Goal: Task Accomplishment & Management: Complete application form

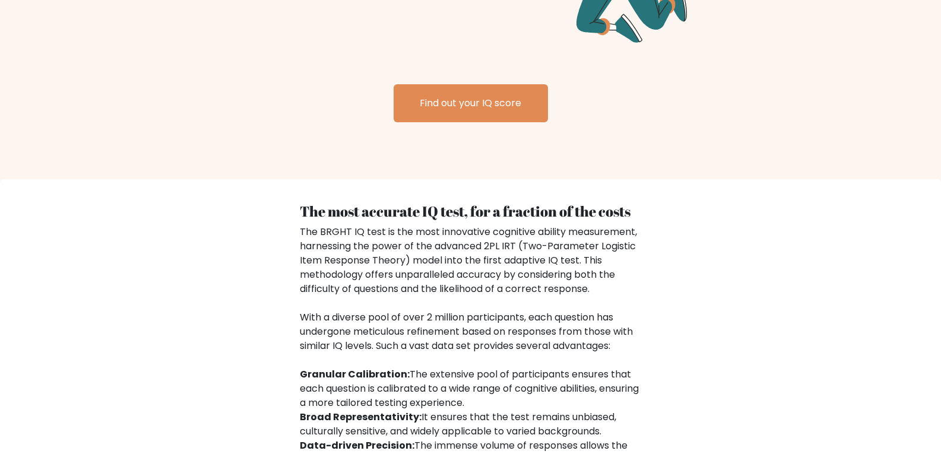
scroll to position [1603, 0]
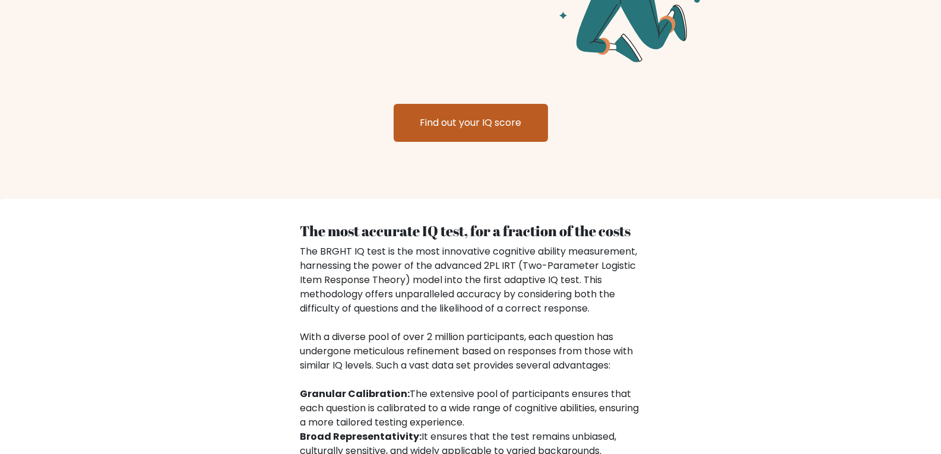
click at [479, 109] on link "Find out your IQ score" at bounding box center [471, 123] width 154 height 38
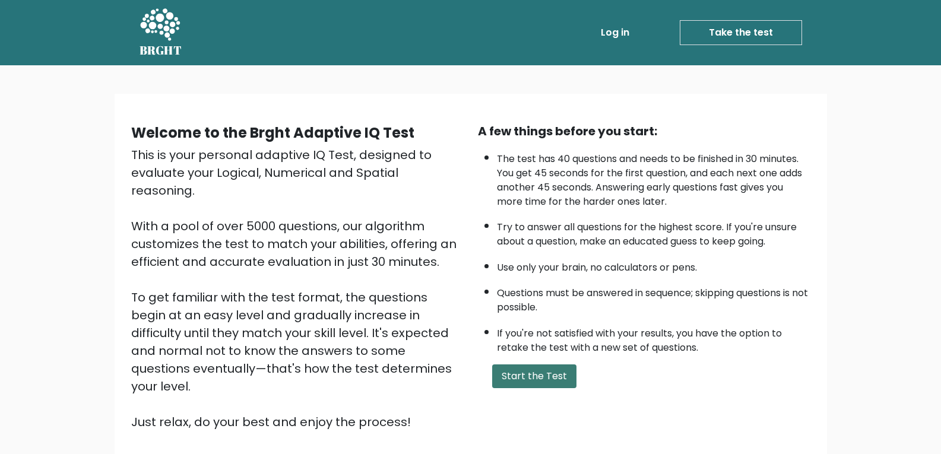
click at [559, 377] on button "Start the Test" at bounding box center [534, 377] width 84 height 24
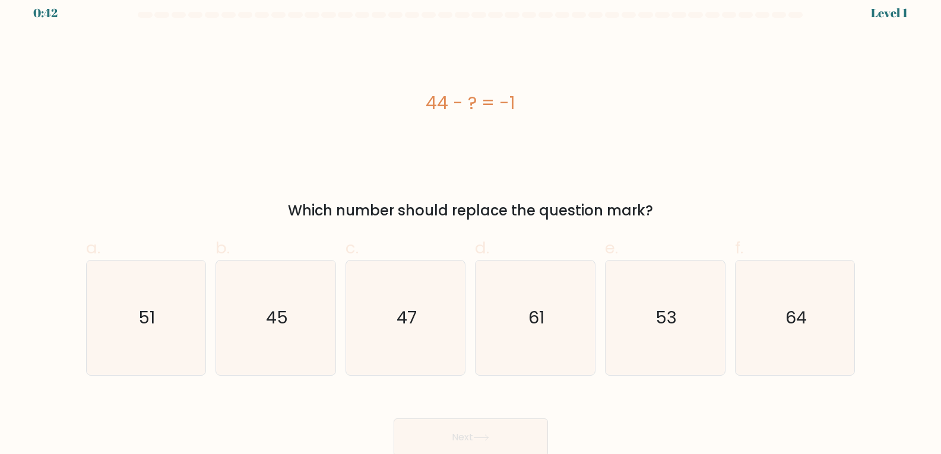
scroll to position [12, 0]
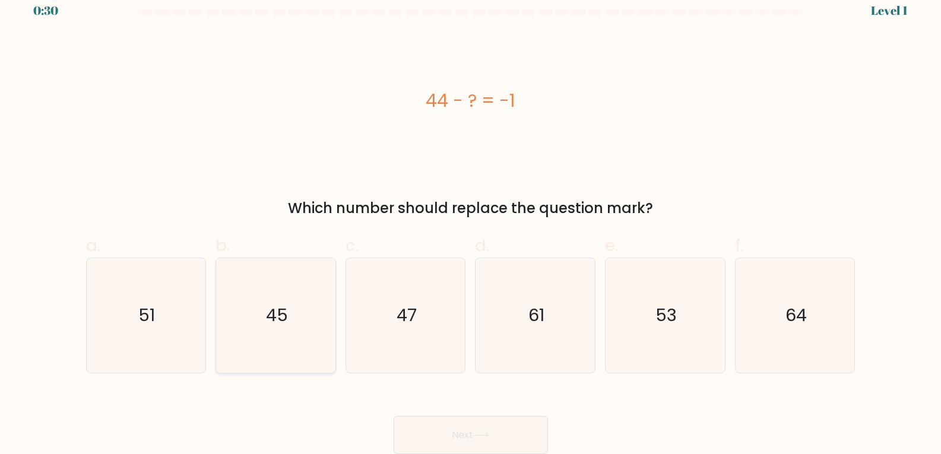
click at [313, 316] on icon "45" at bounding box center [275, 315] width 115 height 115
click at [471, 223] on input "b. 45" at bounding box center [471, 219] width 1 height 8
radio input "true"
click at [456, 429] on button "Next" at bounding box center [471, 435] width 154 height 38
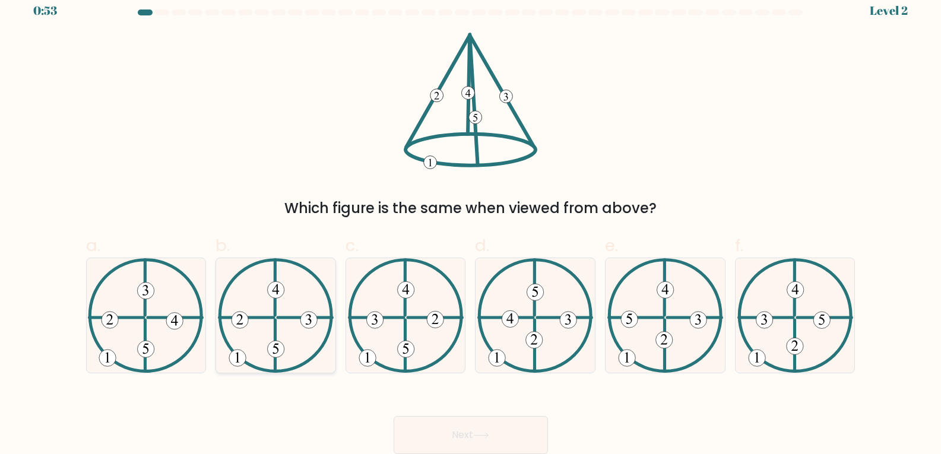
click at [289, 330] on icon at bounding box center [276, 315] width 116 height 115
click at [471, 223] on input "b." at bounding box center [471, 219] width 1 height 8
radio input "true"
click at [507, 435] on button "Next" at bounding box center [471, 435] width 154 height 38
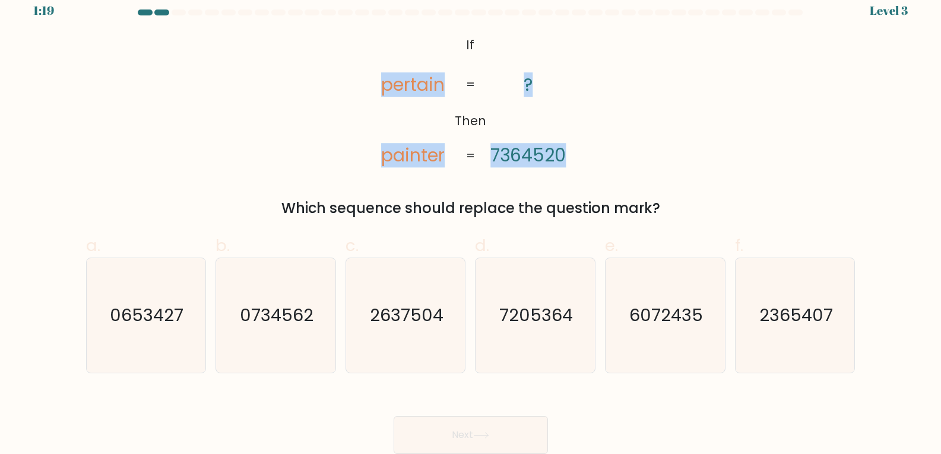
drag, startPoint x: 380, startPoint y: 87, endPoint x: 464, endPoint y: 85, distance: 84.3
click at [464, 85] on icon "@import url('https://fonts.googleapis.com/css?family=Abril+Fatface:400,100,100i…" at bounding box center [470, 101] width 221 height 137
click at [309, 157] on div "@import url('https://fonts.googleapis.com/css?family=Abril+Fatface:400,100,100i…" at bounding box center [471, 126] width 784 height 186
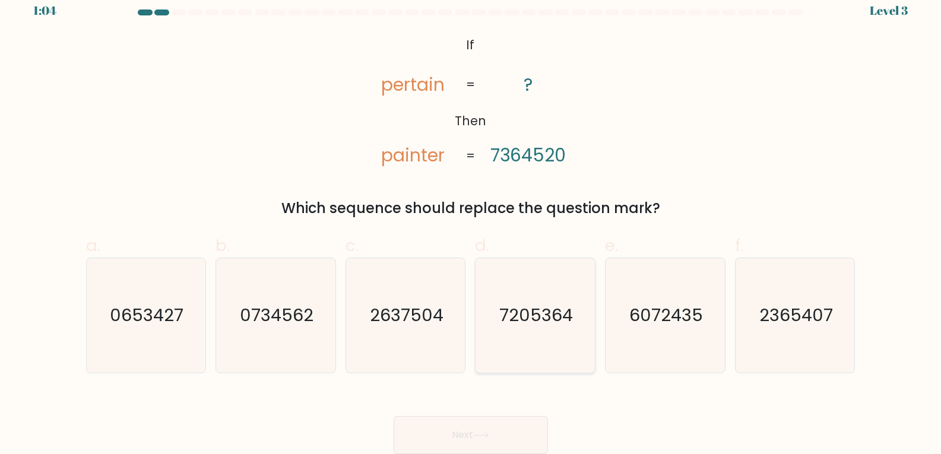
click at [571, 315] on text "7205364" at bounding box center [537, 315] width 74 height 24
click at [471, 223] on input "d. 7205364" at bounding box center [471, 219] width 1 height 8
radio input "true"
click at [488, 433] on icon at bounding box center [481, 435] width 14 height 5
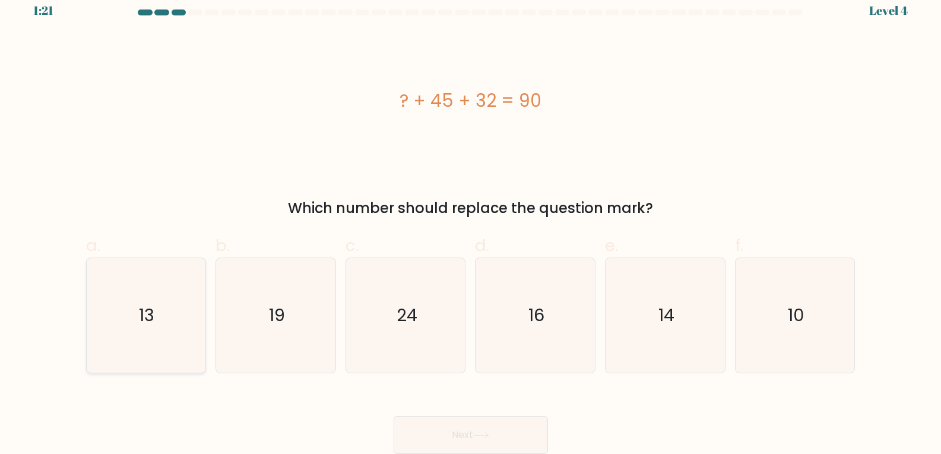
click at [167, 344] on icon "13" at bounding box center [145, 315] width 115 height 115
click at [471, 223] on input "a. 13" at bounding box center [471, 219] width 1 height 8
radio input "true"
click at [430, 436] on button "Next" at bounding box center [471, 435] width 154 height 38
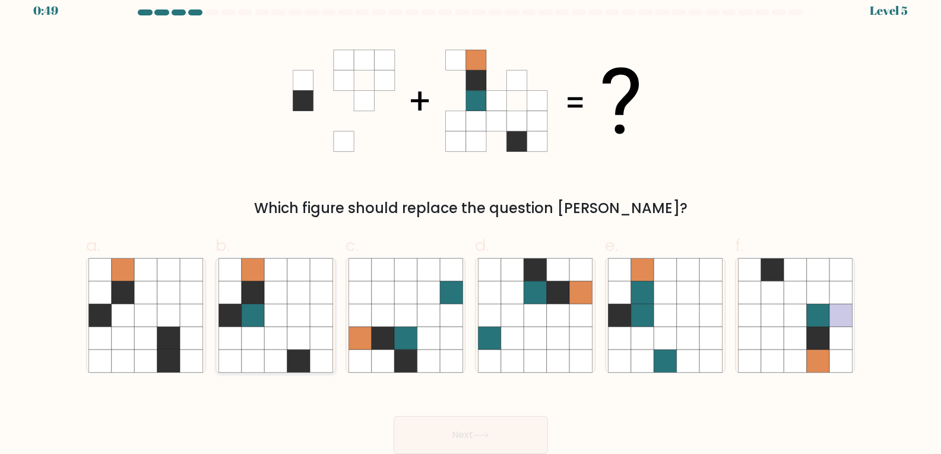
click at [280, 322] on icon at bounding box center [275, 315] width 23 height 23
click at [471, 223] on input "b." at bounding box center [471, 219] width 1 height 8
radio input "true"
click at [479, 427] on button "Next" at bounding box center [471, 435] width 154 height 38
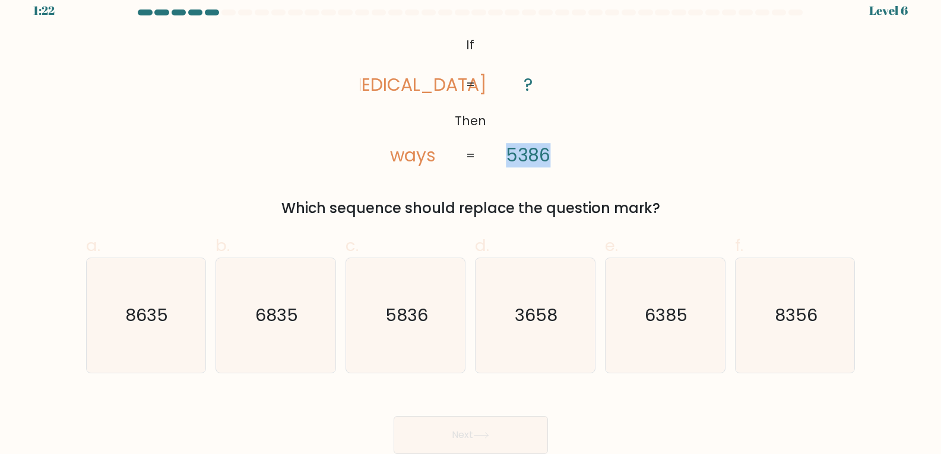
drag, startPoint x: 505, startPoint y: 153, endPoint x: 576, endPoint y: 157, distance: 71.4
click at [576, 157] on icon "@import url('https://fonts.googleapis.com/css?family=Abril+Fatface:400,100,100i…" at bounding box center [470, 101] width 221 height 137
click at [666, 184] on div "@import url('https://fonts.googleapis.com/css?family=Abril+Fatface:400,100,100i…" at bounding box center [471, 126] width 784 height 186
click at [794, 322] on text "8356" at bounding box center [796, 315] width 43 height 24
click at [471, 223] on input "f. 8356" at bounding box center [471, 219] width 1 height 8
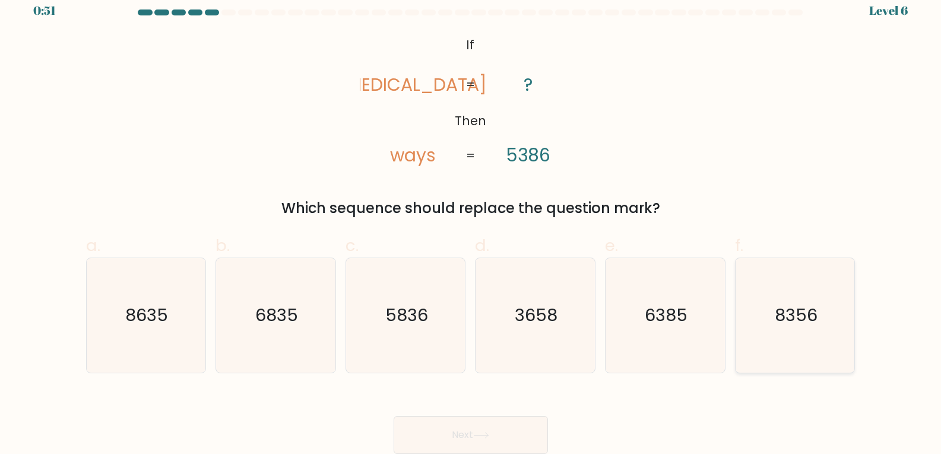
radio input "true"
click at [478, 438] on icon at bounding box center [481, 435] width 16 height 7
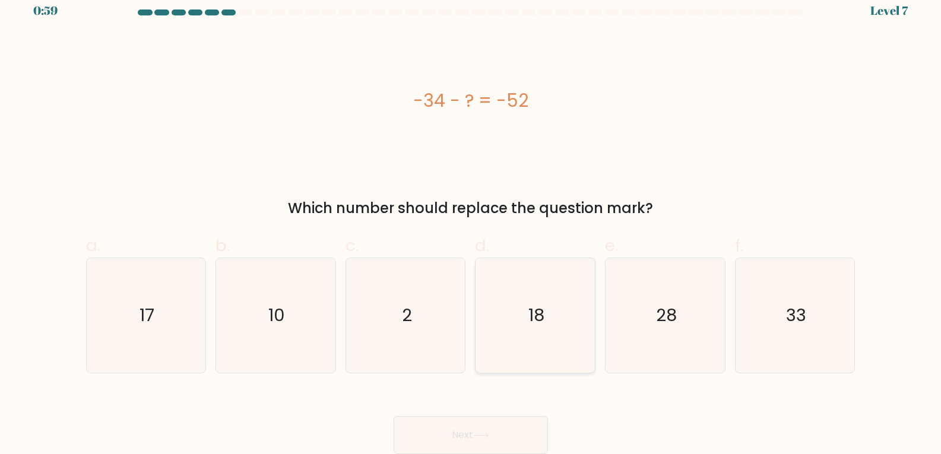
click at [552, 318] on icon "18" at bounding box center [535, 315] width 115 height 115
click at [471, 223] on input "d. 18" at bounding box center [471, 219] width 1 height 8
radio input "true"
click at [493, 438] on button "Next" at bounding box center [471, 435] width 154 height 38
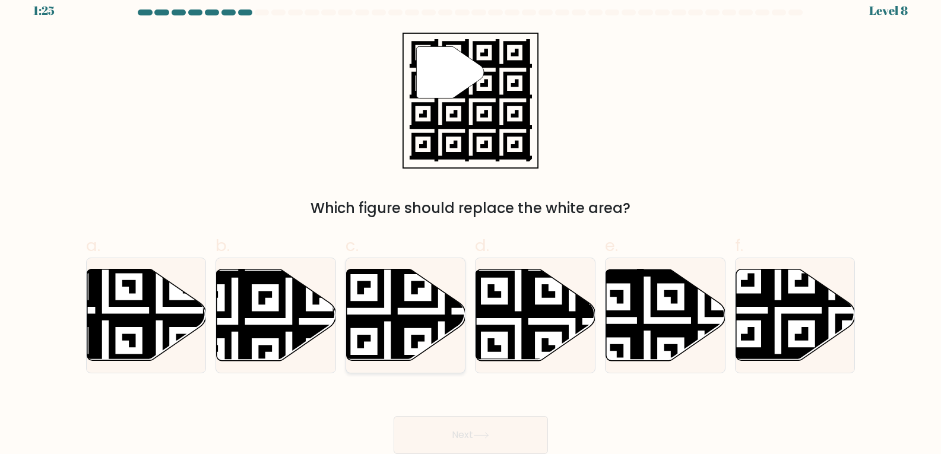
click at [394, 322] on icon at bounding box center [442, 365] width 216 height 216
click at [471, 223] on input "c." at bounding box center [471, 219] width 1 height 8
radio input "true"
click at [506, 429] on button "Next" at bounding box center [471, 435] width 154 height 38
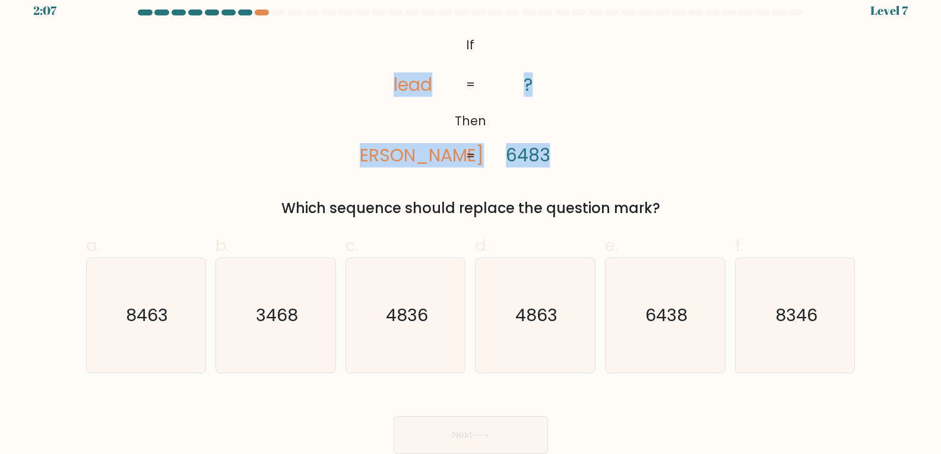
drag, startPoint x: 404, startPoint y: 85, endPoint x: 486, endPoint y: 89, distance: 82.0
click at [481, 89] on icon "@import url('https://fonts.googleapis.com/css?family=Abril+Fatface:400,100,100i…" at bounding box center [470, 101] width 221 height 137
click at [614, 105] on div "@import url('https://fonts.googleapis.com/css?family=Abril+Fatface:400,100,100i…" at bounding box center [471, 126] width 784 height 186
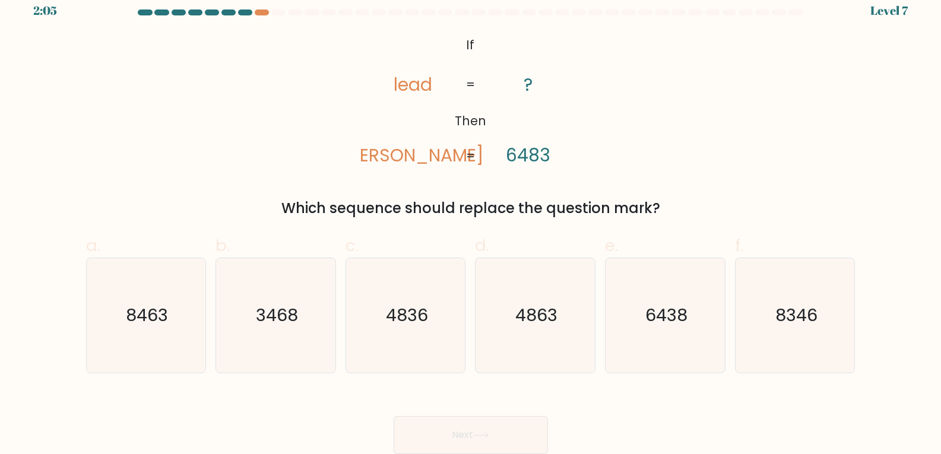
click at [250, 175] on div "@import url('https://fonts.googleapis.com/css?family=Abril+Fatface:400,100,100i…" at bounding box center [471, 126] width 784 height 186
drag, startPoint x: 419, startPoint y: 155, endPoint x: 448, endPoint y: 154, distance: 29.1
click at [448, 154] on icon "@import url('https://fonts.googleapis.com/css?family=Abril+Fatface:400,100,100i…" at bounding box center [470, 101] width 221 height 137
drag, startPoint x: 531, startPoint y: 153, endPoint x: 578, endPoint y: 155, distance: 47.0
click at [578, 155] on icon "@import url('https://fonts.googleapis.com/css?family=Abril+Fatface:400,100,100i…" at bounding box center [470, 101] width 221 height 137
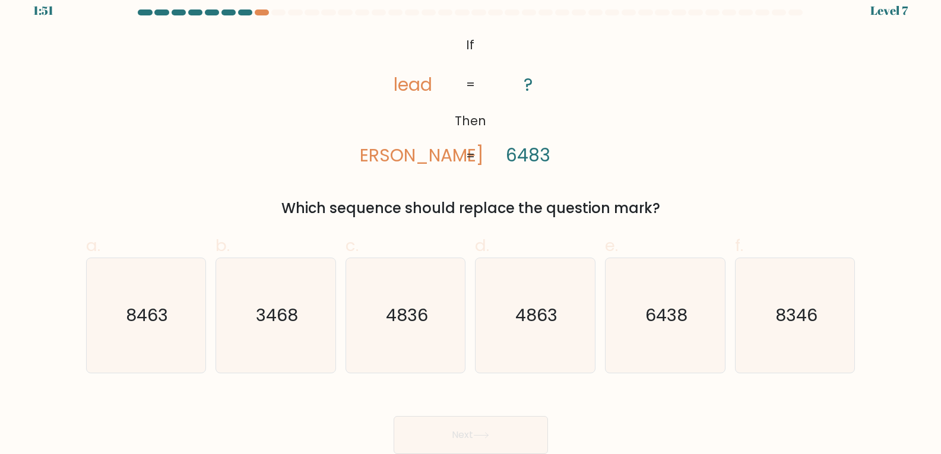
drag, startPoint x: 390, startPoint y: 154, endPoint x: 417, endPoint y: 156, distance: 27.4
click at [417, 156] on icon "@import url('https://fonts.googleapis.com/css?family=Abril+Fatface:400,100,100i…" at bounding box center [470, 101] width 221 height 137
click at [369, 126] on icon "@import url('https://fonts.googleapis.com/css?family=Abril+Fatface:400,100,100i…" at bounding box center [470, 101] width 221 height 137
drag, startPoint x: 549, startPoint y: 155, endPoint x: 517, endPoint y: 156, distance: 31.5
click at [517, 156] on tspan "6483" at bounding box center [528, 155] width 44 height 24
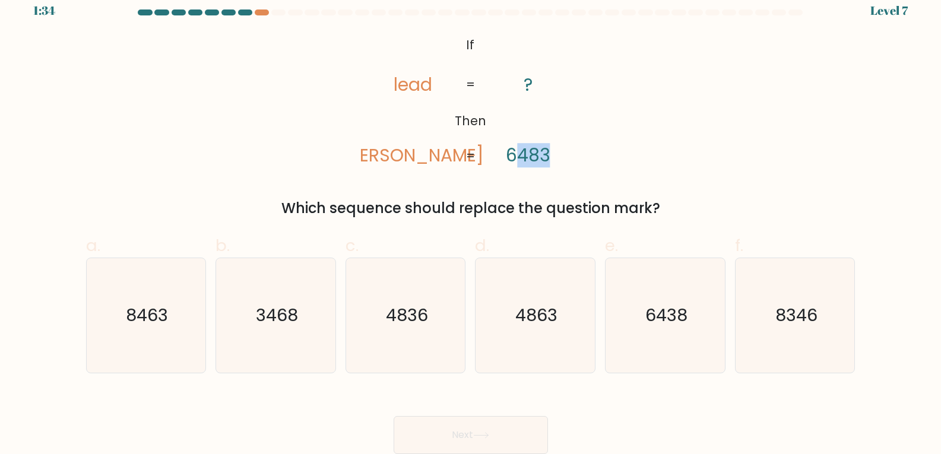
click at [642, 141] on div "@import url('https://fonts.googleapis.com/css?family=Abril+Fatface:400,100,100i…" at bounding box center [471, 126] width 784 height 186
drag, startPoint x: 545, startPoint y: 161, endPoint x: 536, endPoint y: 162, distance: 9.0
click at [536, 162] on tspan "6483" at bounding box center [528, 155] width 44 height 24
click at [703, 144] on div "@import url('https://fonts.googleapis.com/css?family=Abril+Fatface:400,100,100i…" at bounding box center [471, 126] width 784 height 186
click at [427, 154] on tspan "dale" at bounding box center [413, 155] width 142 height 24
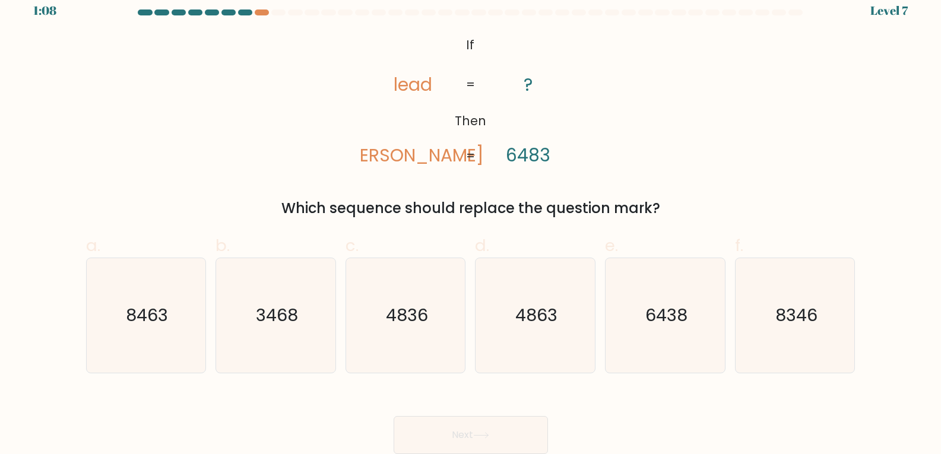
click at [417, 152] on tspan "dale" at bounding box center [413, 155] width 142 height 24
click at [542, 153] on tspan "6483" at bounding box center [528, 155] width 44 height 24
click at [543, 153] on tspan "6483" at bounding box center [528, 155] width 44 height 24
click at [422, 115] on icon "@import url('https://fonts.googleapis.com/css?family=Abril+Fatface:400,100,100i…" at bounding box center [470, 101] width 221 height 137
drag, startPoint x: 389, startPoint y: 84, endPoint x: 408, endPoint y: 85, distance: 19.0
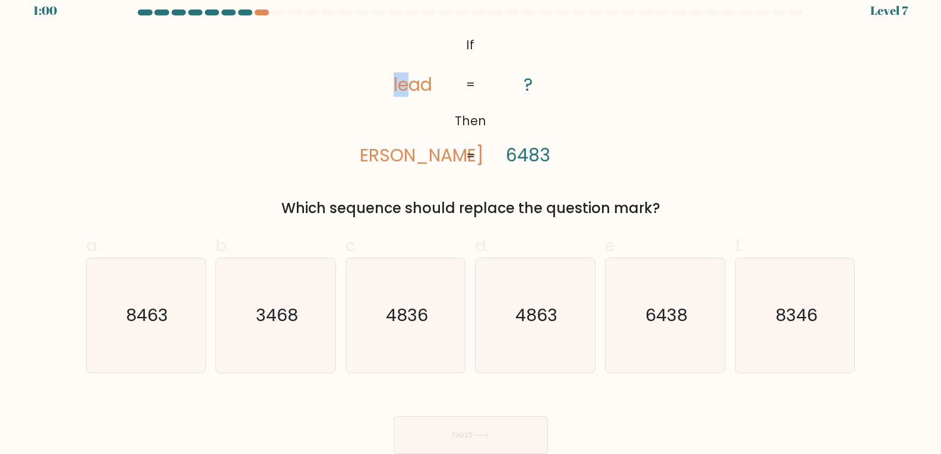
click at [408, 85] on icon "@import url('https://fonts.googleapis.com/css?family=Abril+Fatface:400,100,100i…" at bounding box center [470, 101] width 221 height 137
drag, startPoint x: 421, startPoint y: 157, endPoint x: 434, endPoint y: 157, distance: 13.1
click at [434, 157] on icon "@import url('https://fonts.googleapis.com/css?family=Abril+Fatface:400,100,100i…" at bounding box center [470, 101] width 221 height 137
click at [456, 126] on tspan "Then" at bounding box center [470, 120] width 31 height 17
drag, startPoint x: 505, startPoint y: 156, endPoint x: 526, endPoint y: 156, distance: 20.8
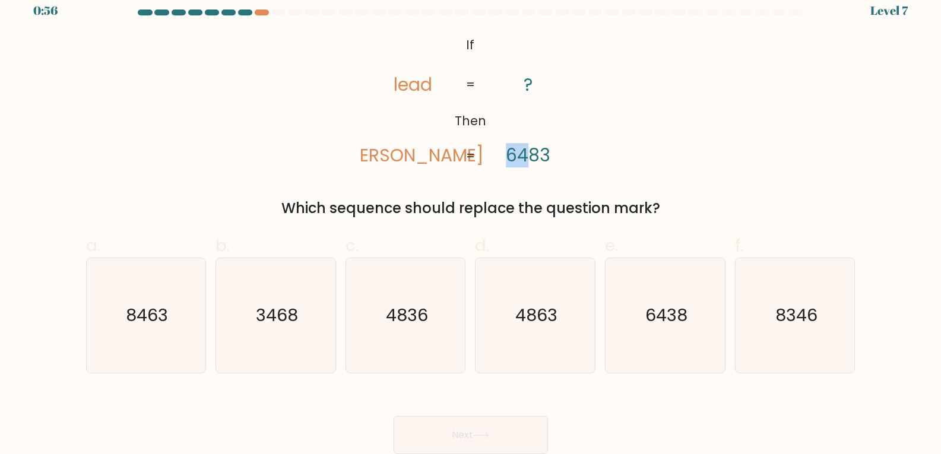
click at [526, 156] on icon "@import url('https://fonts.googleapis.com/css?family=Abril+Fatface:400,100,100i…" at bounding box center [470, 101] width 221 height 137
click at [817, 179] on div "@import url('https://fonts.googleapis.com/css?family=Abril+Fatface:400,100,100i…" at bounding box center [471, 126] width 784 height 186
drag, startPoint x: 394, startPoint y: 83, endPoint x: 407, endPoint y: 83, distance: 13.1
click at [407, 83] on icon "@import url('https://fonts.googleapis.com/css?family=Abril+Fatface:400,100,100i…" at bounding box center [470, 101] width 221 height 137
drag, startPoint x: 419, startPoint y: 87, endPoint x: 409, endPoint y: 85, distance: 9.6
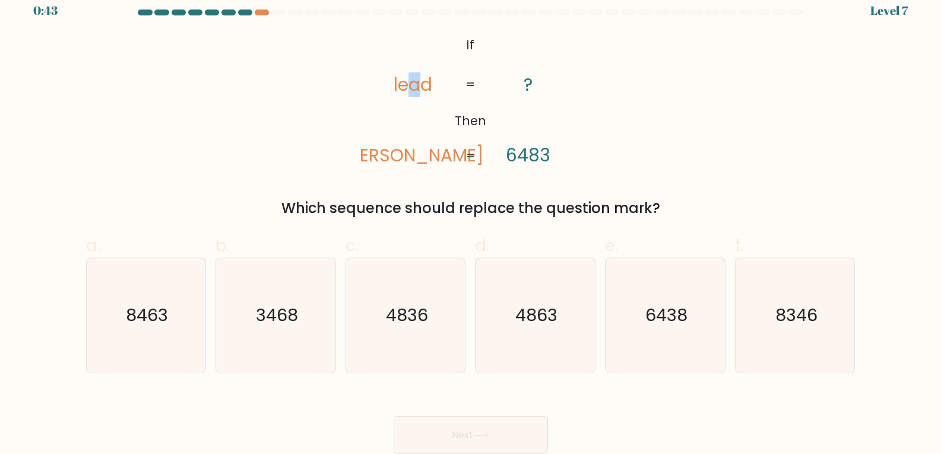
click at [409, 85] on tspan "lead" at bounding box center [413, 84] width 39 height 24
drag, startPoint x: 398, startPoint y: 82, endPoint x: 391, endPoint y: 84, distance: 7.9
click at [391, 84] on icon "@import url('https://fonts.googleapis.com/css?family=Abril+Fatface:400,100,100i…" at bounding box center [470, 101] width 221 height 137
drag, startPoint x: 539, startPoint y: 156, endPoint x: 530, endPoint y: 156, distance: 9.5
click at [530, 156] on tspan "6483" at bounding box center [528, 155] width 44 height 24
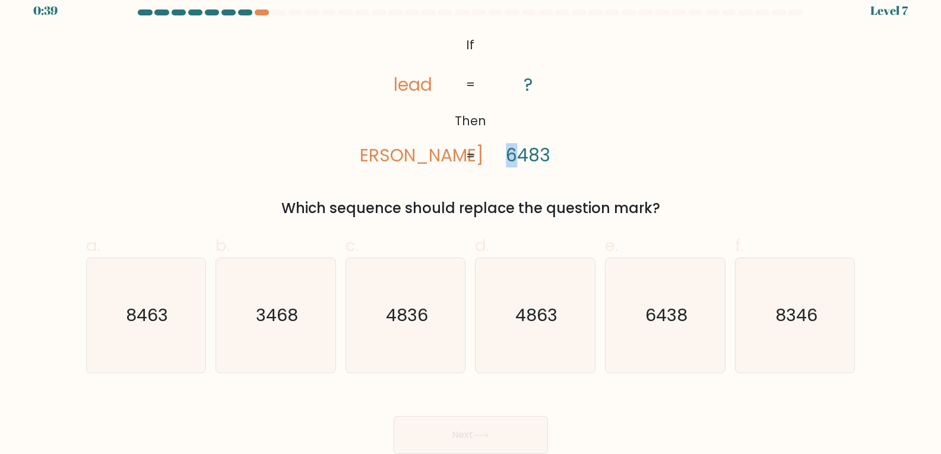
drag, startPoint x: 512, startPoint y: 152, endPoint x: 479, endPoint y: 175, distance: 40.0
click at [503, 153] on icon "@import url('https://fonts.googleapis.com/css?family=Abril+Fatface:400,100,100i…" at bounding box center [470, 101] width 221 height 137
click at [420, 132] on icon "@import url('https://fonts.googleapis.com/css?family=Abril+Fatface:400,100,100i…" at bounding box center [470, 101] width 221 height 137
click at [799, 324] on text "8346" at bounding box center [796, 315] width 42 height 24
click at [471, 223] on input "f. 8346" at bounding box center [471, 219] width 1 height 8
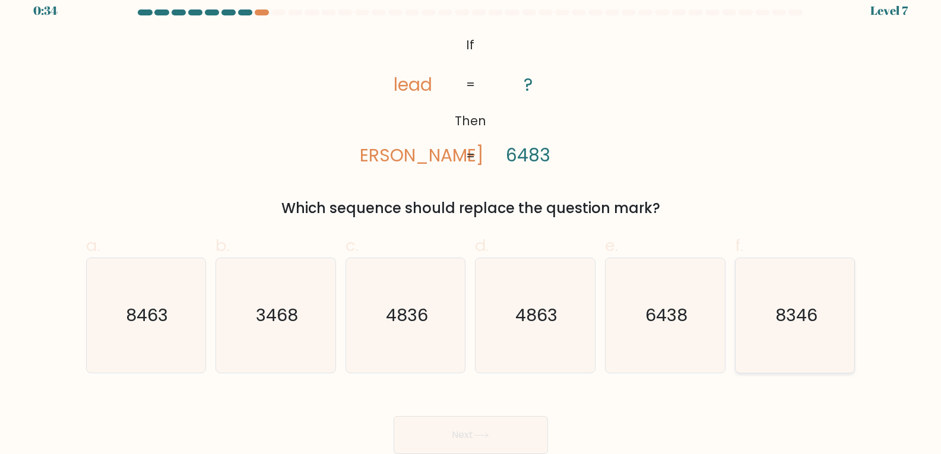
radio input "true"
click at [747, 366] on icon "8346" at bounding box center [795, 315] width 113 height 113
click at [471, 223] on input "f. 8346" at bounding box center [471, 219] width 1 height 8
click at [673, 141] on div "@import url('https://fonts.googleapis.com/css?family=Abril+Fatface:400,100,100i…" at bounding box center [471, 126] width 784 height 186
drag, startPoint x: 406, startPoint y: 88, endPoint x: 399, endPoint y: 87, distance: 6.6
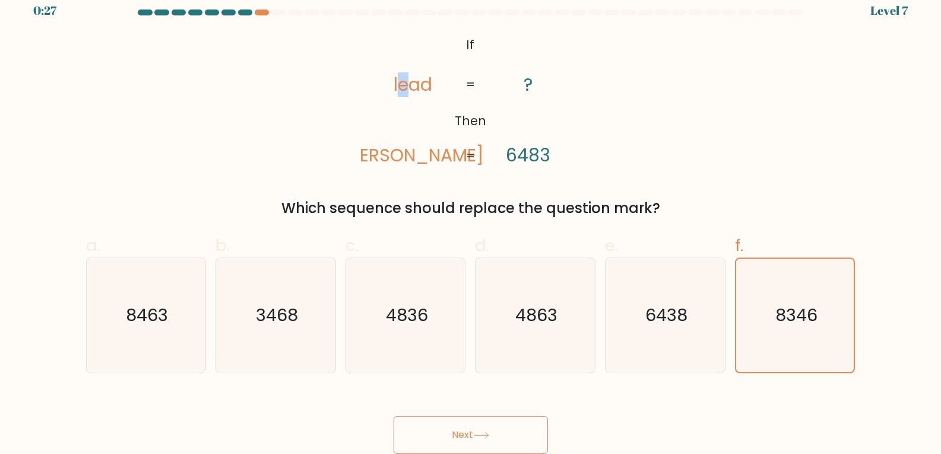
click at [399, 87] on tspan "lead" at bounding box center [413, 84] width 39 height 24
click at [427, 156] on icon "@import url('https://fonts.googleapis.com/css?family=Abril+Fatface:400,100,100i…" at bounding box center [470, 101] width 221 height 137
click at [518, 159] on tspan "6483" at bounding box center [528, 155] width 44 height 24
click at [471, 434] on button "Next" at bounding box center [471, 435] width 154 height 38
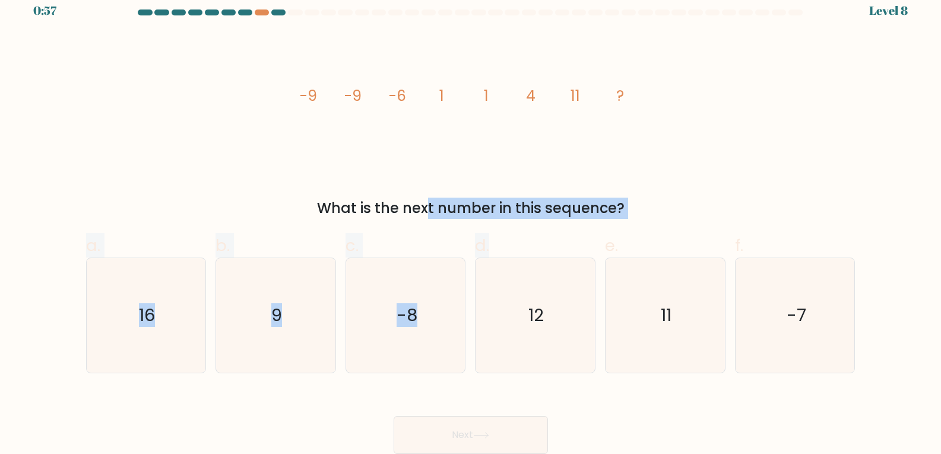
drag, startPoint x: 330, startPoint y: 207, endPoint x: 572, endPoint y: 227, distance: 242.5
click at [572, 227] on form at bounding box center [470, 231] width 941 height 445
click at [750, 180] on div "image/svg+xml -9 -9 -6 1 1 4 11 ? What is the next number in this sequence?" at bounding box center [471, 126] width 784 height 186
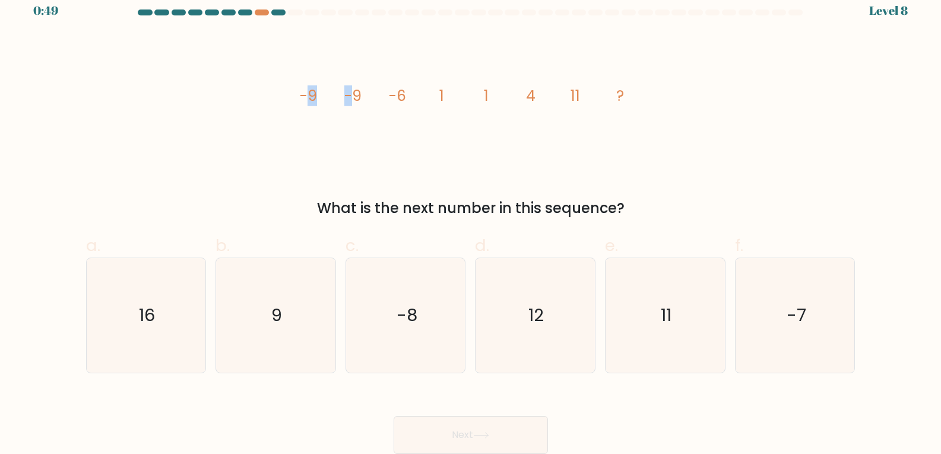
drag, startPoint x: 304, startPoint y: 94, endPoint x: 362, endPoint y: 97, distance: 57.6
click at [359, 96] on g "-9 -9 -6 1 1 4 11 ?" at bounding box center [461, 95] width 324 height 21
click at [394, 138] on icon "image/svg+xml -9 -9 -6 1 1 4 11 ?" at bounding box center [471, 101] width 356 height 137
drag, startPoint x: 387, startPoint y: 95, endPoint x: 405, endPoint y: 97, distance: 18.0
click at [405, 97] on icon "image/svg+xml -9 -9 -6 1 1 4 11 ?" at bounding box center [471, 101] width 356 height 137
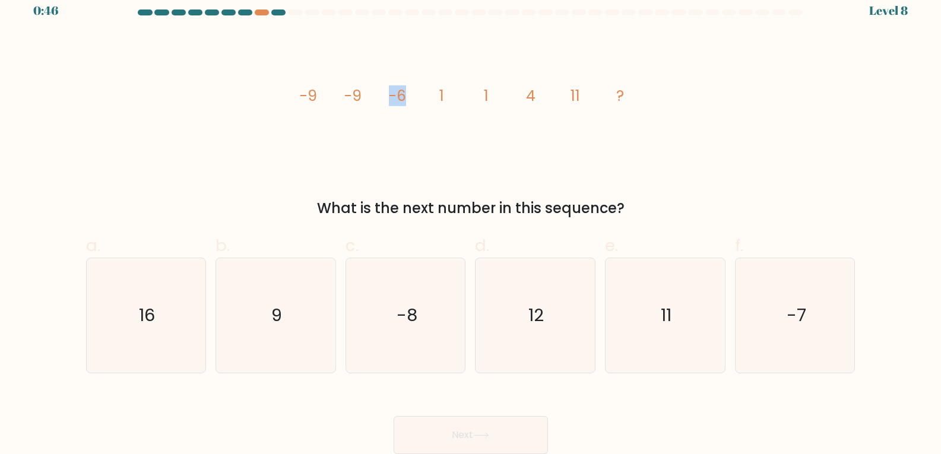
click at [408, 126] on icon "image/svg+xml -9 -9 -6 1 1 4 11 ?" at bounding box center [471, 101] width 356 height 137
drag, startPoint x: 441, startPoint y: 96, endPoint x: 448, endPoint y: 93, distance: 8.1
click at [448, 93] on icon "image/svg+xml -9 -9 -6 1 1 4 11 ?" at bounding box center [471, 101] width 356 height 137
click at [476, 99] on icon "image/svg+xml -9 -9 -6 1 1 4 11 ?" at bounding box center [471, 101] width 356 height 137
drag, startPoint x: 396, startPoint y: 97, endPoint x: 408, endPoint y: 96, distance: 12.5
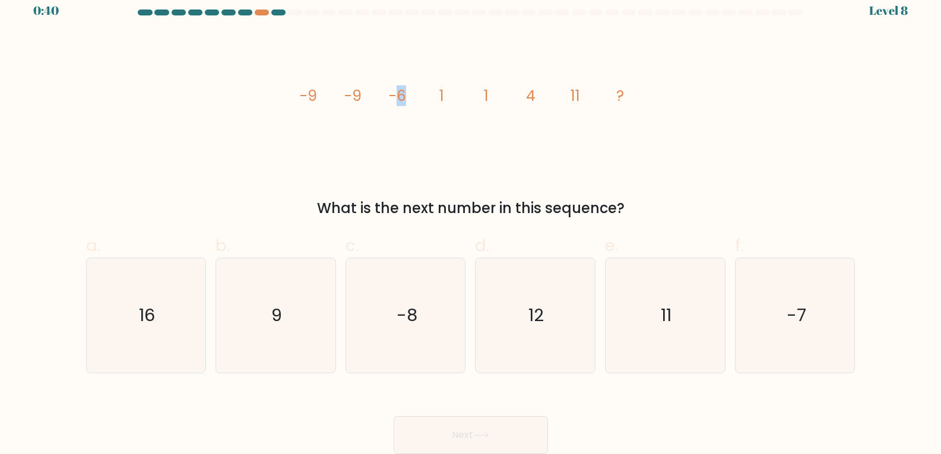
click at [408, 96] on icon "image/svg+xml -9 -9 -6 1 1 4 11 ?" at bounding box center [471, 101] width 356 height 137
click at [434, 102] on icon "image/svg+xml -9 -9 -6 1 1 4 11 ?" at bounding box center [471, 101] width 356 height 137
drag, startPoint x: 389, startPoint y: 95, endPoint x: 422, endPoint y: 97, distance: 32.7
click at [422, 97] on icon "image/svg+xml -9 -9 -6 1 1 4 11 ?" at bounding box center [471, 101] width 356 height 137
drag, startPoint x: 441, startPoint y: 94, endPoint x: 446, endPoint y: 109, distance: 15.8
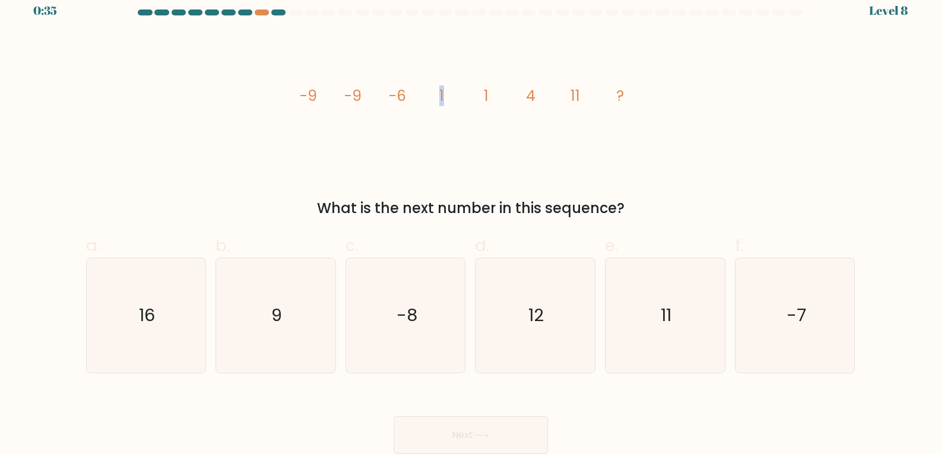
click at [448, 96] on icon "image/svg+xml -9 -9 -6 1 1 4 11 ?" at bounding box center [471, 101] width 356 height 137
click at [452, 124] on icon "image/svg+xml -9 -9 -6 1 1 4 11 ?" at bounding box center [471, 101] width 356 height 137
drag, startPoint x: 442, startPoint y: 97, endPoint x: 448, endPoint y: 97, distance: 6.5
click at [448, 97] on icon "image/svg+xml -9 -9 -6 1 1 4 11 ?" at bounding box center [471, 101] width 356 height 137
drag, startPoint x: 477, startPoint y: 94, endPoint x: 489, endPoint y: 94, distance: 11.3
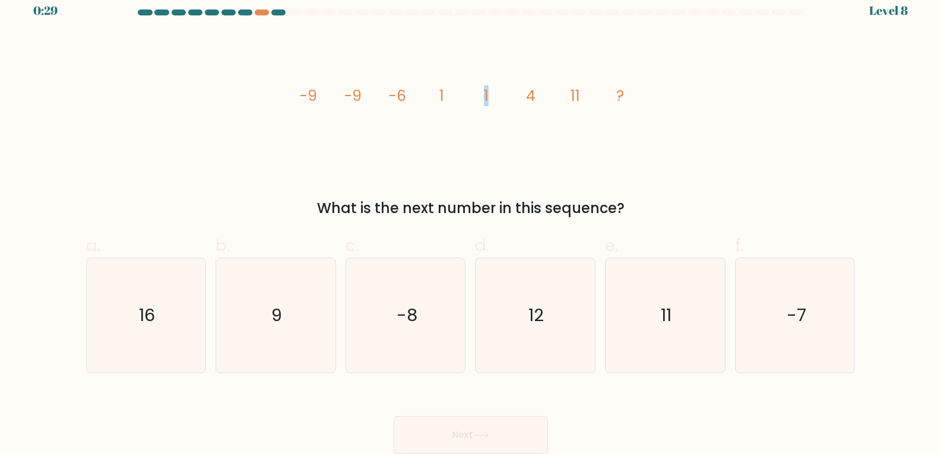
click at [489, 94] on icon "image/svg+xml -9 -9 -6 1 1 4 11 ?" at bounding box center [471, 101] width 356 height 137
drag, startPoint x: 523, startPoint y: 96, endPoint x: 539, endPoint y: 96, distance: 16.0
click at [539, 96] on icon "image/svg+xml -9 -9 -6 1 1 4 11 ?" at bounding box center [471, 101] width 356 height 137
click at [568, 125] on icon "image/svg+xml -9 -9 -6 1 1 4 11 ?" at bounding box center [471, 101] width 356 height 137
drag, startPoint x: 575, startPoint y: 97, endPoint x: 585, endPoint y: 100, distance: 10.1
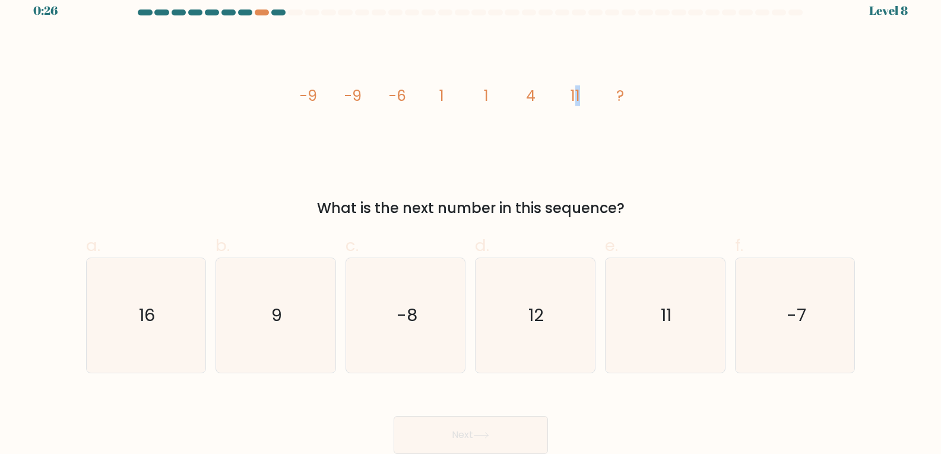
click at [585, 100] on icon "image/svg+xml -9 -9 -6 1 1 4 11 ?" at bounding box center [471, 101] width 356 height 137
click at [578, 123] on icon "image/svg+xml -9 -9 -6 1 1 4 11 ?" at bounding box center [471, 101] width 356 height 137
drag, startPoint x: 527, startPoint y: 95, endPoint x: 550, endPoint y: 97, distance: 23.8
click at [541, 97] on icon "image/svg+xml -9 -9 -6 1 1 4 11 ?" at bounding box center [471, 101] width 356 height 137
drag, startPoint x: 569, startPoint y: 92, endPoint x: 585, endPoint y: 96, distance: 16.4
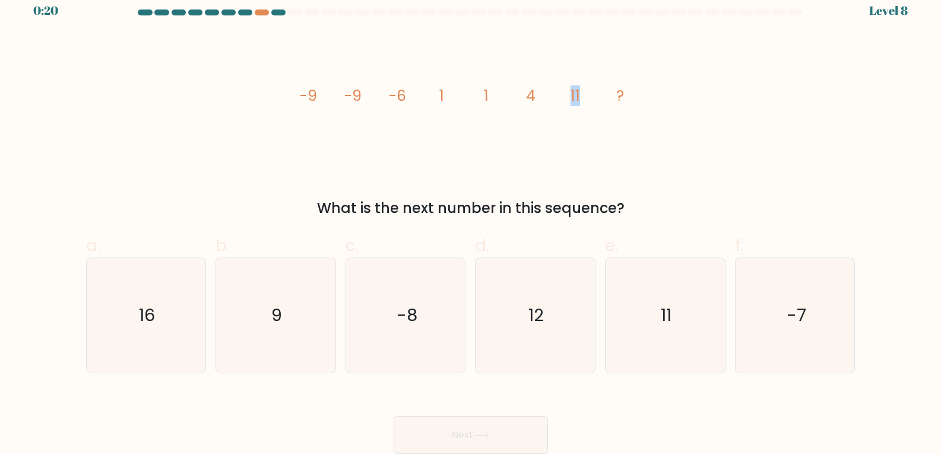
click at [585, 94] on icon "image/svg+xml -9 -9 -6 1 1 4 11 ?" at bounding box center [471, 101] width 356 height 137
click at [155, 327] on text "16" at bounding box center [147, 315] width 16 height 24
click at [471, 223] on input "a. 16" at bounding box center [471, 219] width 1 height 8
radio input "true"
click at [511, 430] on button "Next" at bounding box center [471, 435] width 154 height 38
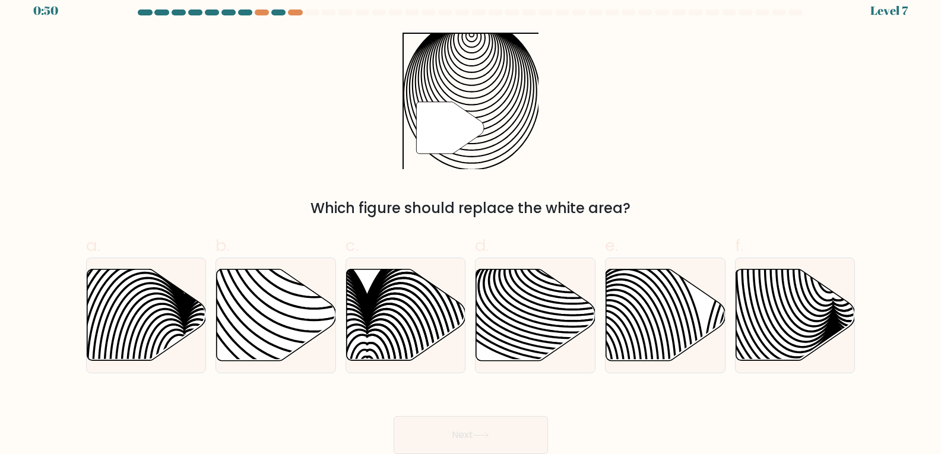
drag, startPoint x: 340, startPoint y: 205, endPoint x: 662, endPoint y: 176, distance: 323.1
click at [660, 179] on div "" Which figure should replace the white area?" at bounding box center [471, 126] width 784 height 186
click at [689, 154] on div "" Which figure should replace the white area?" at bounding box center [471, 126] width 784 height 186
click at [276, 317] on icon at bounding box center [276, 315] width 119 height 91
click at [471, 223] on input "b." at bounding box center [471, 219] width 1 height 8
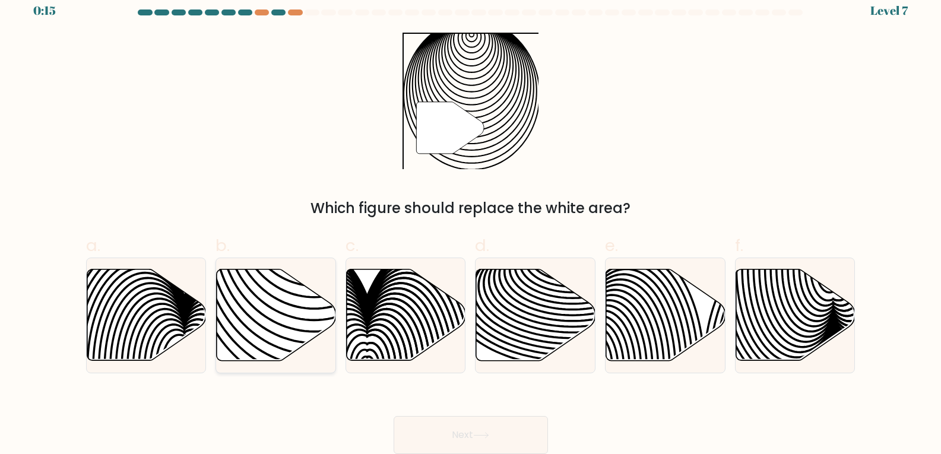
radio input "true"
click at [442, 424] on button "Next" at bounding box center [471, 435] width 154 height 38
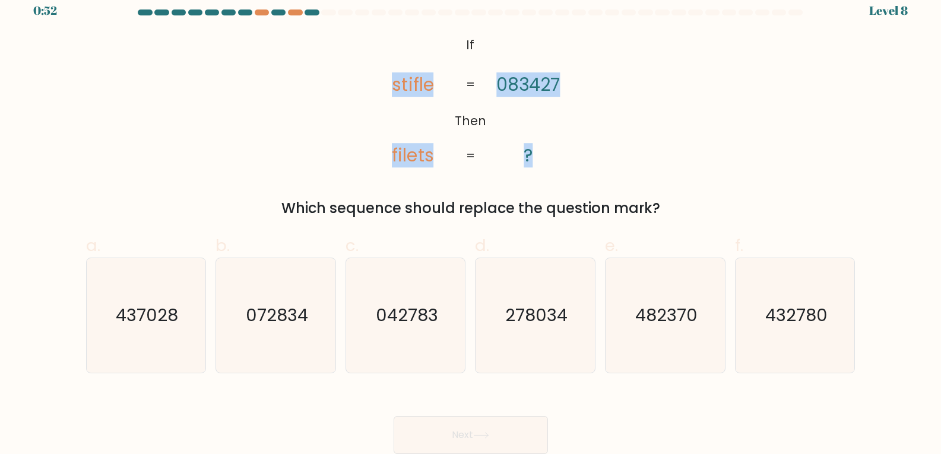
drag, startPoint x: 392, startPoint y: 79, endPoint x: 572, endPoint y: 115, distance: 182.9
click at [463, 82] on icon "@import url('https://fonts.googleapis.com/css?family=Abril+Fatface:400,100,100i…" at bounding box center [470, 101] width 221 height 137
click at [690, 116] on div "@import url('https://fonts.googleapis.com/css?family=Abril+Fatface:400,100,100i…" at bounding box center [471, 126] width 784 height 186
drag, startPoint x: 497, startPoint y: 83, endPoint x: 559, endPoint y: 89, distance: 62.6
click at [563, 87] on icon "@import url('https://fonts.googleapis.com/css?family=Abril+Fatface:400,100,100i…" at bounding box center [470, 101] width 221 height 137
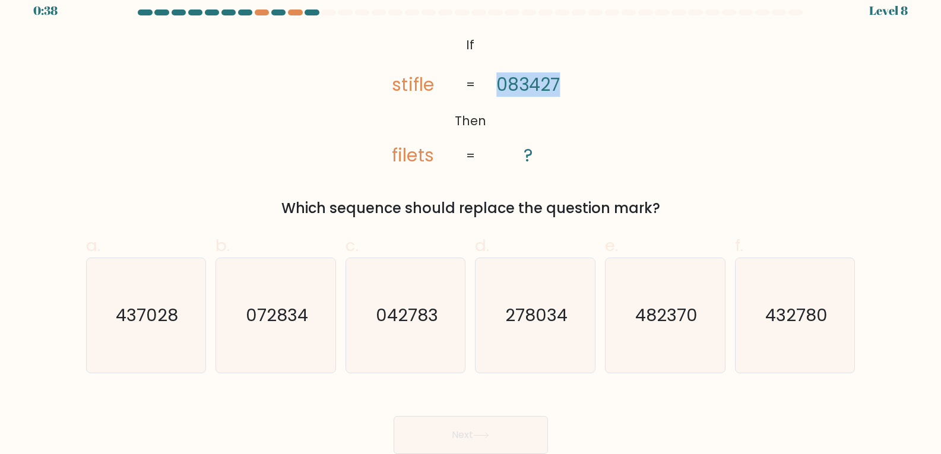
drag, startPoint x: 678, startPoint y: 111, endPoint x: 667, endPoint y: 127, distance: 19.6
click at [677, 111] on div "@import url('https://fonts.googleapis.com/css?family=Abril+Fatface:400,100,100i…" at bounding box center [471, 126] width 784 height 186
drag, startPoint x: 340, startPoint y: 146, endPoint x: 346, endPoint y: 148, distance: 6.4
click at [341, 145] on div "@import url('https://fonts.googleapis.com/css?family=Abril+Fatface:400,100,100i…" at bounding box center [471, 126] width 784 height 186
drag, startPoint x: 398, startPoint y: 156, endPoint x: 391, endPoint y: 156, distance: 6.5
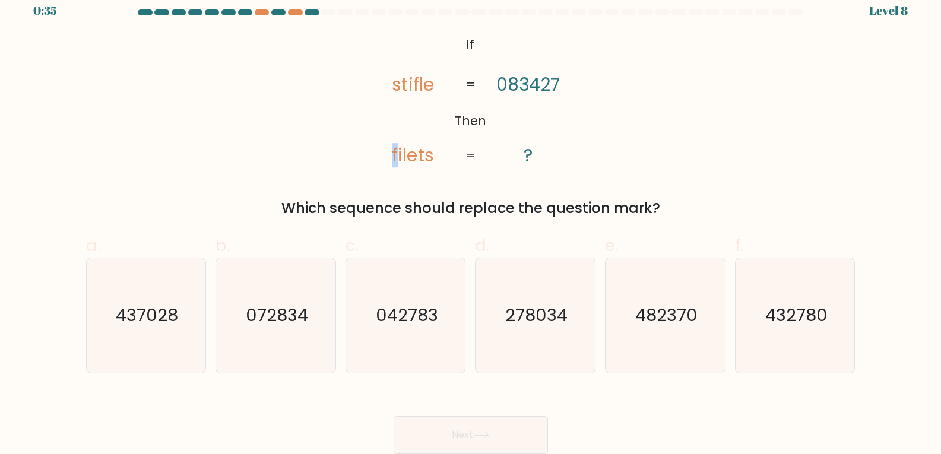
click at [391, 156] on icon "@import url('https://fonts.googleapis.com/css?family=Abril+Fatface:400,100,100i…" at bounding box center [470, 101] width 221 height 137
drag, startPoint x: 534, startPoint y: 84, endPoint x: 530, endPoint y: 89, distance: 6.3
click at [524, 82] on tspan "083427" at bounding box center [528, 84] width 64 height 24
drag, startPoint x: 536, startPoint y: 81, endPoint x: 512, endPoint y: 83, distance: 23.2
click at [512, 83] on tspan "083427" at bounding box center [528, 84] width 64 height 24
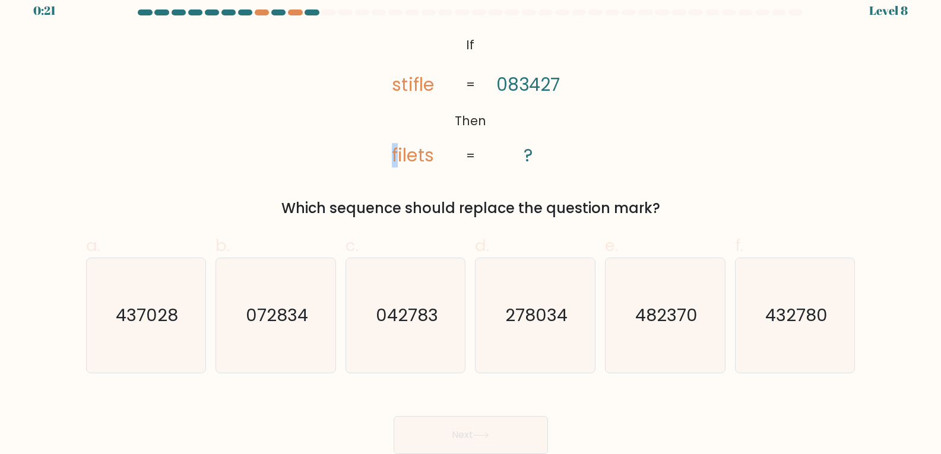
drag, startPoint x: 400, startPoint y: 152, endPoint x: 389, endPoint y: 154, distance: 10.8
click at [389, 154] on icon "@import url('https://fonts.googleapis.com/css?family=Abril+Fatface:400,100,100i…" at bounding box center [470, 101] width 221 height 137
drag, startPoint x: 419, startPoint y: 85, endPoint x: 432, endPoint y: 88, distance: 13.4
click at [432, 88] on tspan "stifle" at bounding box center [413, 84] width 42 height 24
drag, startPoint x: 540, startPoint y: 81, endPoint x: 561, endPoint y: 86, distance: 21.9
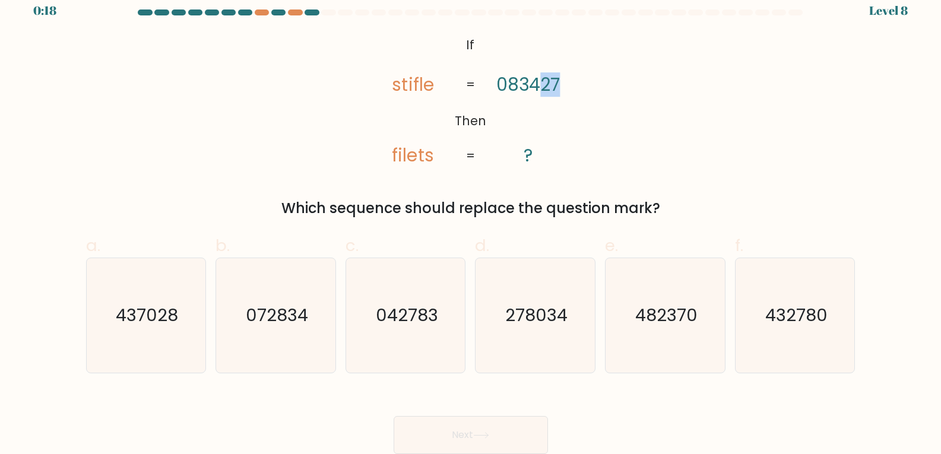
click at [560, 83] on icon "@import url('https://fonts.googleapis.com/css?family=Abril+Fatface:400,100,100i…" at bounding box center [470, 101] width 221 height 137
click at [392, 113] on icon "@import url('https://fonts.googleapis.com/css?family=Abril+Fatface:400,100,100i…" at bounding box center [470, 101] width 221 height 137
drag, startPoint x: 403, startPoint y: 83, endPoint x: 389, endPoint y: 87, distance: 14.1
click at [389, 87] on icon "@import url('https://fonts.googleapis.com/css?family=Abril+Fatface:400,100,100i…" at bounding box center [470, 101] width 221 height 137
click at [796, 322] on text "432780" at bounding box center [796, 315] width 62 height 24
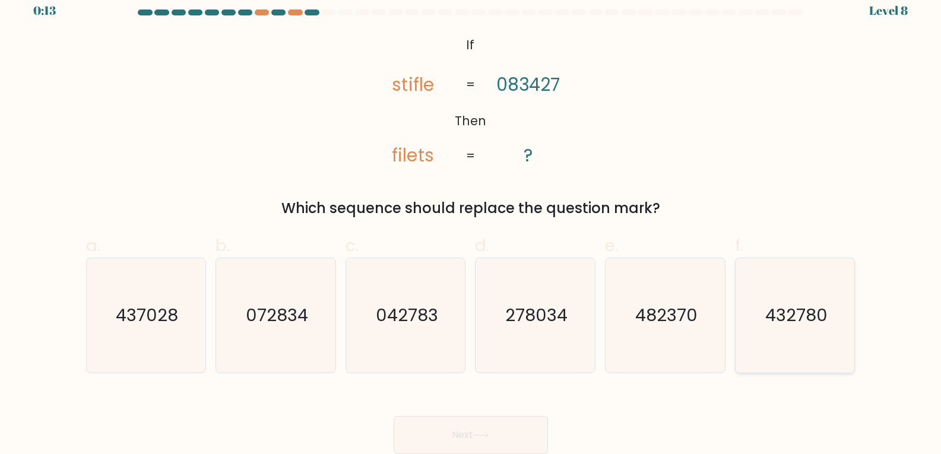
click at [471, 223] on input "f. 432780" at bounding box center [471, 219] width 1 height 8
radio input "true"
click at [500, 435] on button "Next" at bounding box center [471, 435] width 154 height 38
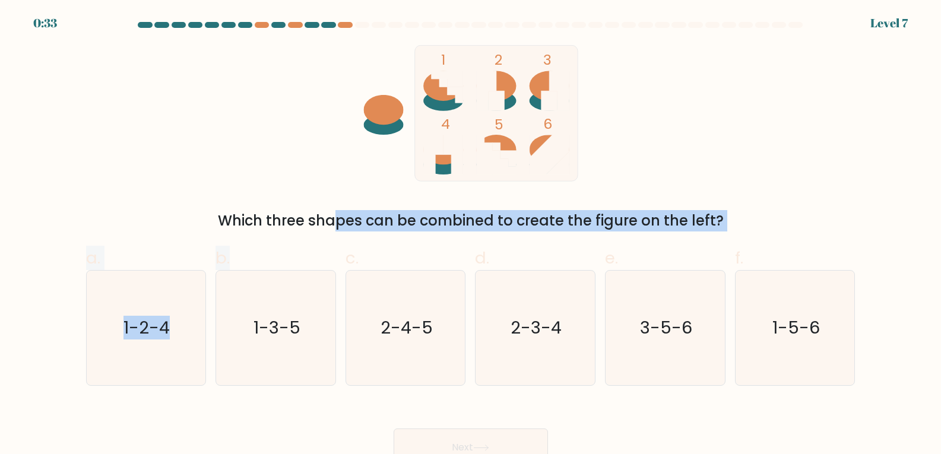
drag, startPoint x: 240, startPoint y: 230, endPoint x: 310, endPoint y: 240, distance: 70.3
click at [310, 240] on form at bounding box center [470, 244] width 941 height 445
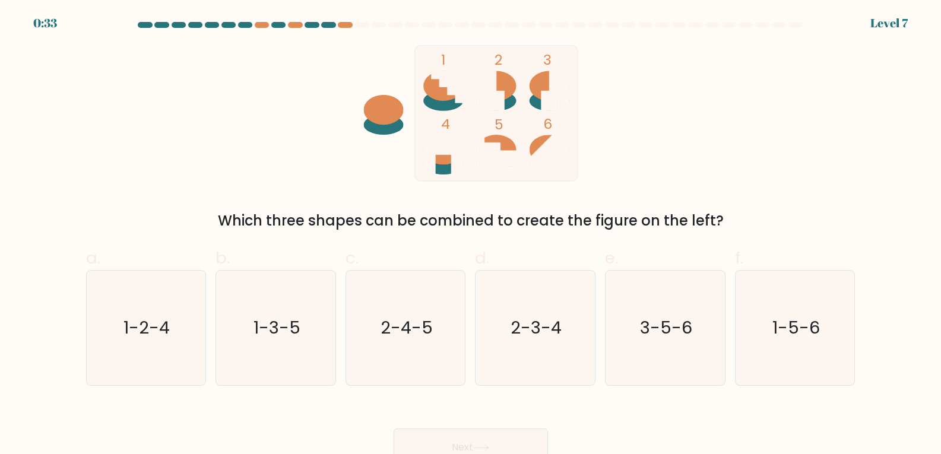
click at [160, 194] on div "1 2 3 4 5 6 Which three shapes can be combined to create the figure on the left?" at bounding box center [471, 138] width 784 height 186
click at [172, 345] on icon "1-2-4" at bounding box center [145, 328] width 115 height 115
click at [471, 235] on input "a. 1-2-4" at bounding box center [471, 231] width 1 height 8
radio input "true"
click at [504, 445] on button "Next" at bounding box center [471, 448] width 154 height 38
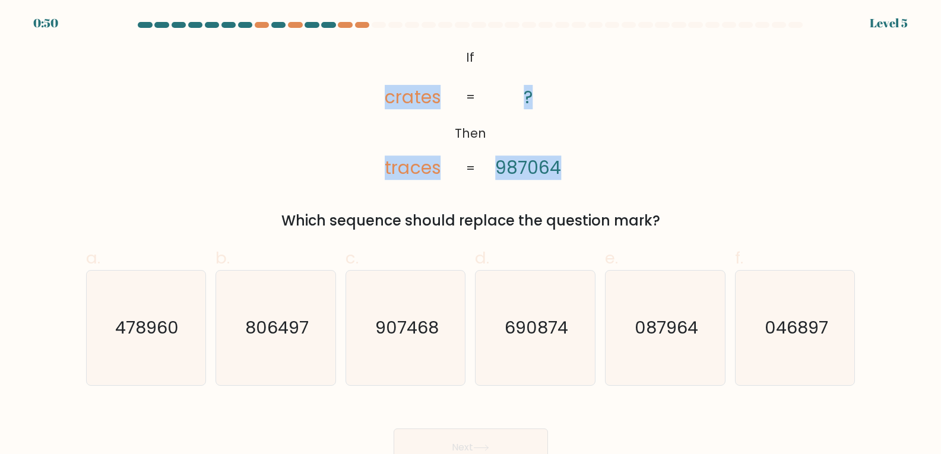
drag, startPoint x: 385, startPoint y: 98, endPoint x: 485, endPoint y: 106, distance: 100.0
click at [462, 102] on icon "@import url('https://fonts.googleapis.com/css?family=Abril+Fatface:400,100,100i…" at bounding box center [470, 113] width 221 height 137
drag, startPoint x: 532, startPoint y: 101, endPoint x: 629, endPoint y: 140, distance: 104.4
click at [533, 102] on tspan "?" at bounding box center [528, 97] width 9 height 24
click at [631, 140] on div "@import url('https://fonts.googleapis.com/css?family=Abril+Fatface:400,100,100i…" at bounding box center [471, 138] width 784 height 186
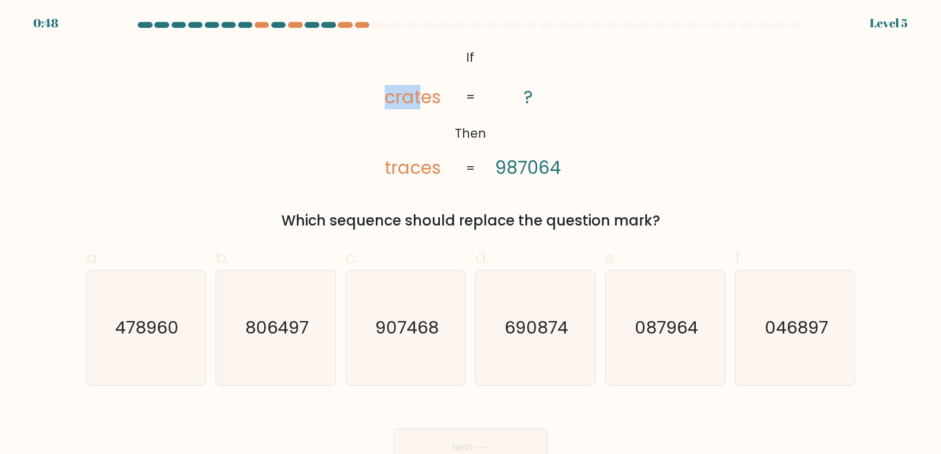
drag, startPoint x: 419, startPoint y: 129, endPoint x: 500, endPoint y: 143, distance: 81.9
click at [508, 132] on icon "@import url('https://fonts.googleapis.com/css?family=Abril+Fatface:400,100,100i…" at bounding box center [470, 113] width 221 height 137
click at [677, 333] on text "087964" at bounding box center [667, 328] width 64 height 24
click at [471, 235] on input "e. 087964" at bounding box center [471, 231] width 1 height 8
radio input "true"
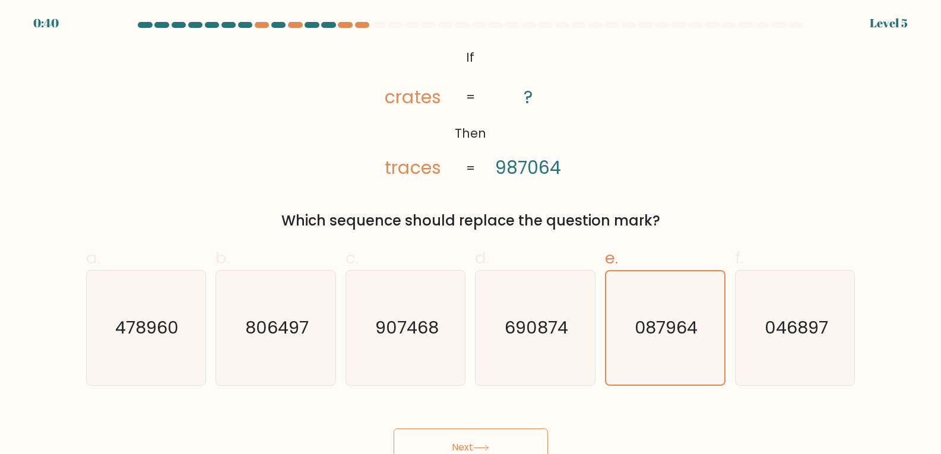
click at [493, 436] on button "Next" at bounding box center [471, 448] width 154 height 38
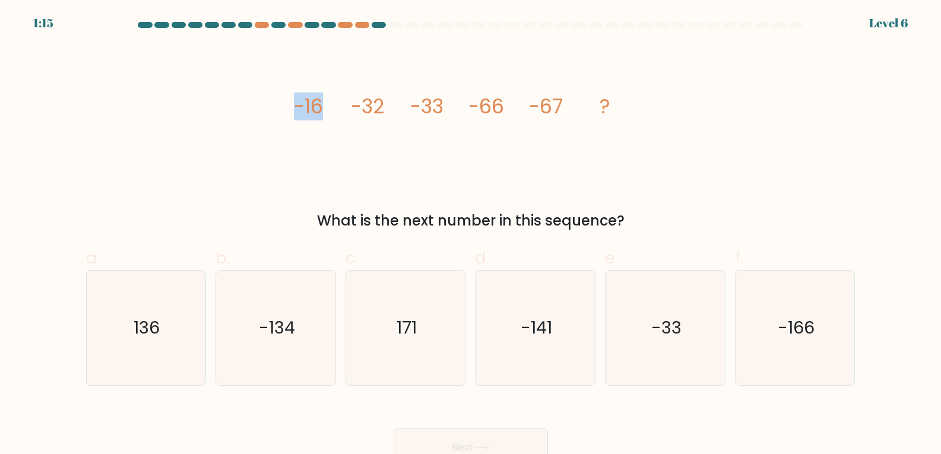
drag, startPoint x: 294, startPoint y: 104, endPoint x: 331, endPoint y: 103, distance: 37.4
click at [330, 103] on icon "image/svg+xml -16 -32 -33 -66 -67 ?" at bounding box center [471, 113] width 356 height 137
drag, startPoint x: 360, startPoint y: 103, endPoint x: 388, endPoint y: 106, distance: 28.1
click at [387, 106] on icon "image/svg+xml -16 -32 -33 -66 -67 ?" at bounding box center [471, 113] width 356 height 137
drag, startPoint x: 416, startPoint y: 104, endPoint x: 452, endPoint y: 109, distance: 36.5
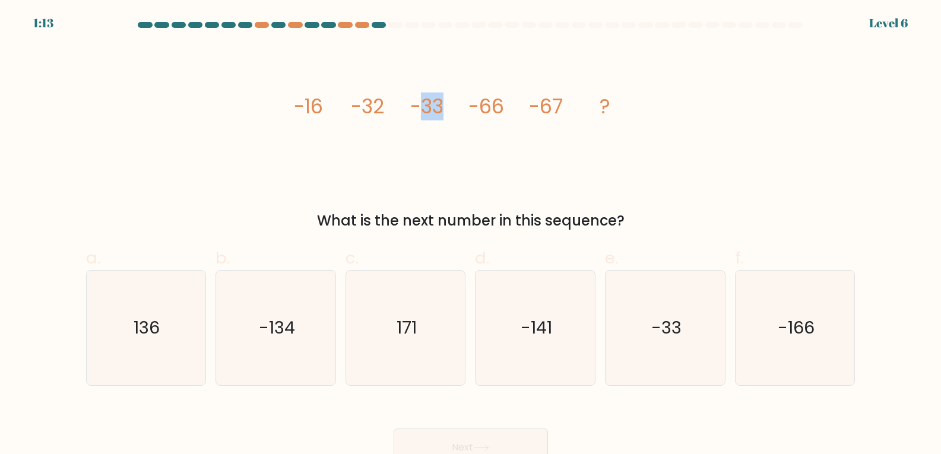
click at [447, 109] on icon "image/svg+xml -16 -32 -33 -66 -67 ?" at bounding box center [471, 113] width 356 height 137
drag, startPoint x: 479, startPoint y: 106, endPoint x: 503, endPoint y: 106, distance: 24.9
click at [503, 106] on tspan "-66" at bounding box center [486, 107] width 36 height 28
drag, startPoint x: 534, startPoint y: 106, endPoint x: 568, endPoint y: 105, distance: 34.5
click at [568, 105] on icon "image/svg+xml -16 -32 -33 -66 -67 ?" at bounding box center [471, 113] width 356 height 137
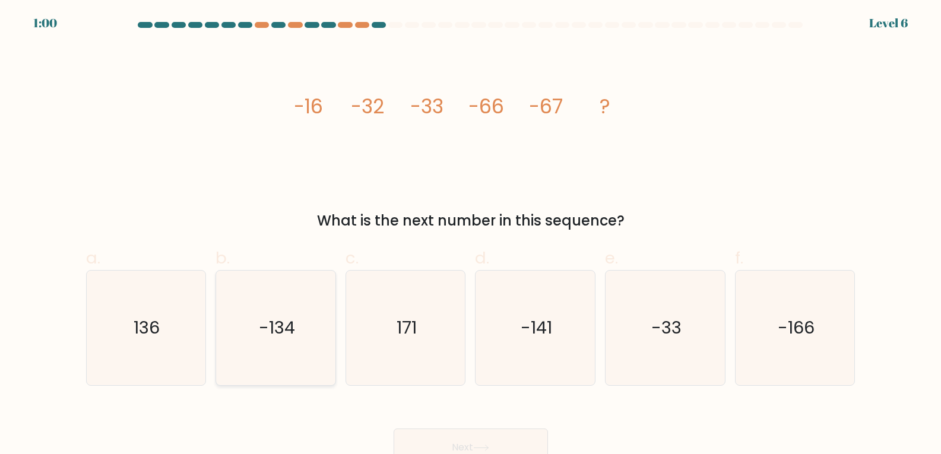
click at [277, 328] on text "-134" at bounding box center [277, 328] width 36 height 24
click at [471, 235] on input "b. -134" at bounding box center [471, 231] width 1 height 8
radio input "true"
click at [468, 439] on button "Next" at bounding box center [471, 448] width 154 height 38
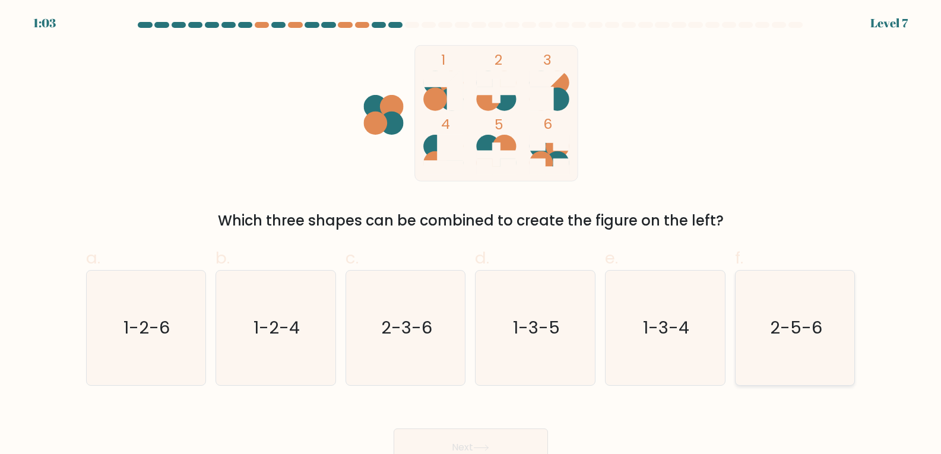
click at [797, 344] on icon "2-5-6" at bounding box center [795, 328] width 115 height 115
click at [471, 235] on input "f. 2-5-6" at bounding box center [471, 231] width 1 height 8
radio input "true"
click at [496, 449] on button "Next" at bounding box center [471, 448] width 154 height 38
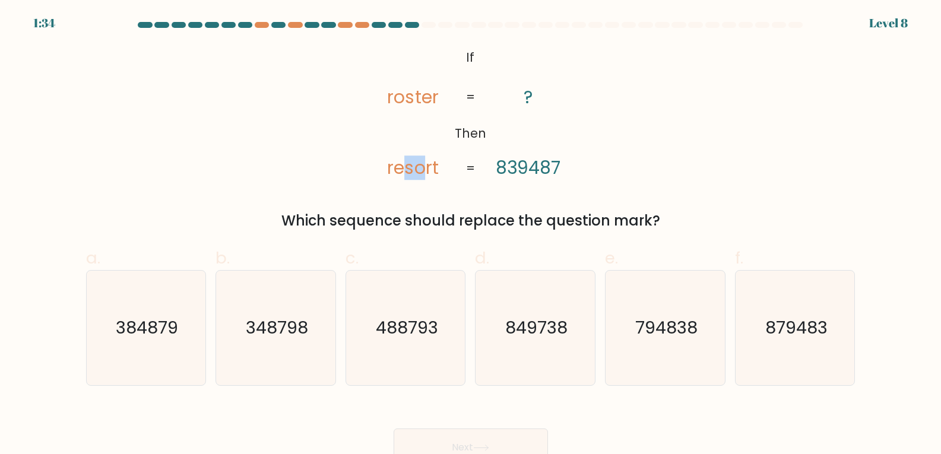
drag, startPoint x: 421, startPoint y: 169, endPoint x: 404, endPoint y: 171, distance: 16.8
click at [404, 171] on tspan "resort" at bounding box center [413, 168] width 51 height 24
click at [401, 99] on tspan "roster" at bounding box center [413, 97] width 51 height 24
drag, startPoint x: 410, startPoint y: 96, endPoint x: 400, endPoint y: 99, distance: 9.8
click at [400, 99] on tspan "roster" at bounding box center [413, 97] width 51 height 24
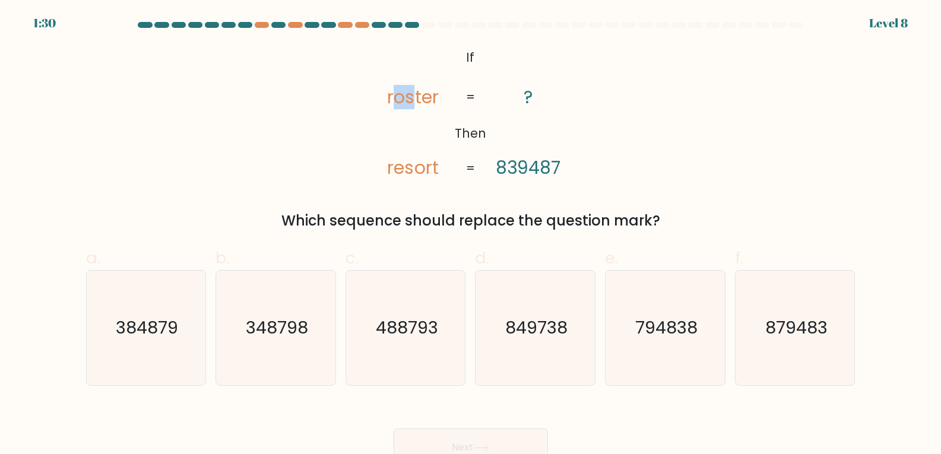
drag, startPoint x: 411, startPoint y: 99, endPoint x: 397, endPoint y: 102, distance: 14.6
click at [397, 102] on tspan "roster" at bounding box center [413, 97] width 51 height 24
drag, startPoint x: 536, startPoint y: 164, endPoint x: 521, endPoint y: 165, distance: 14.9
click at [521, 165] on tspan "839487" at bounding box center [528, 168] width 65 height 24
click at [536, 340] on icon "849738" at bounding box center [535, 328] width 115 height 115
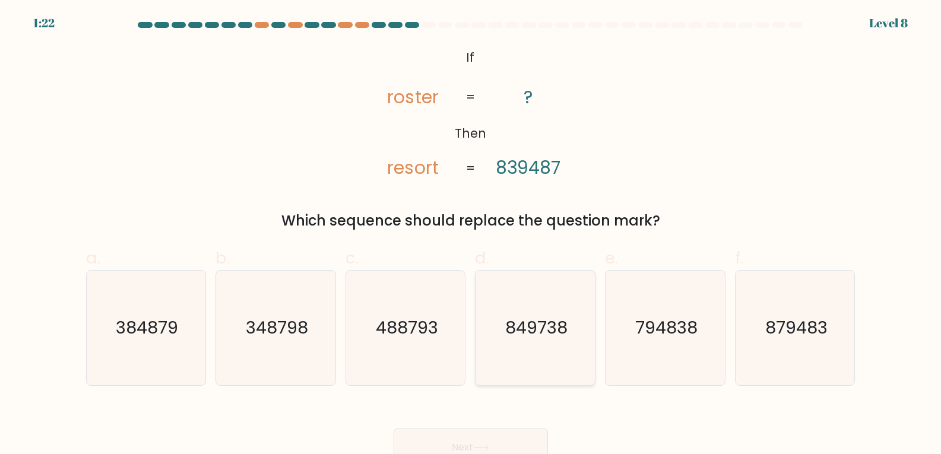
click at [471, 235] on input "d. 849738" at bounding box center [471, 231] width 1 height 8
radio input "true"
click at [521, 436] on button "Next" at bounding box center [471, 448] width 154 height 38
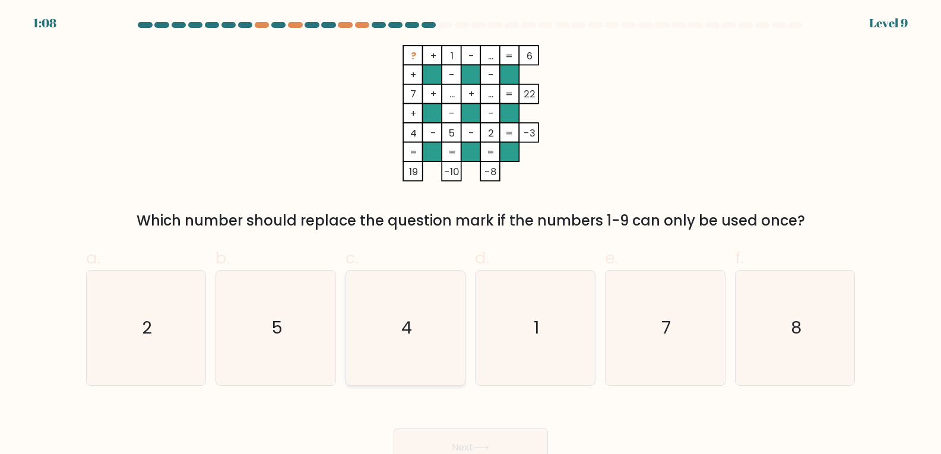
click at [427, 335] on icon "4" at bounding box center [406, 328] width 115 height 115
click at [471, 235] on input "c. 4" at bounding box center [471, 231] width 1 height 8
radio input "true"
click at [515, 432] on button "Next" at bounding box center [471, 448] width 154 height 38
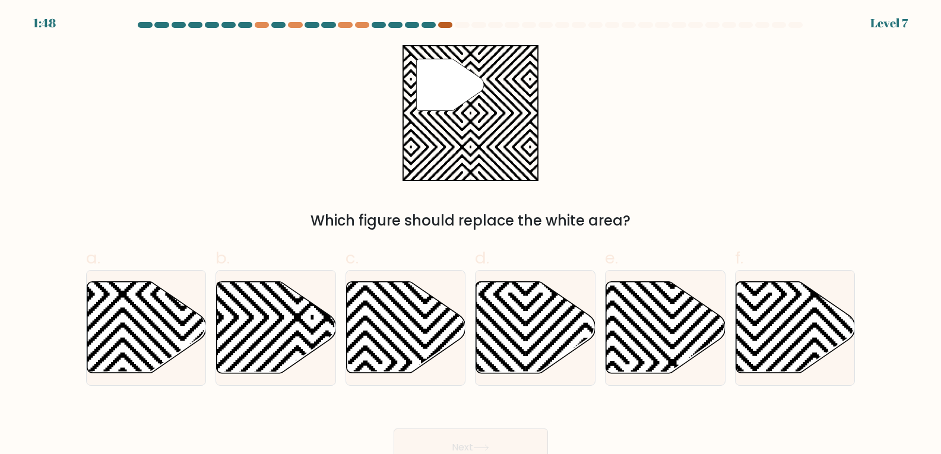
click at [448, 26] on div at bounding box center [445, 25] width 14 height 6
click at [147, 351] on icon at bounding box center [182, 279] width 240 height 240
click at [471, 235] on input "a." at bounding box center [471, 231] width 1 height 8
radio input "true"
click at [528, 444] on button "Next" at bounding box center [471, 448] width 154 height 38
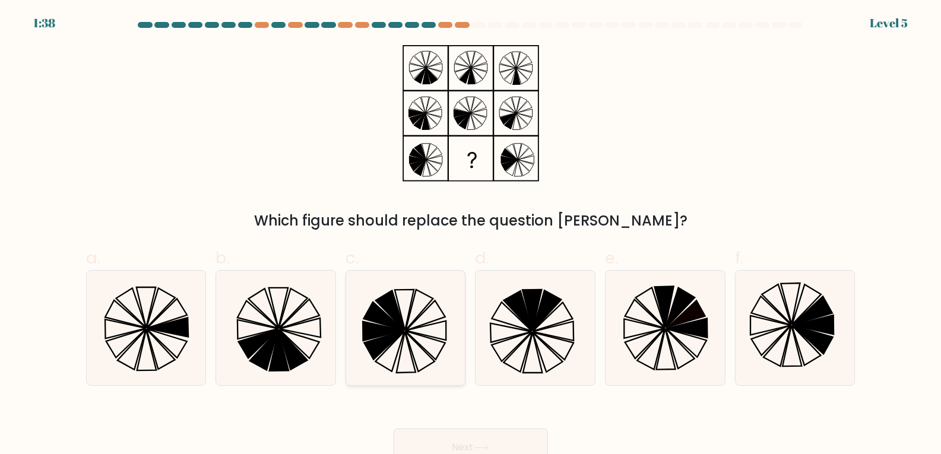
click at [404, 343] on icon at bounding box center [406, 328] width 115 height 115
click at [471, 235] on input "c." at bounding box center [471, 231] width 1 height 8
radio input "true"
click at [457, 433] on button "Next" at bounding box center [471, 448] width 154 height 38
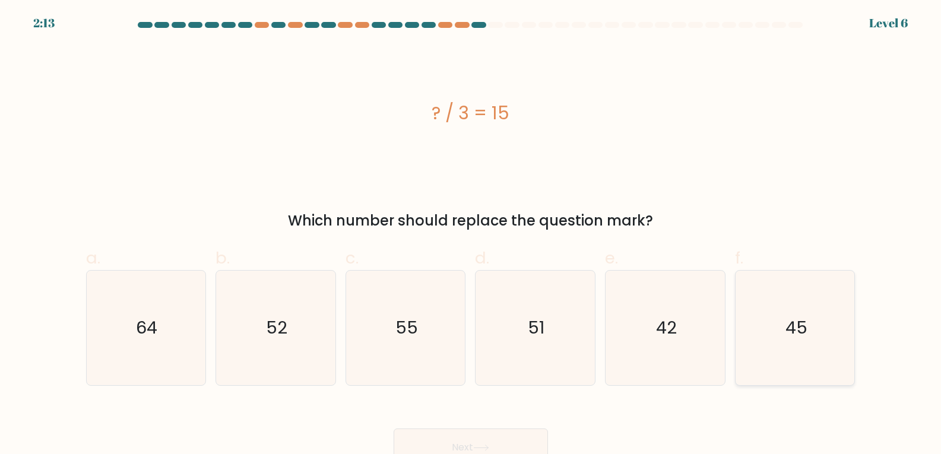
click at [828, 341] on icon "45" at bounding box center [795, 328] width 115 height 115
click at [471, 235] on input "f. 45" at bounding box center [471, 231] width 1 height 8
radio input "true"
click at [514, 439] on button "Next" at bounding box center [471, 448] width 154 height 38
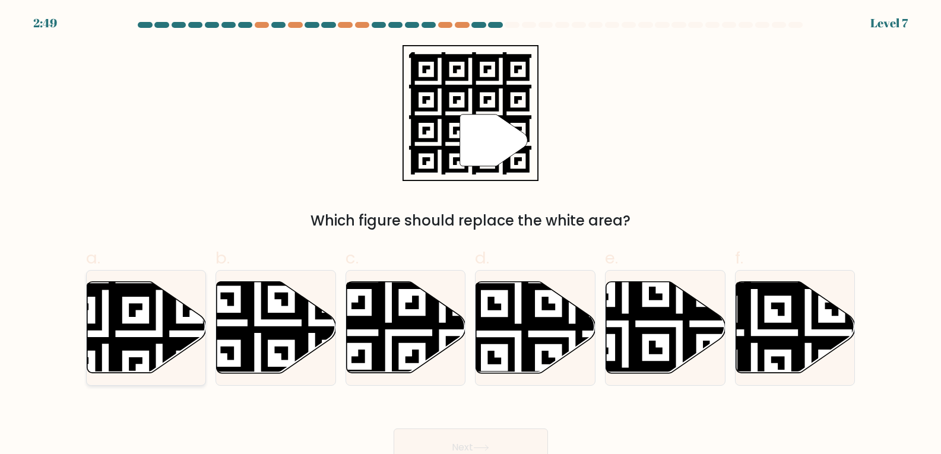
click at [156, 338] on icon at bounding box center [105, 280] width 216 height 216
click at [471, 235] on input "a." at bounding box center [471, 231] width 1 height 8
radio input "true"
click at [525, 445] on button "Next" at bounding box center [471, 448] width 154 height 38
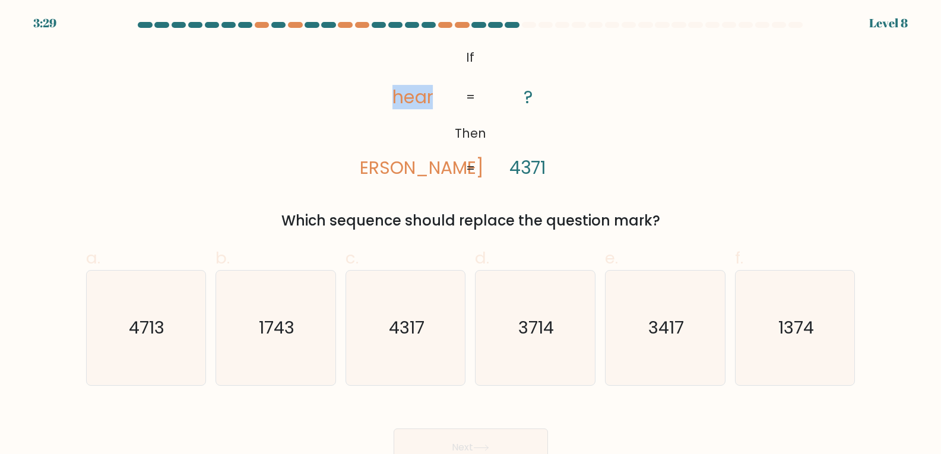
drag, startPoint x: 392, startPoint y: 97, endPoint x: 438, endPoint y: 92, distance: 46.6
click at [438, 92] on icon "@import url('https://fonts.googleapis.com/css?family=Abril+Fatface:400,100,100i…" at bounding box center [470, 113] width 221 height 137
drag, startPoint x: 683, startPoint y: 136, endPoint x: 411, endPoint y: 161, distance: 273.1
click at [682, 136] on div "@import url('https://fonts.googleapis.com/css?family=Abril+Fatface:400,100,100i…" at bounding box center [471, 138] width 784 height 186
drag, startPoint x: 401, startPoint y: 168, endPoint x: 427, endPoint y: 168, distance: 25.5
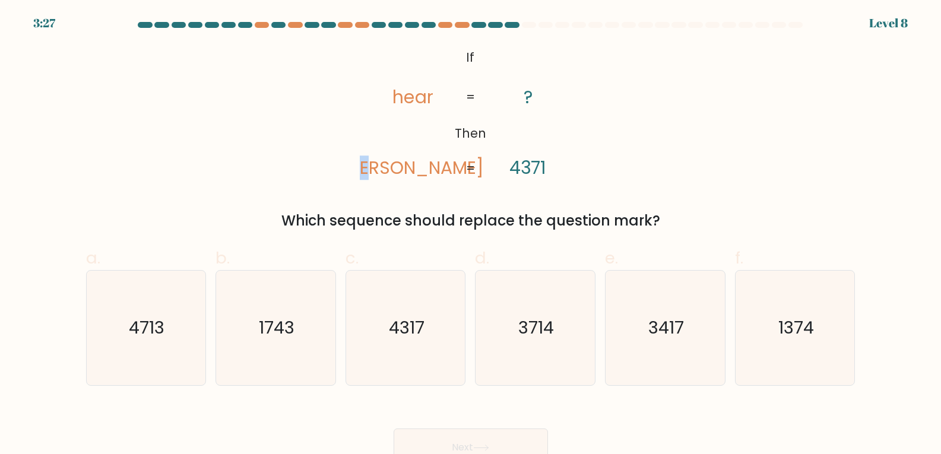
click at [427, 168] on tspan "rhea" at bounding box center [413, 168] width 142 height 24
drag, startPoint x: 523, startPoint y: 169, endPoint x: 598, endPoint y: 218, distance: 89.8
click at [565, 169] on icon "@import url('https://fonts.googleapis.com/css?family=Abril+Fatface:400,100,100i…" at bounding box center [470, 113] width 221 height 137
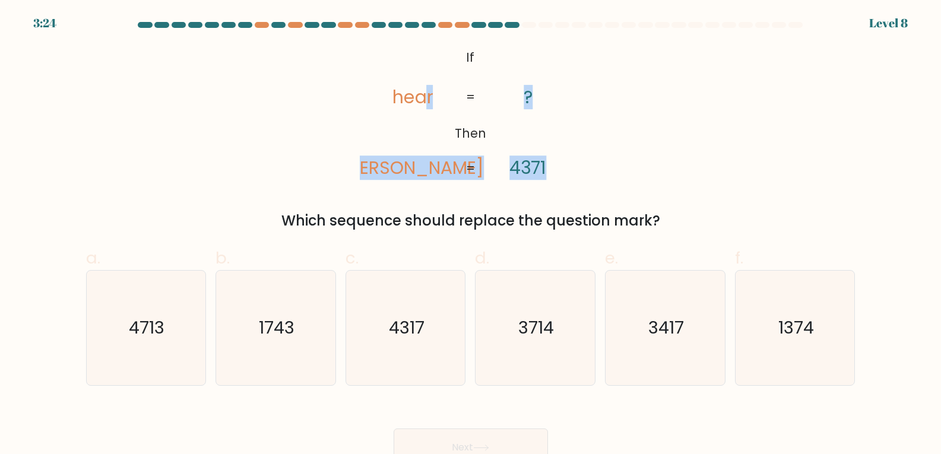
drag, startPoint x: 426, startPoint y: 96, endPoint x: 454, endPoint y: 102, distance: 28.5
click at [454, 102] on icon "@import url('https://fonts.googleapis.com/css?family=Abril+Fatface:400,100,100i…" at bounding box center [470, 113] width 221 height 137
drag, startPoint x: 645, startPoint y: 170, endPoint x: 529, endPoint y: 150, distance: 117.5
click at [645, 170] on div "@import url('https://fonts.googleapis.com/css?family=Abril+Fatface:400,100,100i…" at bounding box center [471, 138] width 784 height 186
click at [439, 143] on icon "@import url('https://fonts.googleapis.com/css?family=Abril+Fatface:400,100,100i…" at bounding box center [470, 113] width 221 height 137
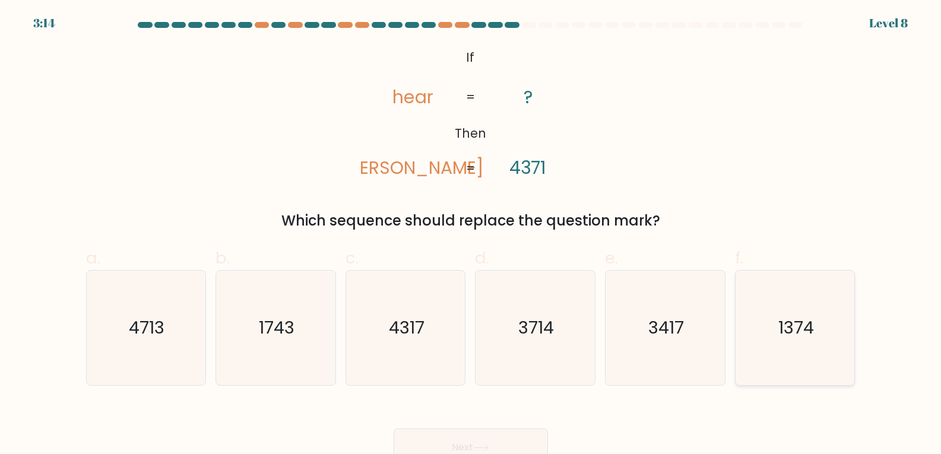
click at [786, 332] on text "1374" at bounding box center [796, 328] width 36 height 24
click at [471, 235] on input "f. 1374" at bounding box center [471, 231] width 1 height 8
radio input "true"
click at [485, 445] on icon at bounding box center [481, 448] width 16 height 7
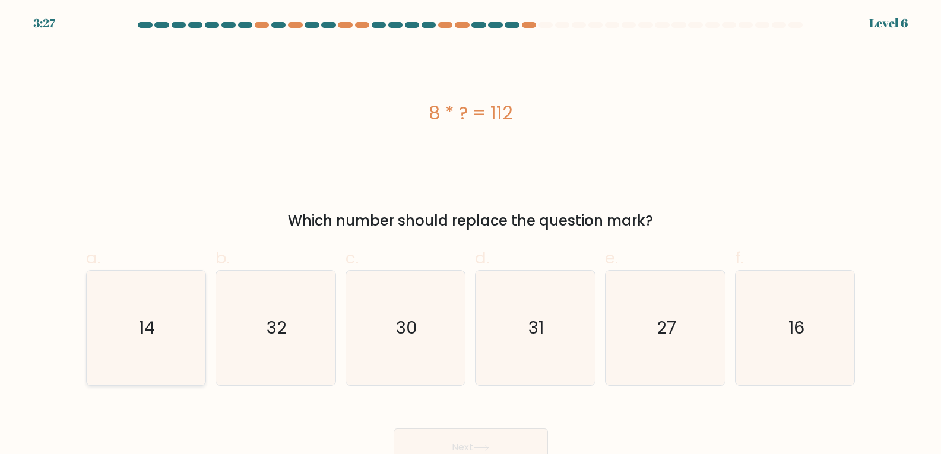
click at [178, 316] on icon "14" at bounding box center [145, 328] width 115 height 115
click at [471, 235] on input "a. 14" at bounding box center [471, 231] width 1 height 8
radio input "true"
click at [518, 439] on button "Next" at bounding box center [471, 448] width 154 height 38
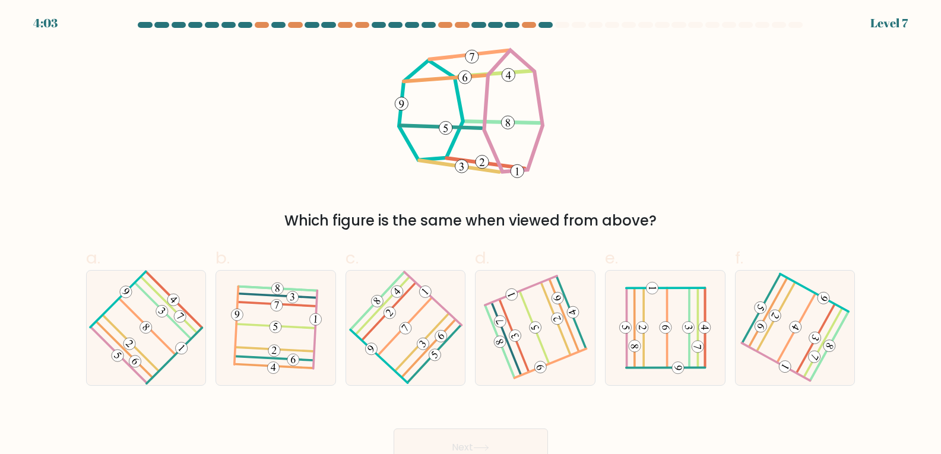
drag, startPoint x: 287, startPoint y: 210, endPoint x: 653, endPoint y: 205, distance: 365.8
click at [651, 207] on div "Which figure is the same when viewed from above?" at bounding box center [471, 138] width 784 height 186
click at [683, 144] on div "Which figure is the same when viewed from above?" at bounding box center [471, 138] width 784 height 186
click at [427, 306] on icon at bounding box center [405, 327] width 91 height 91
click at [471, 235] on input "c." at bounding box center [471, 231] width 1 height 8
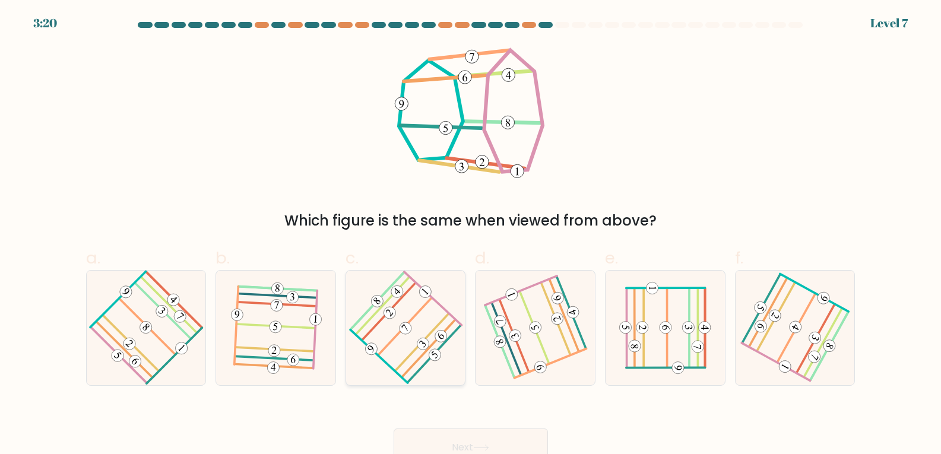
radio input "true"
click at [515, 433] on button "Next" at bounding box center [471, 448] width 154 height 38
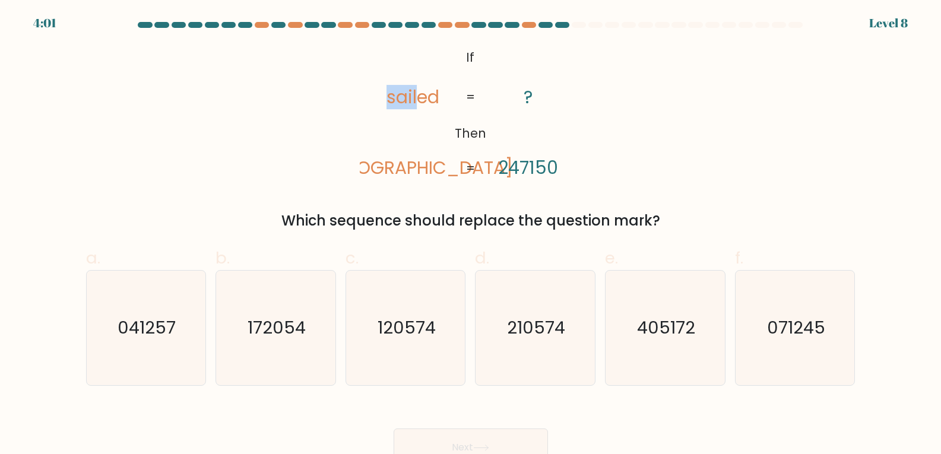
drag, startPoint x: 399, startPoint y: 100, endPoint x: 414, endPoint y: 101, distance: 15.4
click at [414, 101] on tspan "sailed" at bounding box center [413, 97] width 53 height 24
click at [370, 132] on icon "@import url('https://fonts.googleapis.com/css?family=Abril+Fatface:400,100,100i…" at bounding box center [470, 113] width 221 height 137
drag, startPoint x: 438, startPoint y: 167, endPoint x: 429, endPoint y: 169, distance: 8.5
click at [429, 169] on tspan "ladies" at bounding box center [413, 168] width 200 height 24
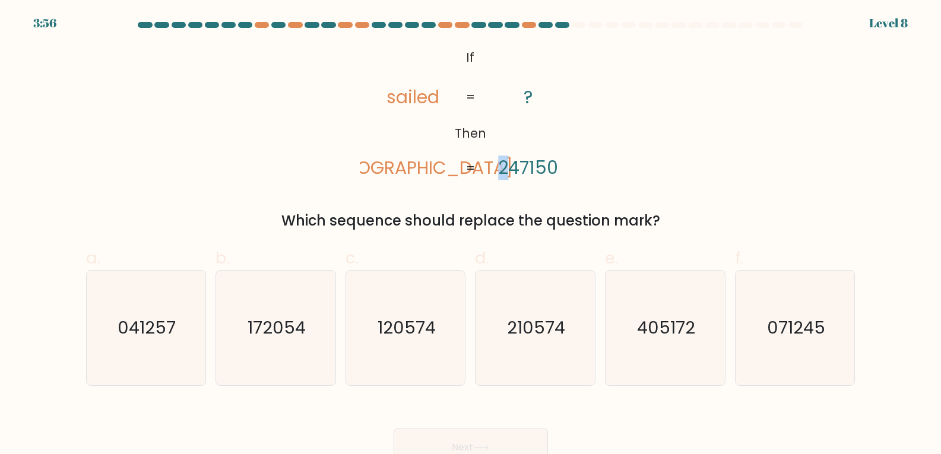
drag, startPoint x: 507, startPoint y: 164, endPoint x: 423, endPoint y: 173, distance: 84.2
click at [493, 166] on icon "@import url('https://fonts.googleapis.com/css?family=Abril+Fatface:400,100,100i…" at bounding box center [470, 113] width 221 height 137
drag, startPoint x: 403, startPoint y: 169, endPoint x: 391, endPoint y: 172, distance: 12.2
click at [391, 172] on tspan "ladies" at bounding box center [413, 168] width 200 height 24
drag, startPoint x: 518, startPoint y: 170, endPoint x: 505, endPoint y: 173, distance: 12.7
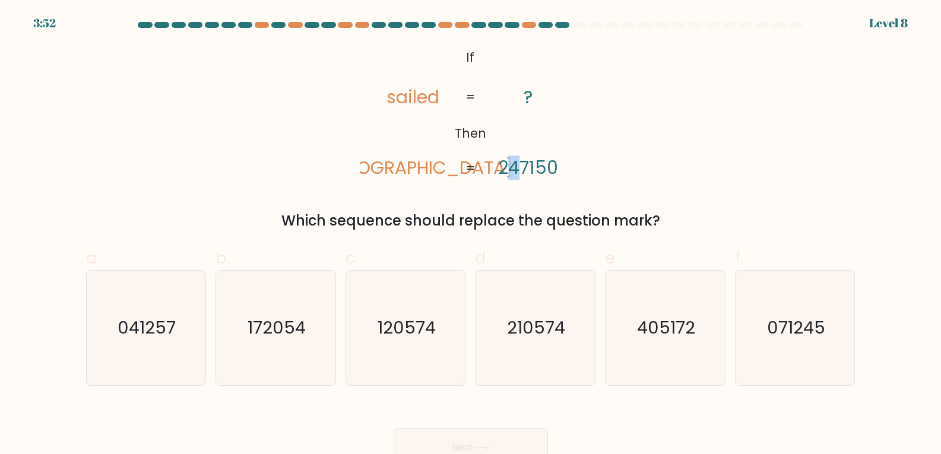
click at [507, 173] on tspan "247150" at bounding box center [528, 168] width 60 height 24
drag, startPoint x: 562, startPoint y: 167, endPoint x: 552, endPoint y: 167, distance: 10.7
click at [552, 167] on icon "@import url('https://fonts.googleapis.com/css?family=Abril+Fatface:400,100,100i…" at bounding box center [470, 113] width 221 height 137
click at [488, 196] on div "@import url('https://fonts.googleapis.com/css?family=Abril+Fatface:400,100,100i…" at bounding box center [471, 138] width 784 height 186
click at [175, 306] on icon "041257" at bounding box center [145, 328] width 115 height 115
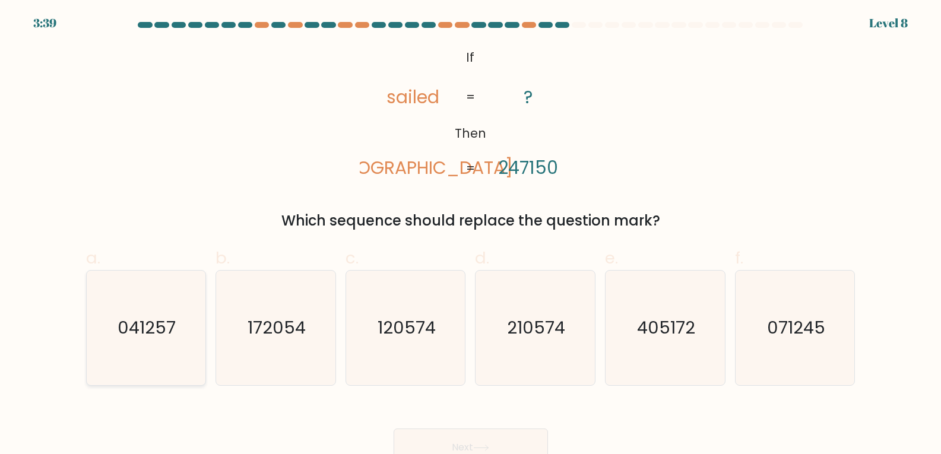
click at [471, 235] on input "a. 041257" at bounding box center [471, 231] width 1 height 8
radio input "true"
click at [517, 445] on button "Next" at bounding box center [471, 448] width 154 height 38
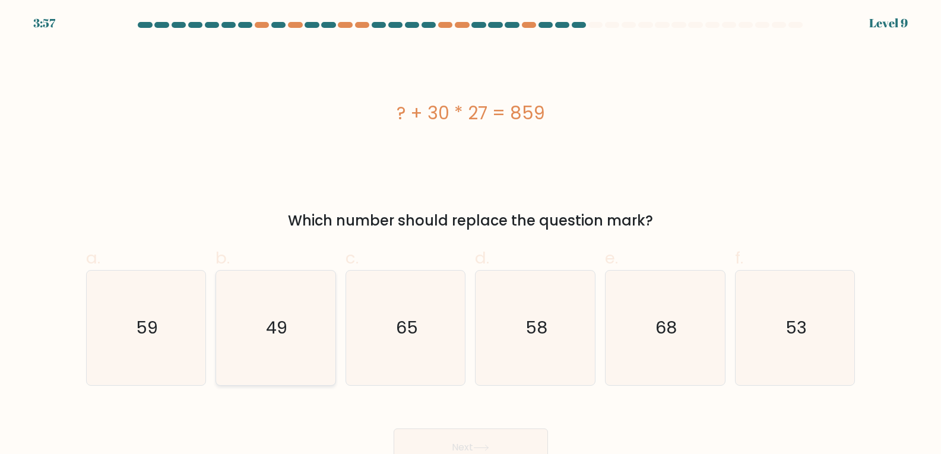
click at [256, 327] on icon "49" at bounding box center [275, 328] width 115 height 115
click at [471, 235] on input "b. 49" at bounding box center [471, 231] width 1 height 8
radio input "true"
click at [518, 440] on button "Next" at bounding box center [471, 448] width 154 height 38
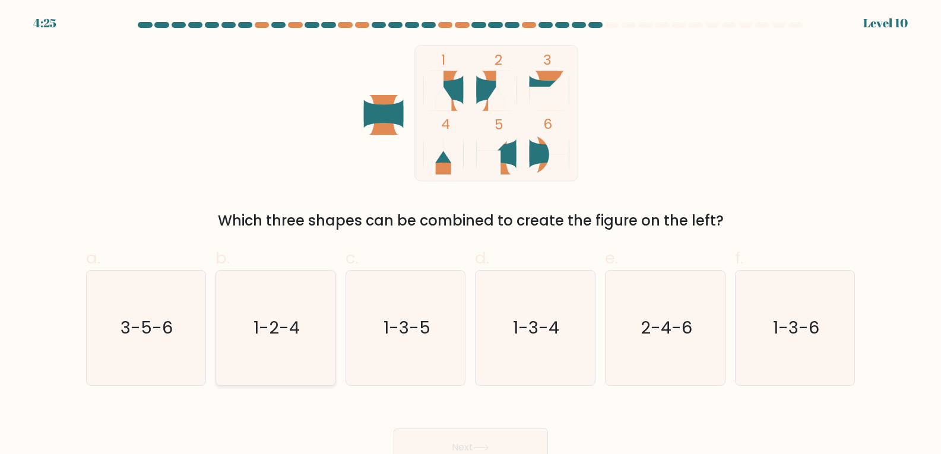
click at [267, 335] on text "1-2-4" at bounding box center [277, 328] width 46 height 24
click at [471, 235] on input "b. 1-2-4" at bounding box center [471, 231] width 1 height 8
radio input "true"
click at [499, 436] on button "Next" at bounding box center [471, 448] width 154 height 38
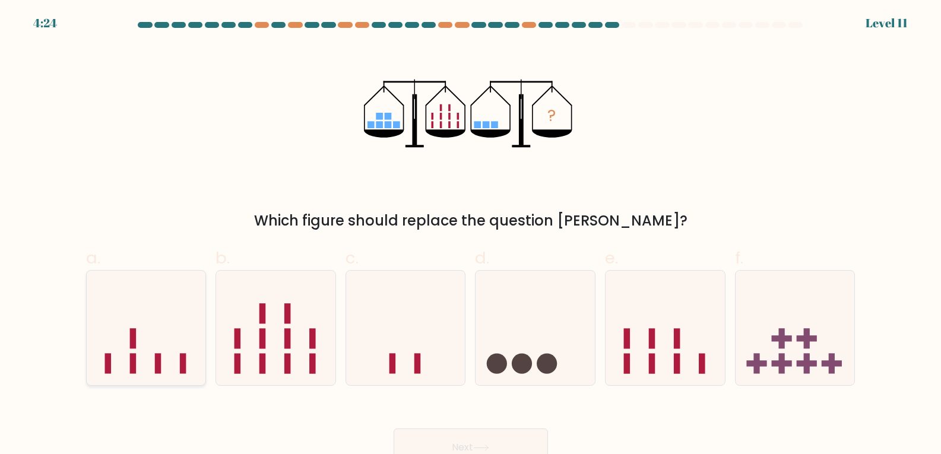
click at [118, 348] on icon at bounding box center [146, 327] width 119 height 99
click at [471, 235] on input "a." at bounding box center [471, 231] width 1 height 8
radio input "true"
click at [462, 442] on button "Next" at bounding box center [471, 448] width 154 height 38
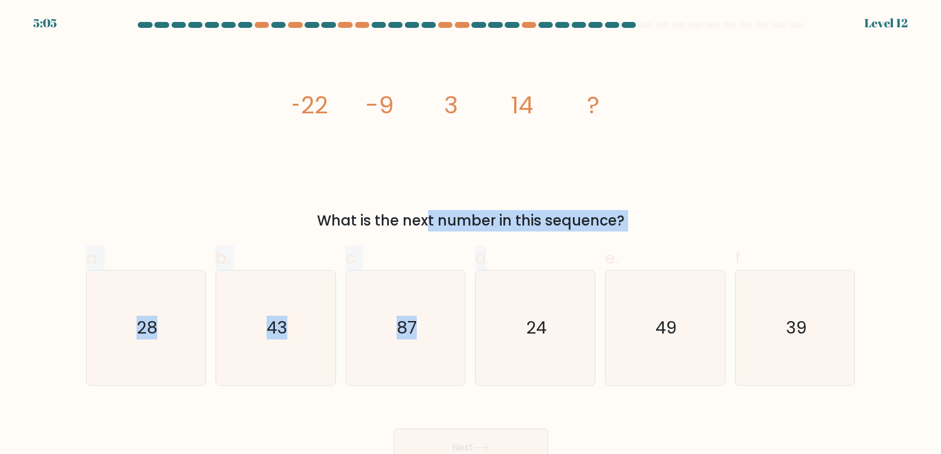
drag, startPoint x: 333, startPoint y: 217, endPoint x: 487, endPoint y: 233, distance: 154.6
click at [487, 233] on form at bounding box center [470, 244] width 941 height 445
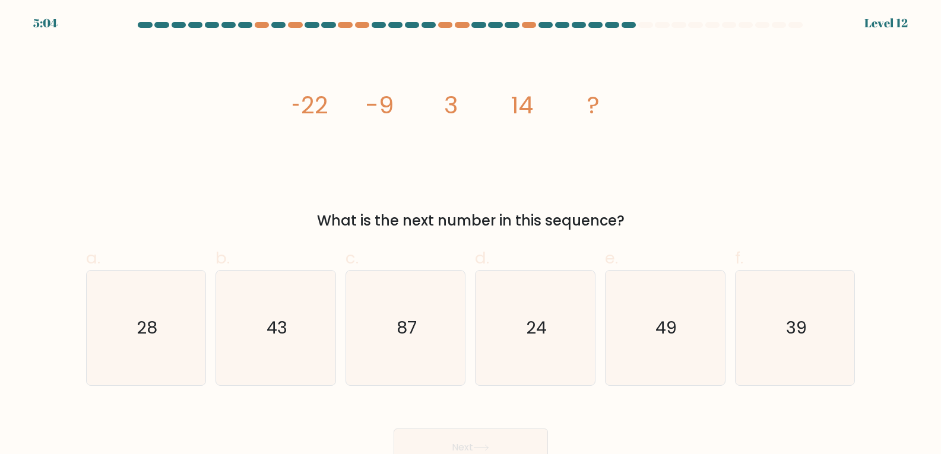
click at [868, 135] on form at bounding box center [470, 244] width 941 height 445
drag, startPoint x: 395, startPoint y: 97, endPoint x: 283, endPoint y: 104, distance: 111.9
click at [283, 104] on div "image/svg+xml -22 -9 3 14 ? What is the next number in this sequence?" at bounding box center [471, 138] width 784 height 186
drag, startPoint x: 464, startPoint y: 105, endPoint x: 362, endPoint y: 114, distance: 102.5
click at [362, 114] on icon "image/svg+xml -22 -9 3 14 ?" at bounding box center [471, 113] width 356 height 137
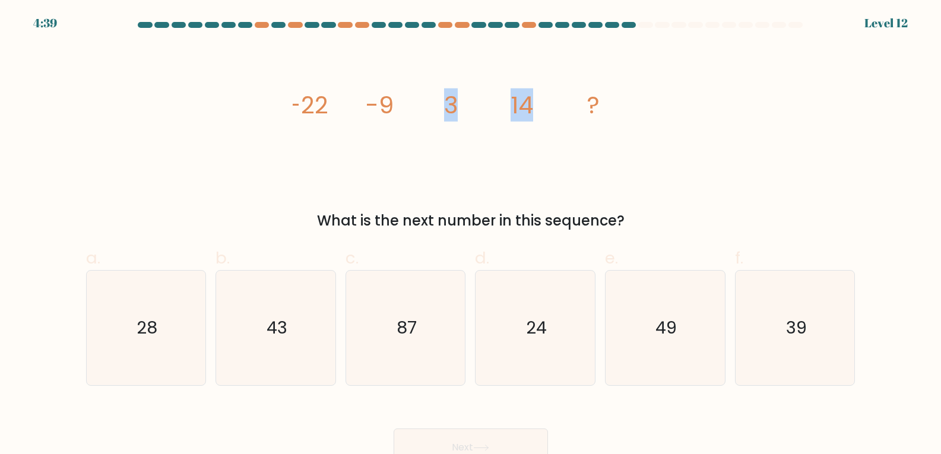
drag, startPoint x: 530, startPoint y: 104, endPoint x: 434, endPoint y: 110, distance: 96.4
click at [434, 110] on icon "image/svg+xml -22 -9 3 14 ?" at bounding box center [471, 113] width 356 height 137
click at [529, 140] on icon "image/svg+xml -22 -9 3 14 ?" at bounding box center [471, 113] width 356 height 137
click at [524, 328] on icon "24" at bounding box center [535, 328] width 115 height 115
click at [471, 235] on input "d. 24" at bounding box center [471, 231] width 1 height 8
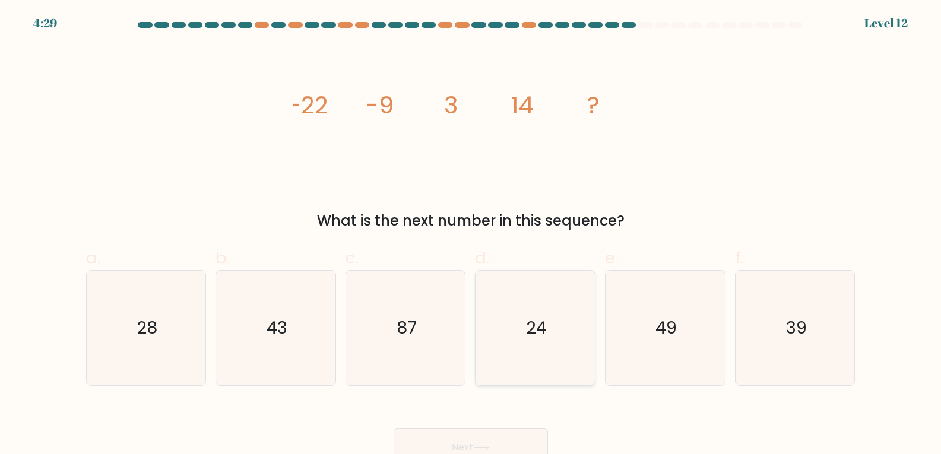
radio input "true"
click at [489, 434] on button "Next" at bounding box center [471, 448] width 154 height 38
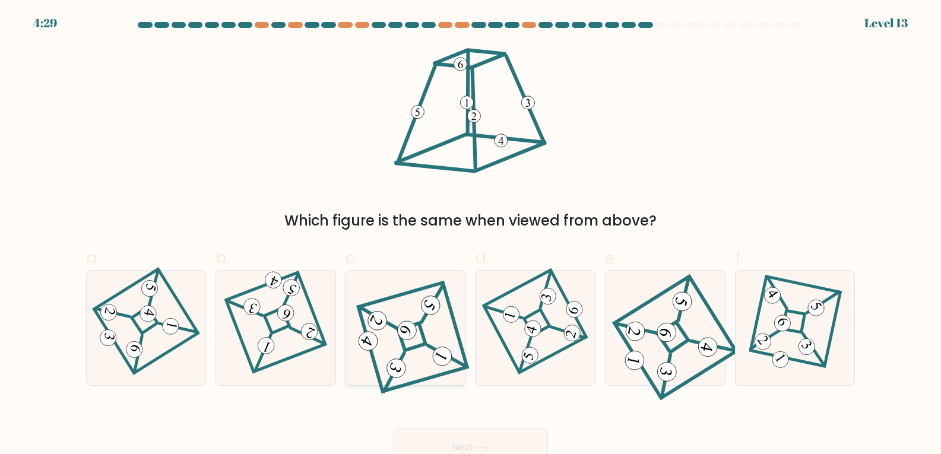
click at [371, 344] on icon at bounding box center [365, 341] width 11 height 12
click at [471, 235] on input "c." at bounding box center [471, 231] width 1 height 8
radio input "true"
click at [506, 437] on button "Next" at bounding box center [471, 448] width 154 height 38
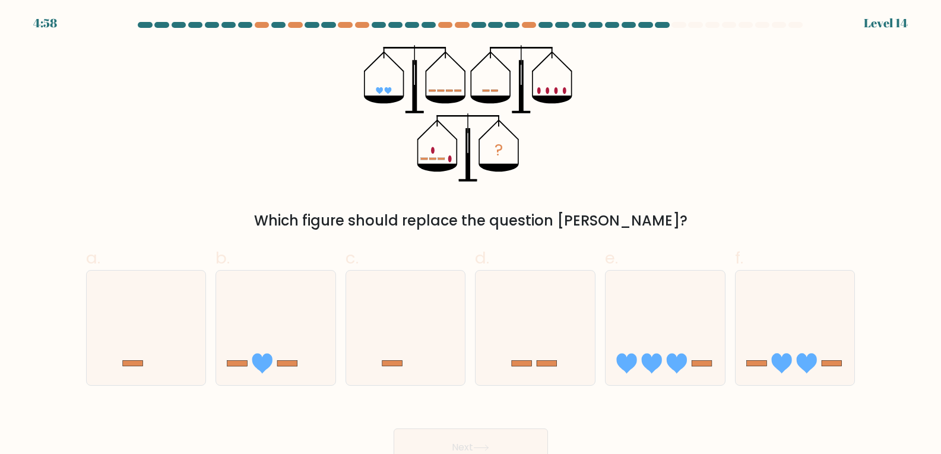
drag, startPoint x: 296, startPoint y: 217, endPoint x: 678, endPoint y: 217, distance: 381.8
click at [642, 224] on div "Which figure should replace the question mark?" at bounding box center [470, 220] width 755 height 21
click at [743, 179] on div "? Which figure should replace the question mark?" at bounding box center [471, 138] width 784 height 186
drag, startPoint x: 373, startPoint y: 87, endPoint x: 397, endPoint y: 87, distance: 23.8
click at [397, 87] on icon "?" at bounding box center [470, 113] width 213 height 137
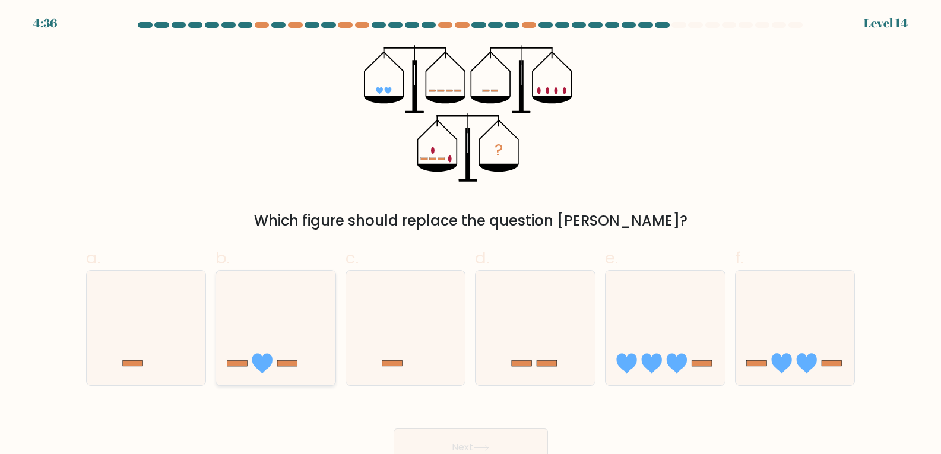
click at [277, 328] on icon at bounding box center [275, 327] width 119 height 99
click at [471, 235] on input "b." at bounding box center [471, 231] width 1 height 8
radio input "true"
click at [448, 438] on button "Next" at bounding box center [471, 448] width 154 height 38
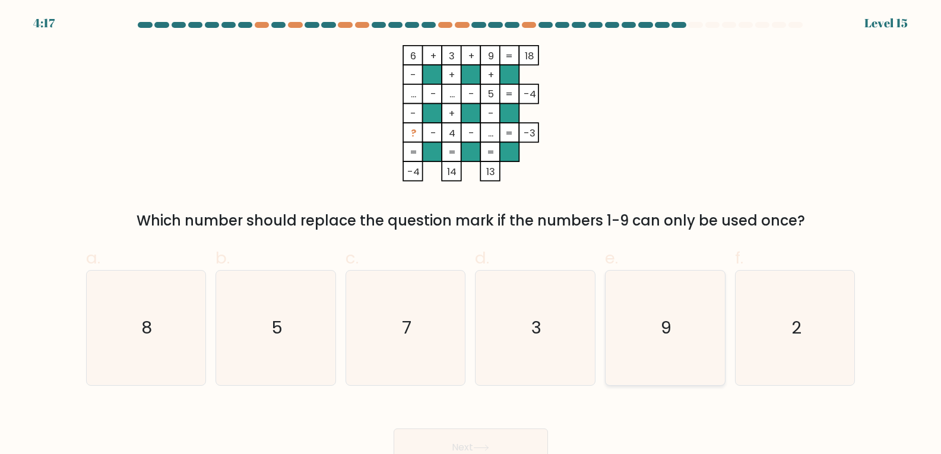
click at [626, 347] on icon "9" at bounding box center [665, 328] width 115 height 115
click at [471, 235] on input "e. 9" at bounding box center [471, 231] width 1 height 8
radio input "true"
click at [503, 438] on button "Next" at bounding box center [471, 448] width 154 height 38
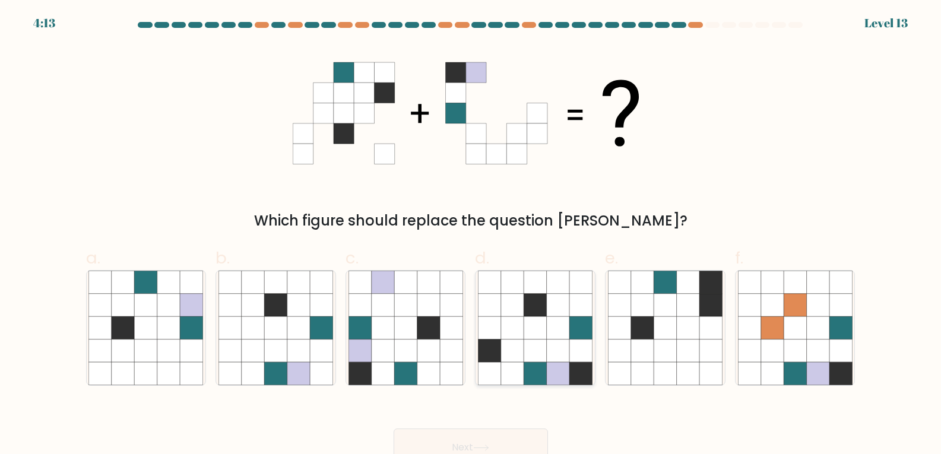
click at [537, 343] on icon at bounding box center [535, 351] width 23 height 23
click at [471, 235] on input "d." at bounding box center [471, 231] width 1 height 8
radio input "true"
click at [505, 429] on button "Next" at bounding box center [471, 448] width 154 height 38
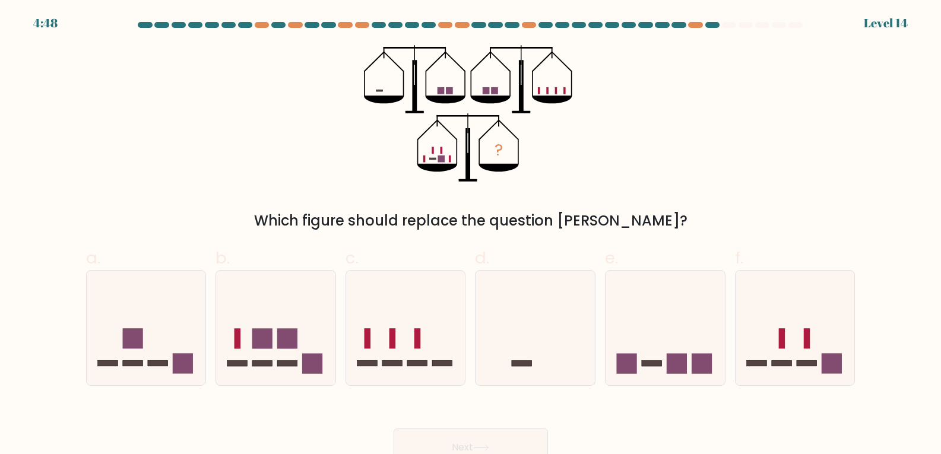
drag, startPoint x: 370, startPoint y: 90, endPoint x: 411, endPoint y: 93, distance: 41.6
click at [411, 93] on icon "?" at bounding box center [470, 113] width 213 height 137
drag, startPoint x: 452, startPoint y: 86, endPoint x: 502, endPoint y: 92, distance: 50.8
click at [502, 92] on icon "?" at bounding box center [470, 113] width 213 height 137
drag, startPoint x: 483, startPoint y: 90, endPoint x: 567, endPoint y: 91, distance: 83.7
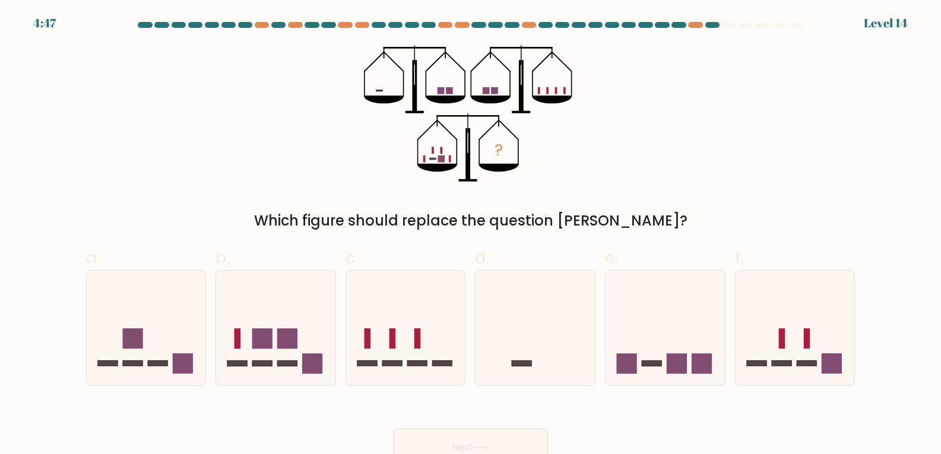
click at [527, 92] on icon "?" at bounding box center [470, 113] width 213 height 137
click at [658, 117] on div "? Which figure should replace the question mark?" at bounding box center [471, 138] width 784 height 186
click at [647, 319] on icon at bounding box center [665, 327] width 119 height 99
click at [471, 235] on input "e." at bounding box center [471, 231] width 1 height 8
radio input "true"
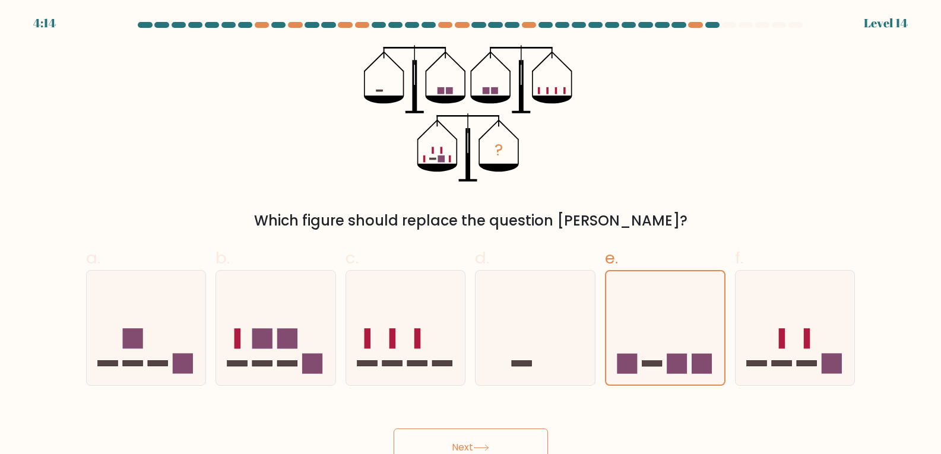
click at [517, 442] on button "Next" at bounding box center [471, 448] width 154 height 38
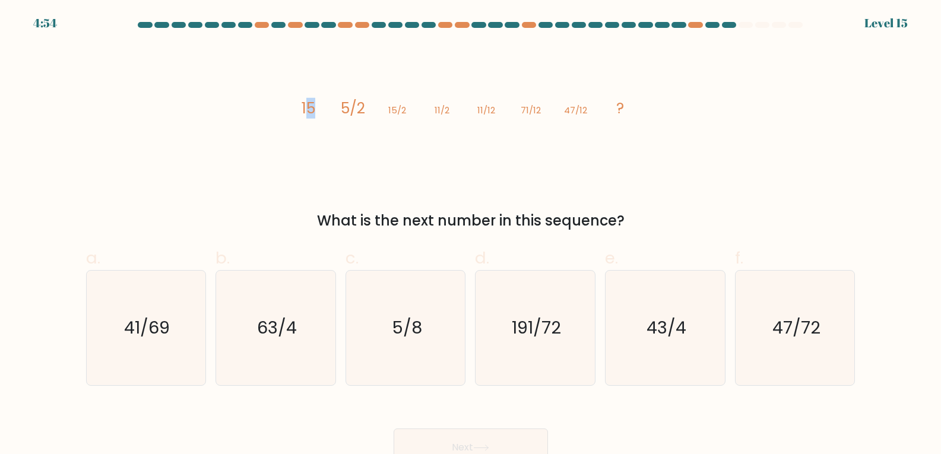
drag, startPoint x: 306, startPoint y: 106, endPoint x: 325, endPoint y: 103, distance: 18.6
click at [325, 103] on icon "image/svg+xml 15 5/2 15/2 11/2 11/12 71/12 47/12 ?" at bounding box center [471, 113] width 356 height 137
click at [340, 128] on icon "image/svg+xml 15 5/2 15/2 11/2 11/12 71/12 47/12 ?" at bounding box center [471, 113] width 356 height 137
drag, startPoint x: 340, startPoint y: 107, endPoint x: 383, endPoint y: 112, distance: 43.0
click at [382, 111] on icon "image/svg+xml 15 5/2 15/2 11/2 11/12 71/12 47/12 ?" at bounding box center [471, 113] width 356 height 137
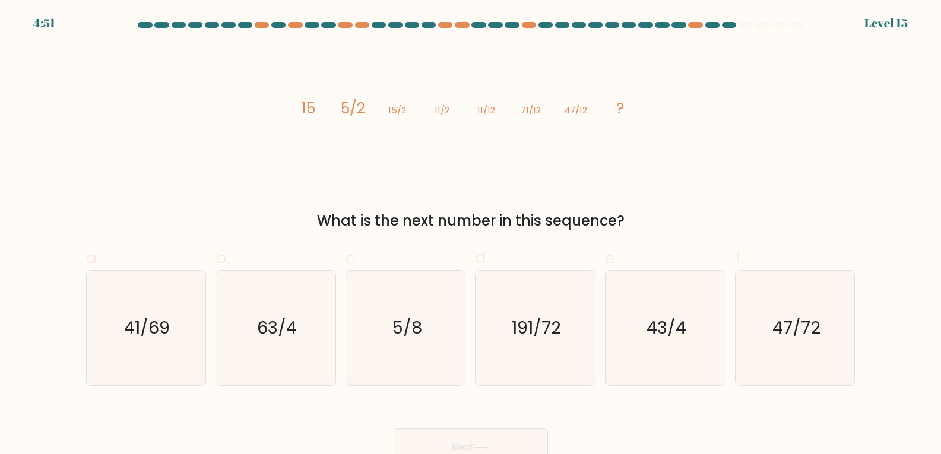
click at [500, 160] on icon "image/svg+xml 15 5/2 15/2 11/2 11/12 71/12 47/12 ?" at bounding box center [471, 113] width 356 height 137
click at [525, 328] on text "191/72" at bounding box center [536, 328] width 49 height 24
click at [471, 235] on input "d. 191/72" at bounding box center [471, 231] width 1 height 8
radio input "true"
click at [486, 445] on icon at bounding box center [481, 448] width 16 height 7
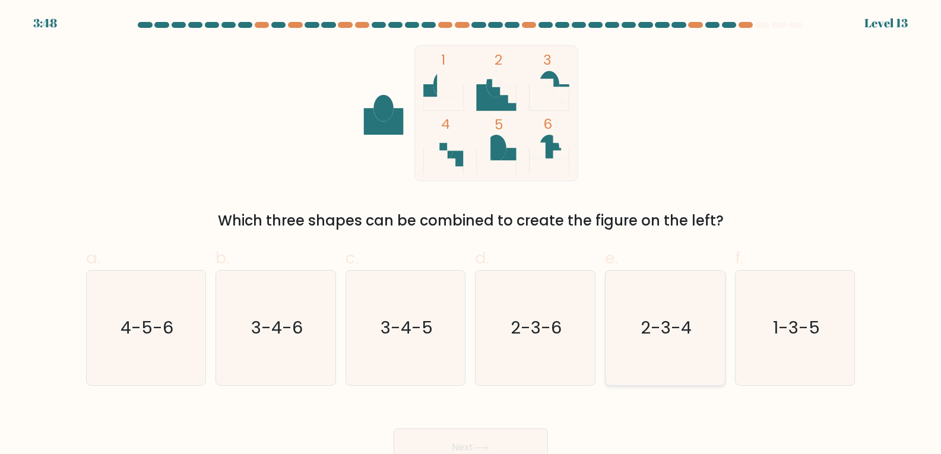
click at [665, 345] on icon "2-3-4" at bounding box center [665, 328] width 115 height 115
click at [471, 235] on input "e. 2-3-4" at bounding box center [471, 231] width 1 height 8
radio input "true"
click at [509, 430] on button "Next" at bounding box center [471, 448] width 154 height 38
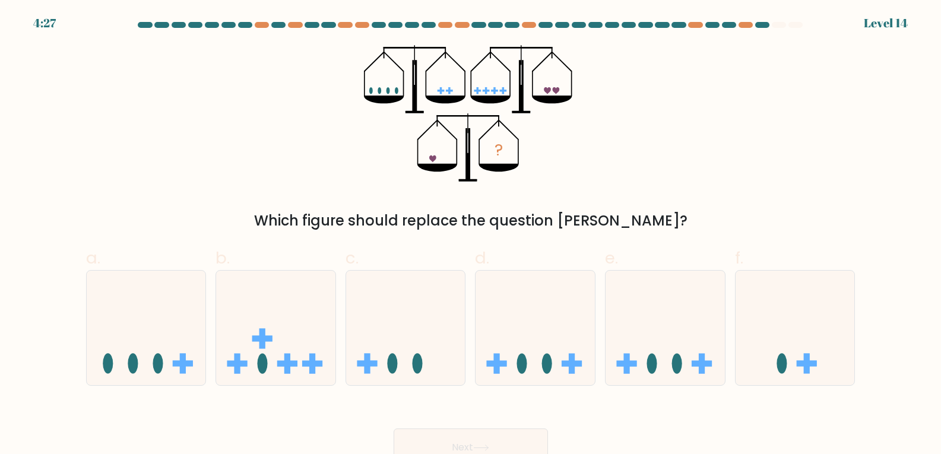
drag, startPoint x: 370, startPoint y: 89, endPoint x: 413, endPoint y: 91, distance: 43.4
click at [412, 91] on icon "?" at bounding box center [470, 113] width 213 height 137
drag, startPoint x: 443, startPoint y: 92, endPoint x: 458, endPoint y: 92, distance: 15.4
click at [458, 92] on icon "?" at bounding box center [470, 113] width 213 height 137
drag, startPoint x: 471, startPoint y: 91, endPoint x: 517, endPoint y: 90, distance: 46.3
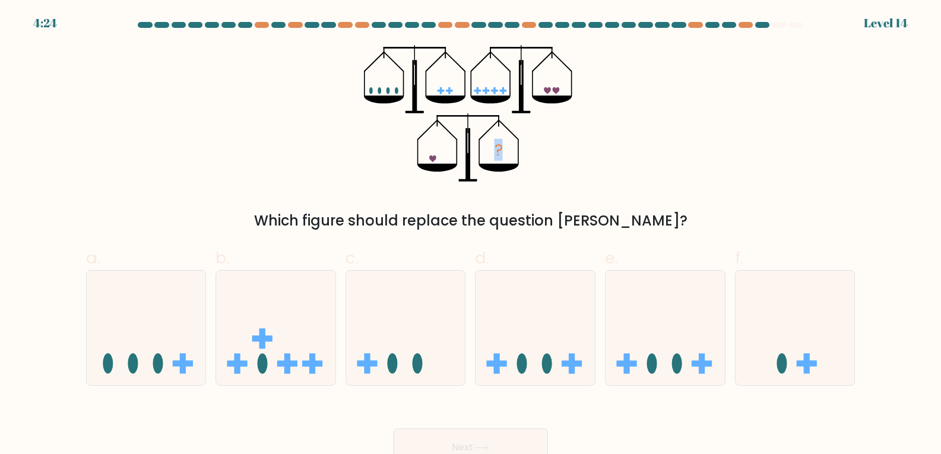
click at [517, 90] on icon "?" at bounding box center [470, 113] width 213 height 137
click at [699, 127] on div "? Which figure should replace the question mark?" at bounding box center [471, 138] width 784 height 186
click at [420, 351] on icon at bounding box center [405, 327] width 119 height 99
click at [471, 235] on input "c." at bounding box center [471, 231] width 1 height 8
radio input "true"
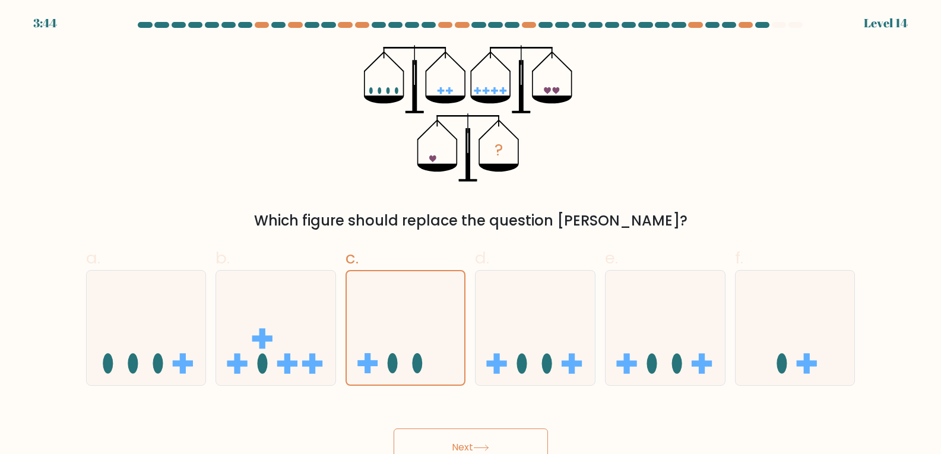
click at [463, 440] on button "Next" at bounding box center [471, 448] width 154 height 38
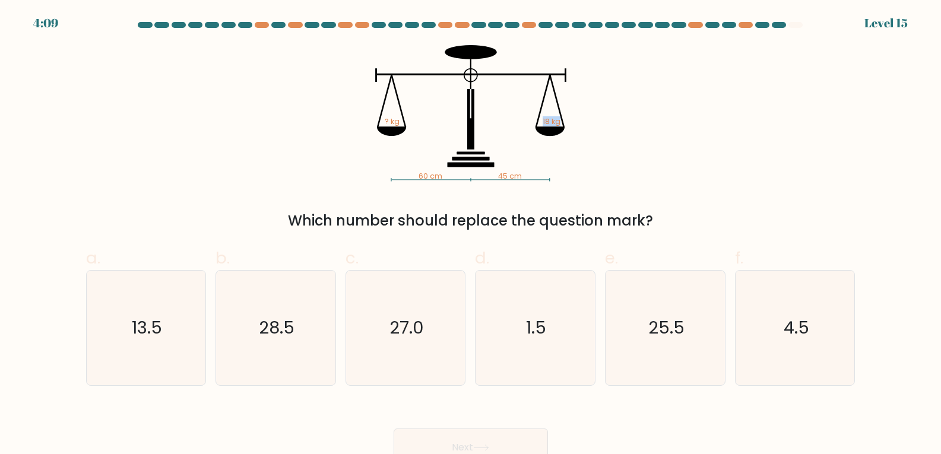
drag, startPoint x: 562, startPoint y: 113, endPoint x: 531, endPoint y: 129, distance: 34.5
click at [531, 129] on icon "60 cm 45 cm ? kg 18 kg" at bounding box center [471, 113] width 356 height 137
click at [580, 160] on icon "60 cm 45 cm ? kg 18 kg" at bounding box center [471, 113] width 356 height 137
drag, startPoint x: 469, startPoint y: 181, endPoint x: 404, endPoint y: 176, distance: 64.9
click at [404, 176] on icon "60 cm 45 cm ? kg 18 kg" at bounding box center [471, 113] width 356 height 137
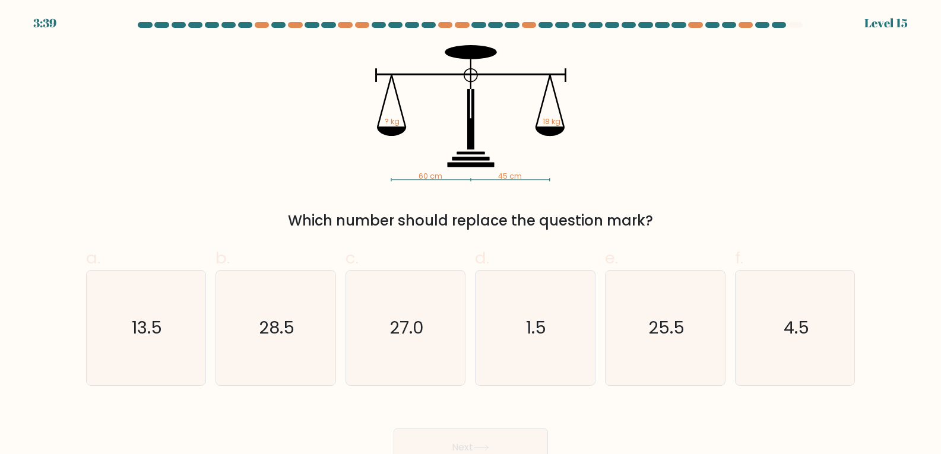
click at [310, 163] on icon "60 cm 45 cm ? kg 18 kg" at bounding box center [471, 113] width 356 height 137
click at [313, 331] on icon "28.5" at bounding box center [275, 328] width 115 height 115
click at [471, 235] on input "b. 28.5" at bounding box center [471, 231] width 1 height 8
radio input "true"
click at [502, 446] on button "Next" at bounding box center [471, 448] width 154 height 38
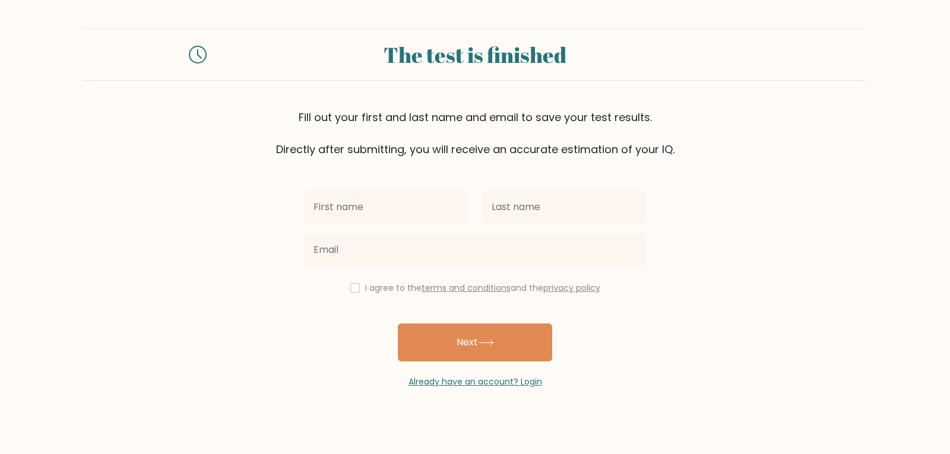
click at [423, 199] on input "text" at bounding box center [386, 207] width 164 height 33
type input "MOHAMMES"
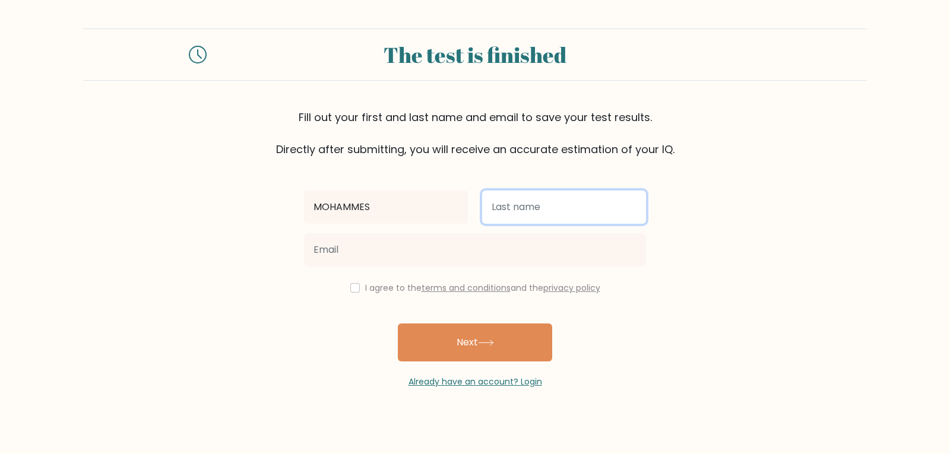
drag, startPoint x: 544, startPoint y: 199, endPoint x: 529, endPoint y: 224, distance: 28.8
click at [544, 199] on input "text" at bounding box center [564, 207] width 164 height 33
type input "[PERSON_NAME]"
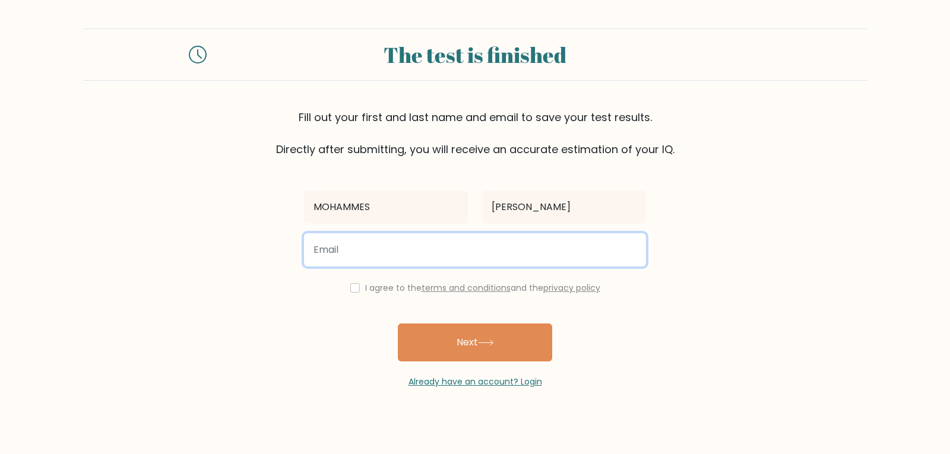
drag, startPoint x: 439, startPoint y: 253, endPoint x: 460, endPoint y: 266, distance: 24.0
click at [439, 253] on input "email" at bounding box center [475, 249] width 342 height 33
click at [413, 245] on input "9948895503" at bounding box center [475, 249] width 342 height 33
type input "9"
click at [362, 246] on input "email" at bounding box center [475, 249] width 342 height 33
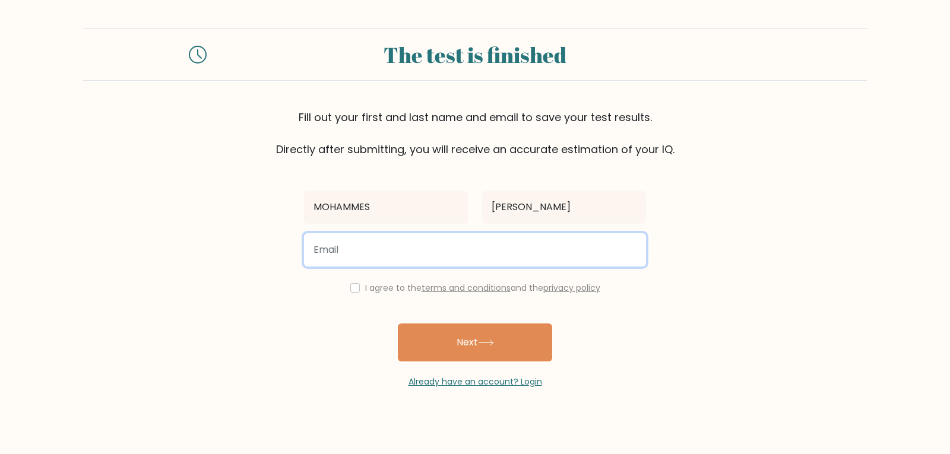
type input "mohammedsafiullah742@gmail.com"
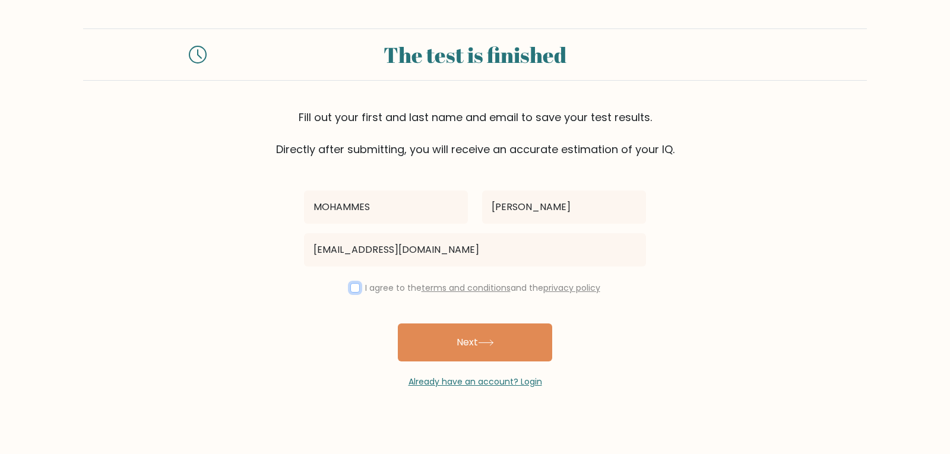
click at [350, 286] on input "checkbox" at bounding box center [354, 287] width 9 height 9
checkbox input "true"
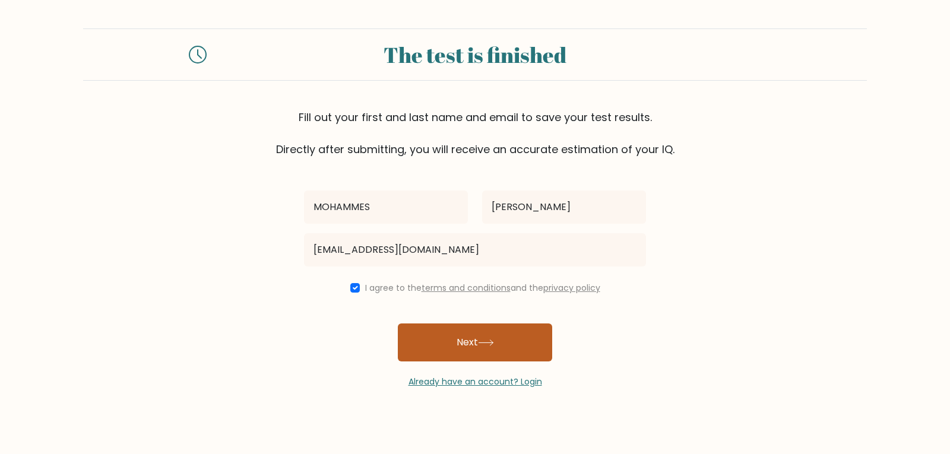
click at [458, 340] on button "Next" at bounding box center [475, 343] width 154 height 38
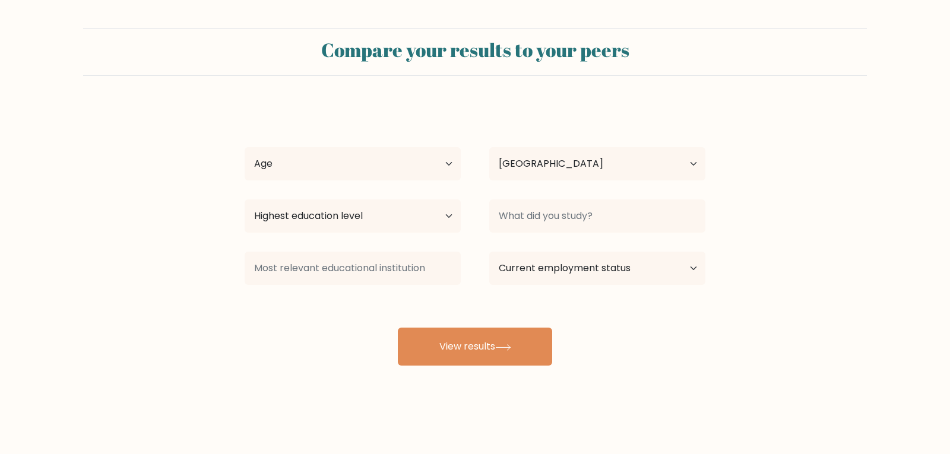
select select "IN"
click at [436, 168] on select "Age Under [DEMOGRAPHIC_DATA] [DEMOGRAPHIC_DATA] [DEMOGRAPHIC_DATA] [DEMOGRAPHIC…" at bounding box center [353, 163] width 216 height 33
select select "18_24"
click at [245, 147] on select "Age Under [DEMOGRAPHIC_DATA] [DEMOGRAPHIC_DATA] [DEMOGRAPHIC_DATA] [DEMOGRAPHIC…" at bounding box center [353, 163] width 216 height 33
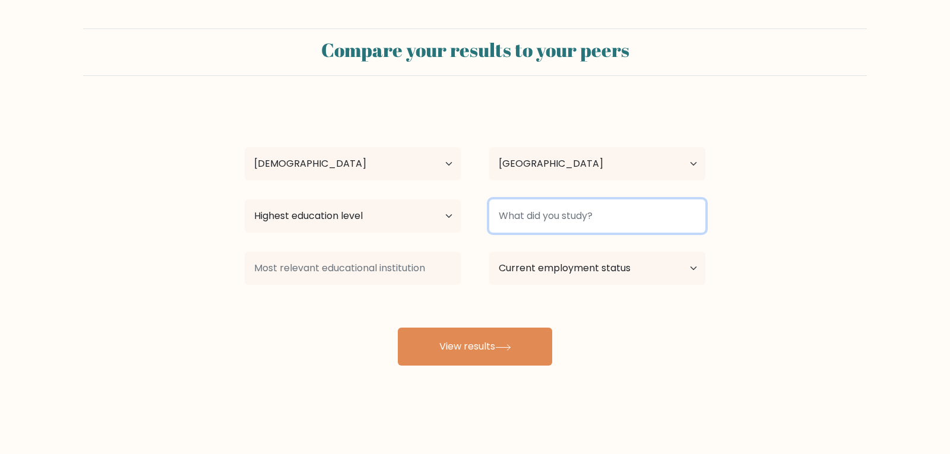
click at [589, 218] on input at bounding box center [597, 215] width 216 height 33
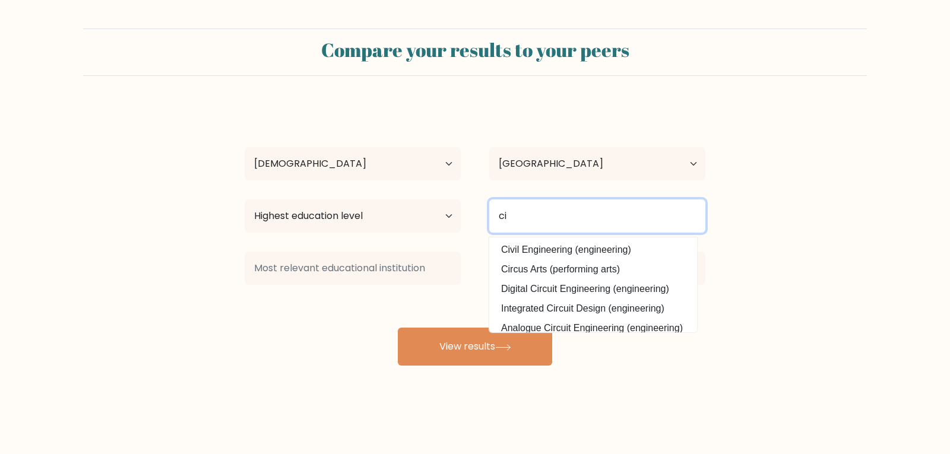
type input "c"
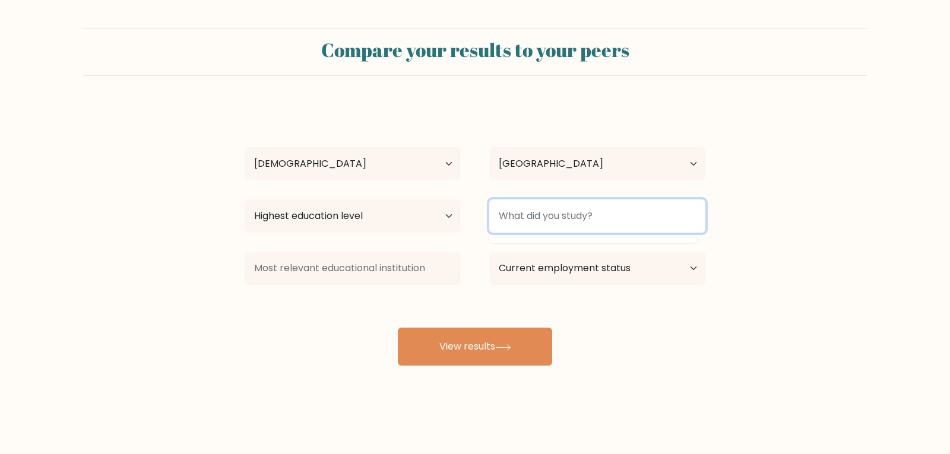
type input "s"
type input "d"
type input "1"
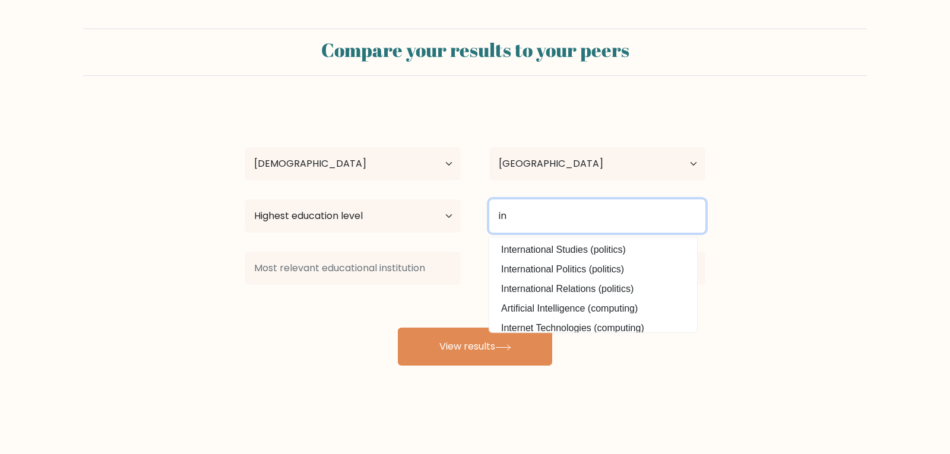
type input "i"
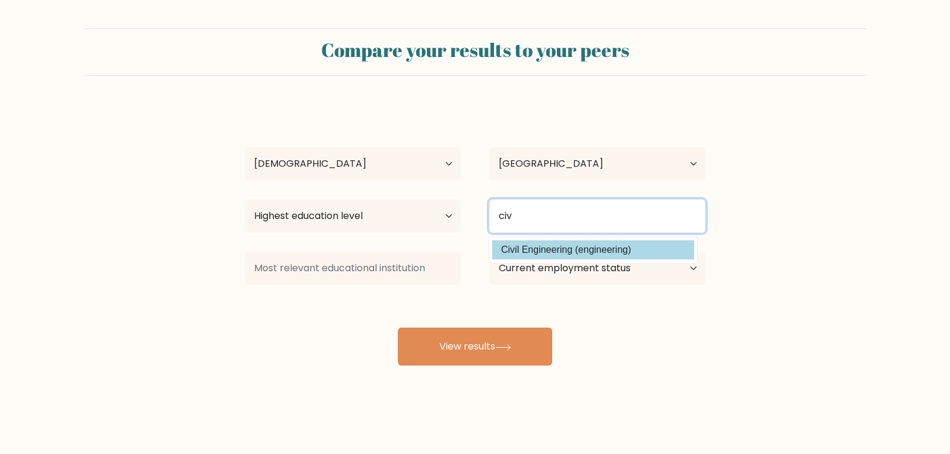
type input "civ"
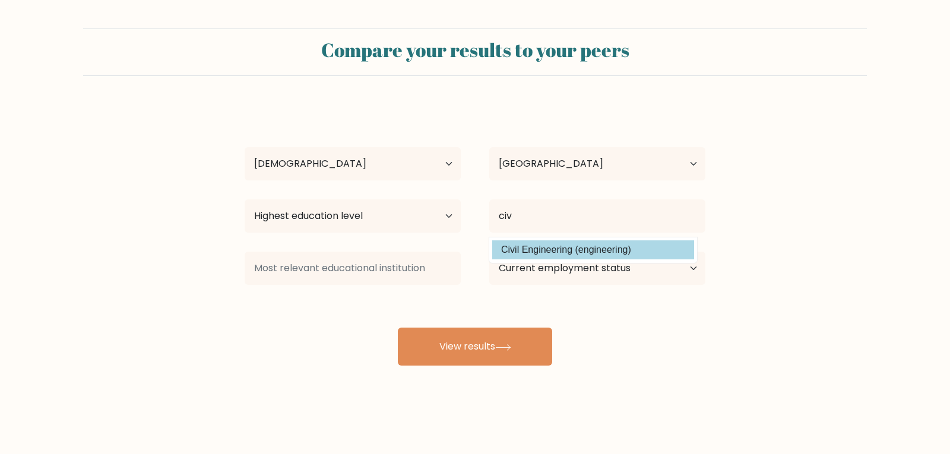
click at [579, 252] on div "[PERSON_NAME] Age Under [DEMOGRAPHIC_DATA] [DEMOGRAPHIC_DATA] [DEMOGRAPHIC_DATA…" at bounding box center [474, 234] width 475 height 261
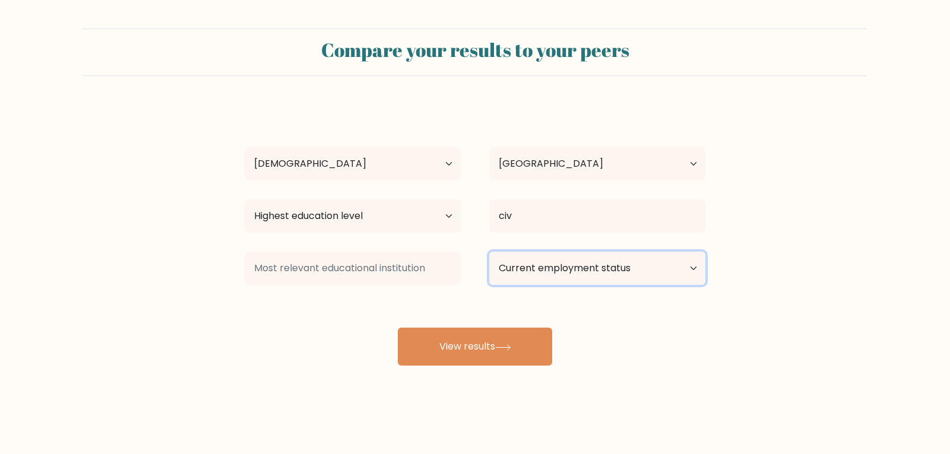
click at [614, 274] on select "Current employment status Employed Student Retired Other / prefer not to answer" at bounding box center [597, 268] width 216 height 33
select select "student"
click at [489, 252] on select "Current employment status Employed Student Retired Other / prefer not to answer" at bounding box center [597, 268] width 216 height 33
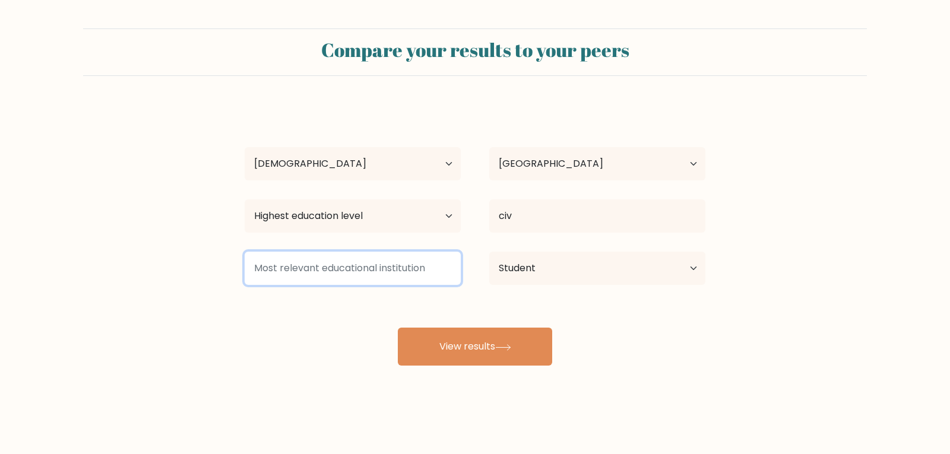
click at [331, 274] on input at bounding box center [353, 268] width 216 height 33
type input "n"
type input "o"
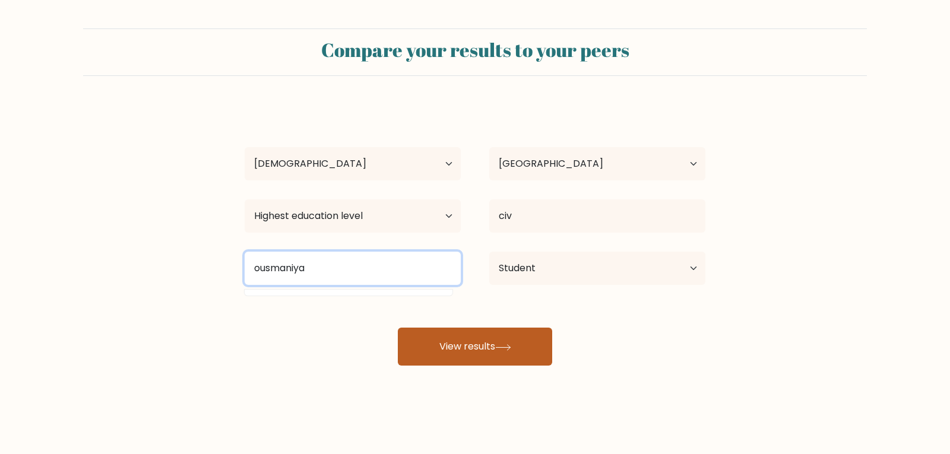
type input "ousmaniya"
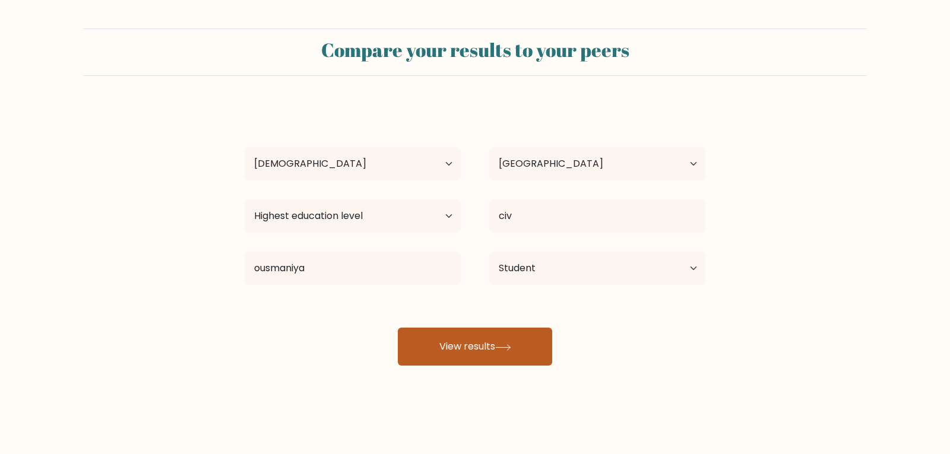
click at [509, 357] on button "View results" at bounding box center [475, 347] width 154 height 38
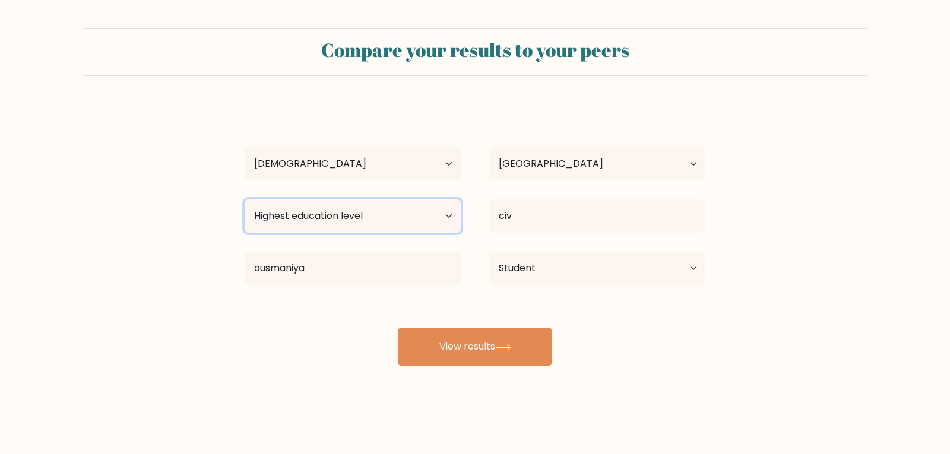
click at [362, 212] on select "Highest education level No schooling Primary Lower Secondary Upper Secondary Oc…" at bounding box center [353, 215] width 216 height 33
select select "lower_secondary"
click at [245, 199] on select "Highest education level No schooling Primary Lower Secondary Upper Secondary Oc…" at bounding box center [353, 215] width 216 height 33
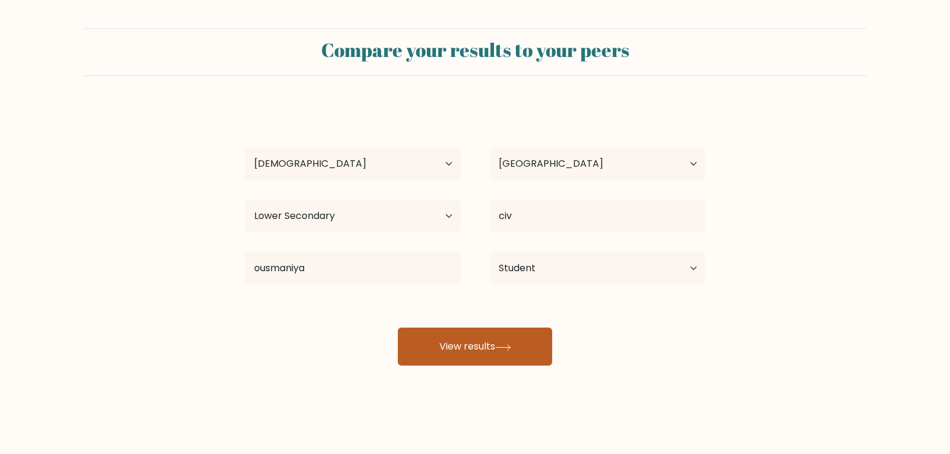
click at [457, 339] on button "View results" at bounding box center [475, 347] width 154 height 38
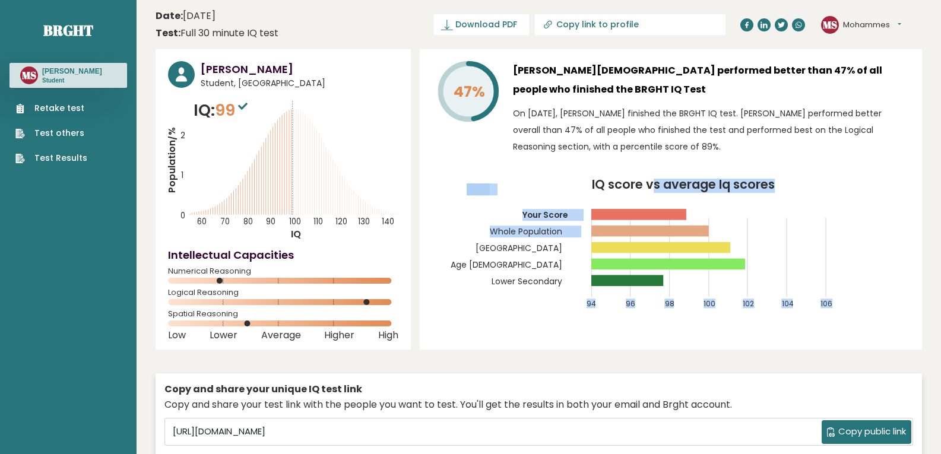
drag, startPoint x: 581, startPoint y: 183, endPoint x: 651, endPoint y: 179, distance: 70.2
click at [651, 179] on icon "IQ score vs average Iq scores 94 96 98 100 102 104 106 Your Score Whole Populat…" at bounding box center [670, 249] width 477 height 141
click at [882, 175] on div "47% Mohammes Safiullah performed better than 47% of all people who finished the…" at bounding box center [671, 199] width 502 height 300
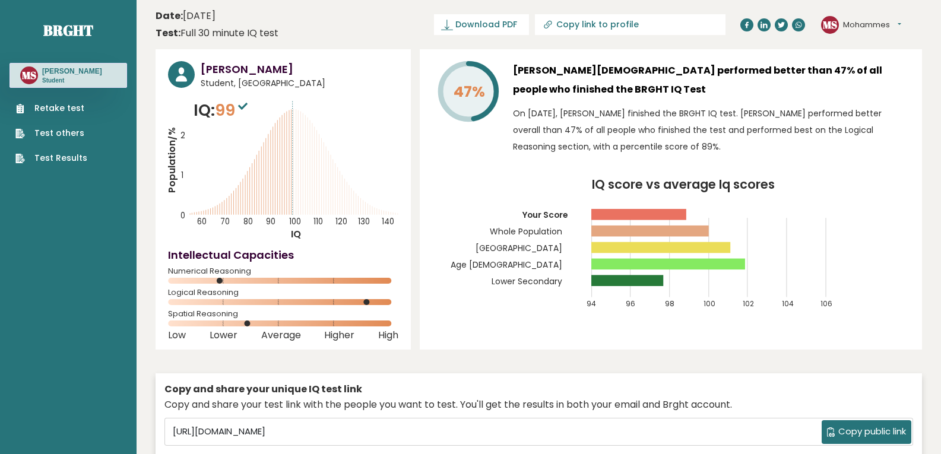
scroll to position [59, 0]
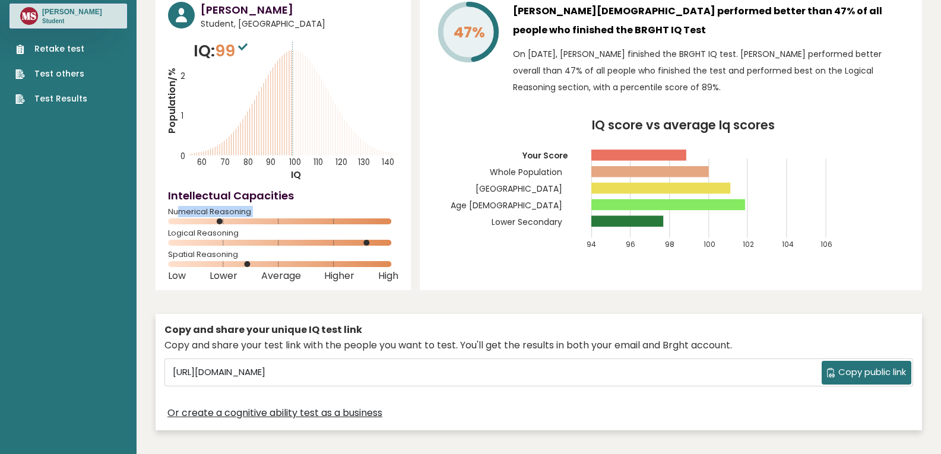
drag, startPoint x: 180, startPoint y: 211, endPoint x: 259, endPoint y: 218, distance: 79.3
click at [259, 218] on div "Numerical Reasoning" at bounding box center [283, 219] width 230 height 19
click at [314, 204] on div "Intellectual Capacities Numerical Reasoning" at bounding box center [283, 208] width 230 height 41
drag, startPoint x: 170, startPoint y: 229, endPoint x: 270, endPoint y: 240, distance: 100.3
click at [247, 233] on span "Logical Reasoning" at bounding box center [283, 233] width 230 height 5
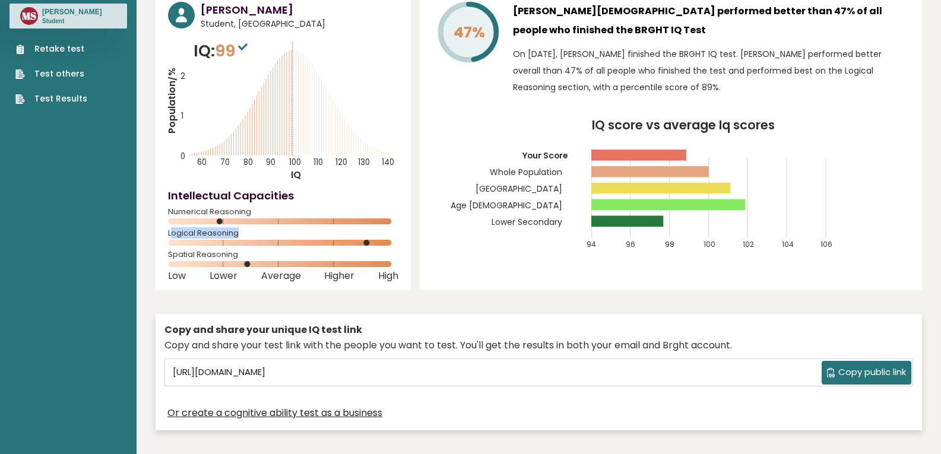
click at [273, 233] on span "Logical Reasoning" at bounding box center [283, 233] width 230 height 5
drag, startPoint x: 167, startPoint y: 256, endPoint x: 229, endPoint y: 254, distance: 61.8
click at [229, 254] on div "Mohammes Safiullah Student, India IQ: 99 Population/% IQ 0 1 2 60 70 80 90 100 …" at bounding box center [283, 140] width 255 height 300
click at [268, 247] on div "Logical Reasoning" at bounding box center [283, 240] width 230 height 19
drag, startPoint x: 169, startPoint y: 209, endPoint x: 254, endPoint y: 222, distance: 85.9
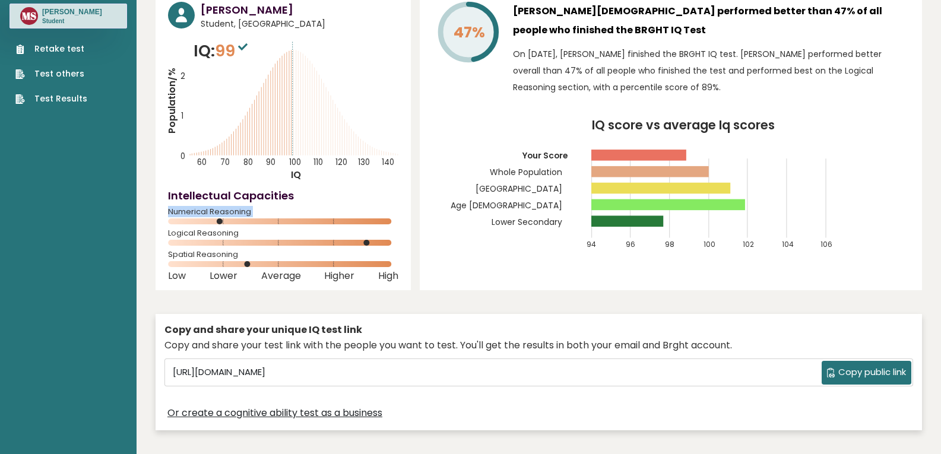
click at [254, 222] on div "Numerical Reasoning" at bounding box center [283, 219] width 230 height 19
click at [288, 213] on span "Numerical Reasoning" at bounding box center [283, 212] width 230 height 5
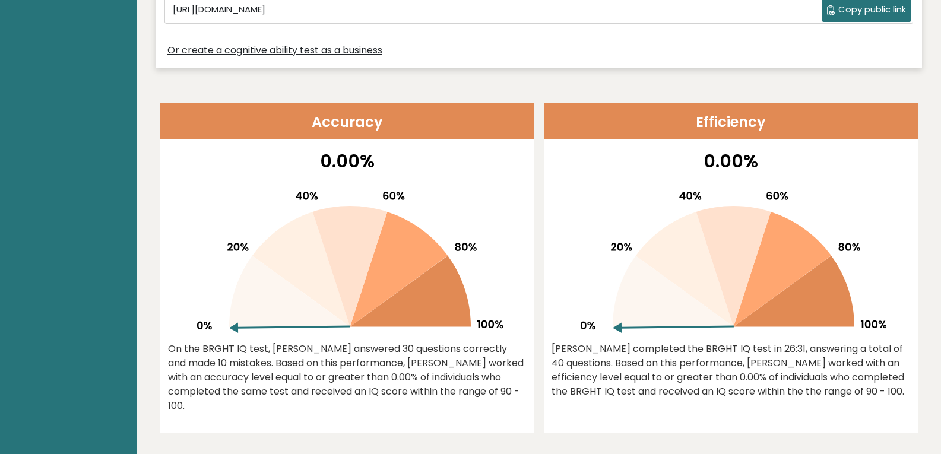
scroll to position [416, 0]
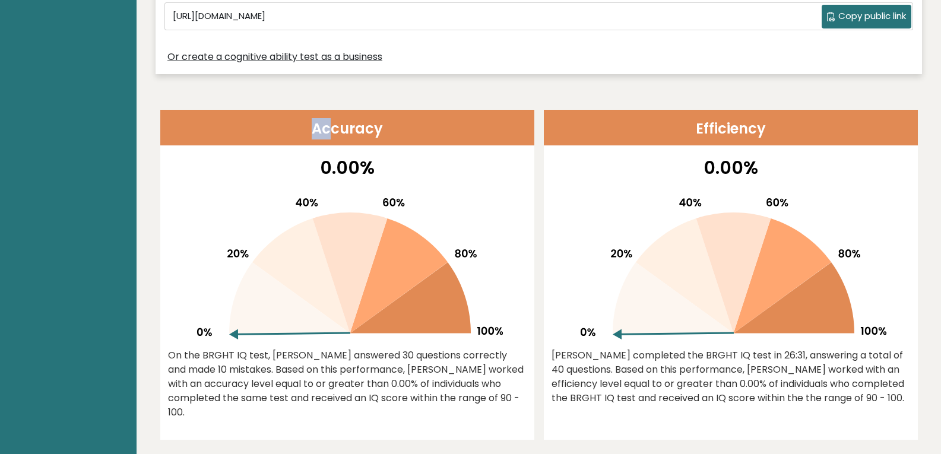
drag, startPoint x: 311, startPoint y: 131, endPoint x: 332, endPoint y: 131, distance: 21.4
click at [332, 131] on header "Accuracy" at bounding box center [347, 128] width 374 height 36
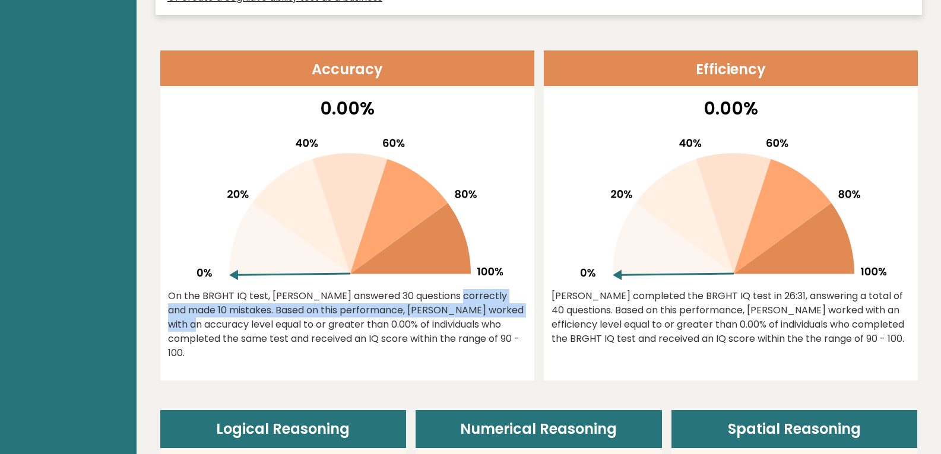
drag, startPoint x: 375, startPoint y: 296, endPoint x: 494, endPoint y: 306, distance: 119.8
click at [493, 306] on div "On the BRGHT IQ test, Mohammes Safiullah answered 30 questions correctly and ma…" at bounding box center [347, 324] width 359 height 71
click at [524, 298] on div "On the BRGHT IQ test, Mohammes Safiullah answered 30 questions correctly and ma…" at bounding box center [347, 324] width 359 height 71
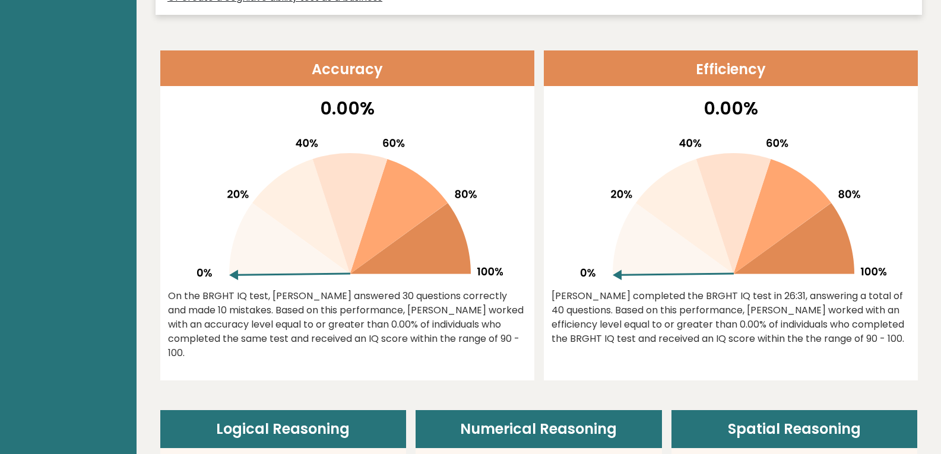
drag, startPoint x: 266, startPoint y: 310, endPoint x: 322, endPoint y: 308, distance: 55.9
click at [322, 308] on div "On the BRGHT IQ test, Mohammes Safiullah answered 30 questions correctly and ma…" at bounding box center [347, 324] width 359 height 71
drag, startPoint x: 331, startPoint y: 309, endPoint x: 473, endPoint y: 310, distance: 141.9
click at [460, 310] on div "On the BRGHT IQ test, Mohammes Safiullah answered 30 questions correctly and ma…" at bounding box center [347, 324] width 359 height 71
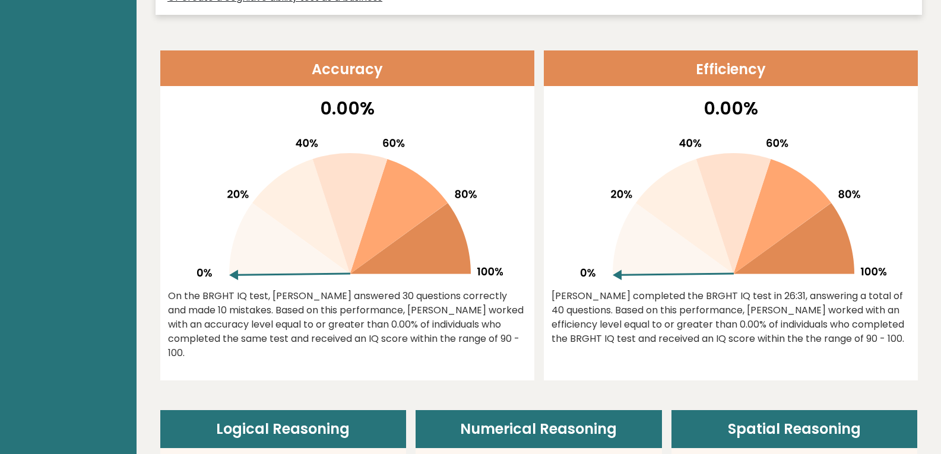
click at [508, 300] on div "On the BRGHT IQ test, Mohammes Safiullah answered 30 questions correctly and ma…" at bounding box center [347, 324] width 359 height 71
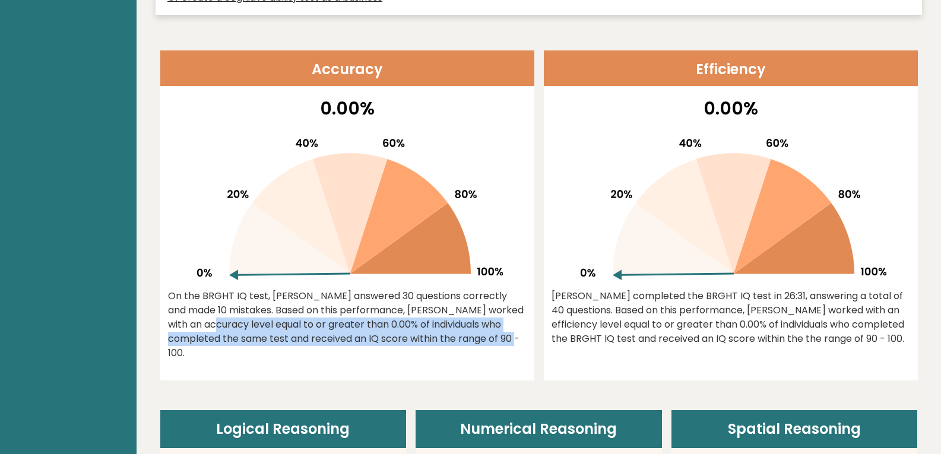
drag, startPoint x: 168, startPoint y: 327, endPoint x: 470, endPoint y: 331, distance: 301.7
click at [464, 332] on div "On the BRGHT IQ test, Mohammes Safiullah answered 30 questions correctly and ma…" at bounding box center [347, 324] width 359 height 71
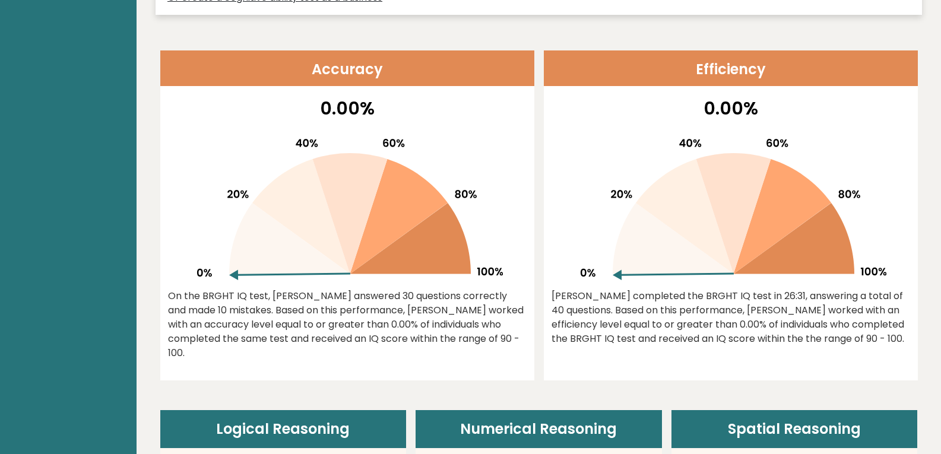
click at [525, 290] on div "On the BRGHT IQ test, Mohammes Safiullah answered 30 questions correctly and ma…" at bounding box center [347, 324] width 359 height 71
drag, startPoint x: 457, startPoint y: 327, endPoint x: 521, endPoint y: 321, distance: 64.3
click at [521, 321] on div "On the BRGHT IQ test, Mohammes Safiullah answered 30 questions correctly and ma…" at bounding box center [347, 324] width 359 height 71
drag, startPoint x: 171, startPoint y: 340, endPoint x: 529, endPoint y: 346, distance: 358.1
click at [529, 346] on div "0.00% On the BRGHT IQ test, Mohammes Safiullah answered 30 questions correctly …" at bounding box center [347, 238] width 374 height 286
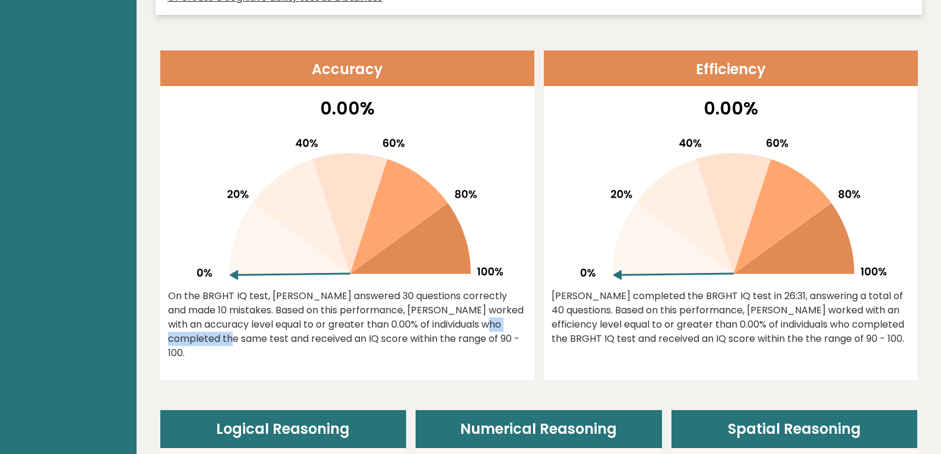
drag, startPoint x: 171, startPoint y: 355, endPoint x: 218, endPoint y: 354, distance: 47.5
click at [218, 354] on div "On the BRGHT IQ test, Mohammes Safiullah answered 30 questions correctly and ma…" at bounding box center [347, 324] width 359 height 71
click at [281, 368] on div "0.00% On the BRGHT IQ test, Mohammes Safiullah answered 30 questions correctly …" at bounding box center [347, 238] width 374 height 286
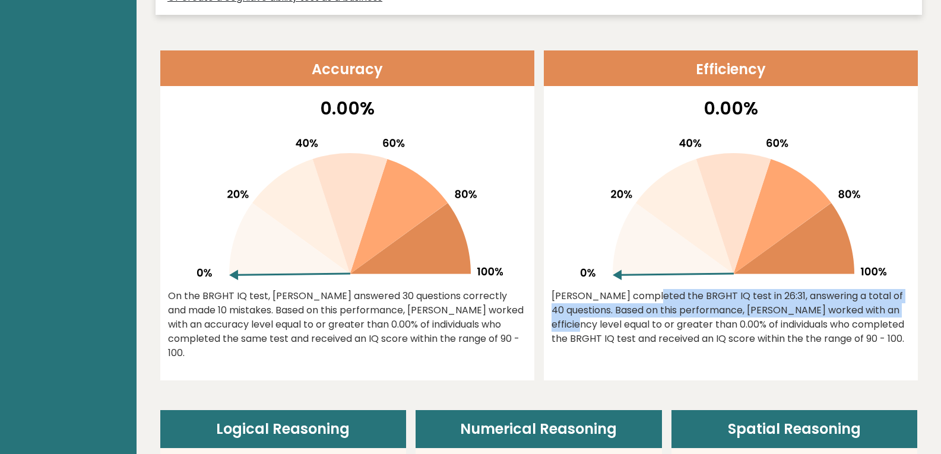
drag, startPoint x: 558, startPoint y: 296, endPoint x: 894, endPoint y: 304, distance: 336.2
click at [894, 304] on div "Mohammes completed the BRGHT IQ test in 26:31, answering a total of 40 question…" at bounding box center [731, 317] width 359 height 57
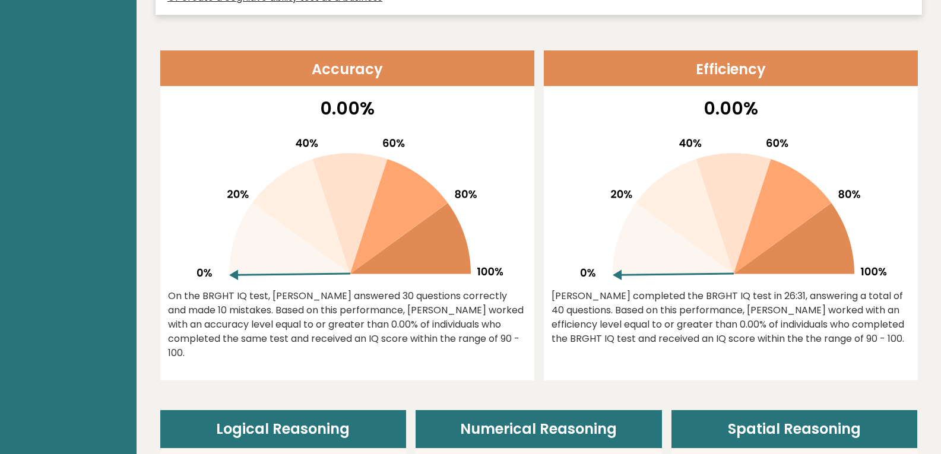
click at [701, 371] on div "Efficiency 0.00% Mohammes completed the BRGHT IQ test in 26:31, answering a tot…" at bounding box center [731, 215] width 374 height 330
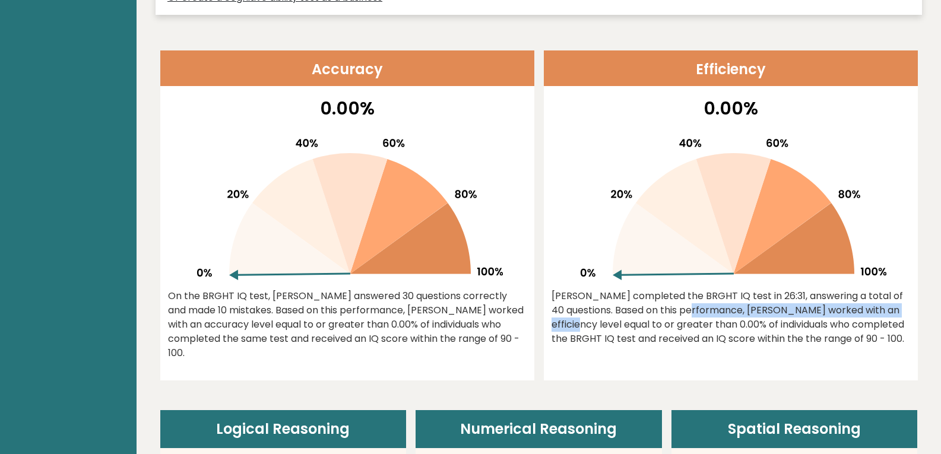
drag, startPoint x: 619, startPoint y: 309, endPoint x: 879, endPoint y: 313, distance: 260.1
click at [877, 314] on div "Mohammes completed the BRGHT IQ test in 26:31, answering a total of 40 question…" at bounding box center [731, 317] width 359 height 57
click at [882, 311] on div "Mohammes completed the BRGHT IQ test in 26:31, answering a total of 40 question…" at bounding box center [731, 317] width 359 height 57
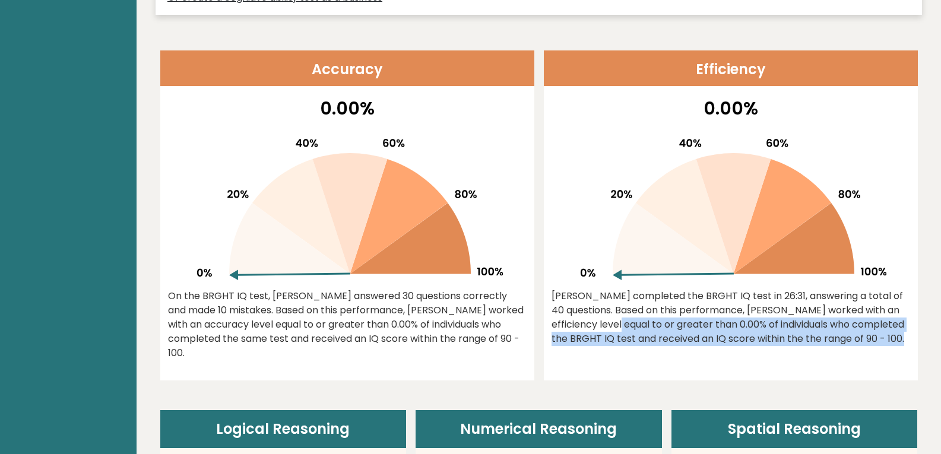
drag, startPoint x: 585, startPoint y: 321, endPoint x: 866, endPoint y: 346, distance: 282.0
click at [867, 344] on div "Mohammes completed the BRGHT IQ test in 26:31, answering a total of 40 question…" at bounding box center [731, 317] width 359 height 57
click at [719, 370] on div "Efficiency 0.00% Mohammes completed the BRGHT IQ test in 26:31, answering a tot…" at bounding box center [731, 215] width 374 height 330
drag, startPoint x: 574, startPoint y: 329, endPoint x: 872, endPoint y: 344, distance: 299.1
click at [872, 344] on div "Mohammes completed the BRGHT IQ test in 26:31, answering a total of 40 question…" at bounding box center [731, 317] width 359 height 57
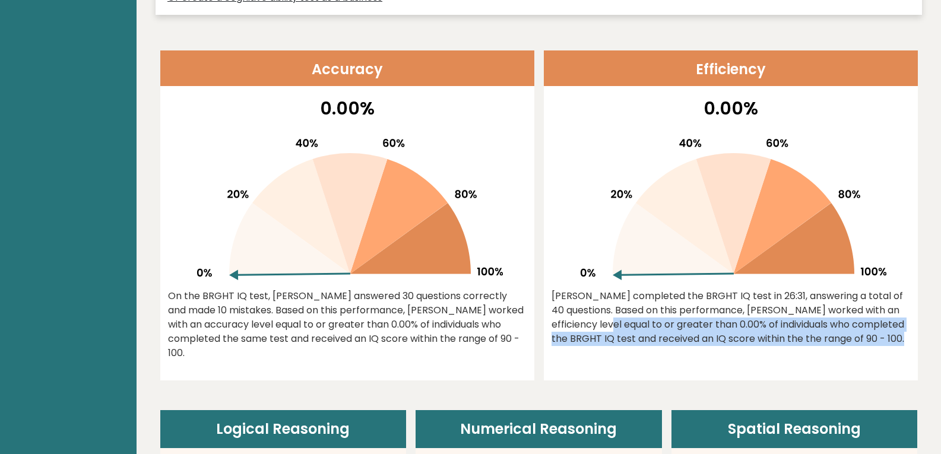
click at [762, 372] on div "Efficiency 0.00% Mohammes completed the BRGHT IQ test in 26:31, answering a tot…" at bounding box center [731, 215] width 374 height 330
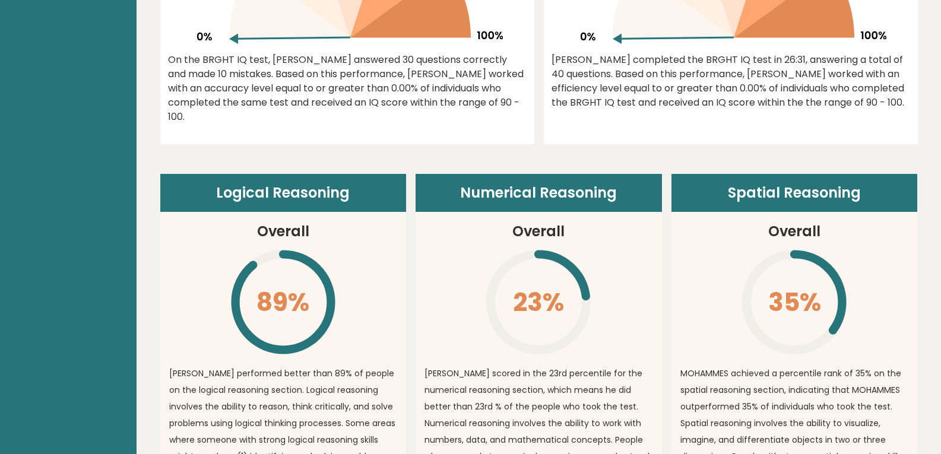
scroll to position [712, 0]
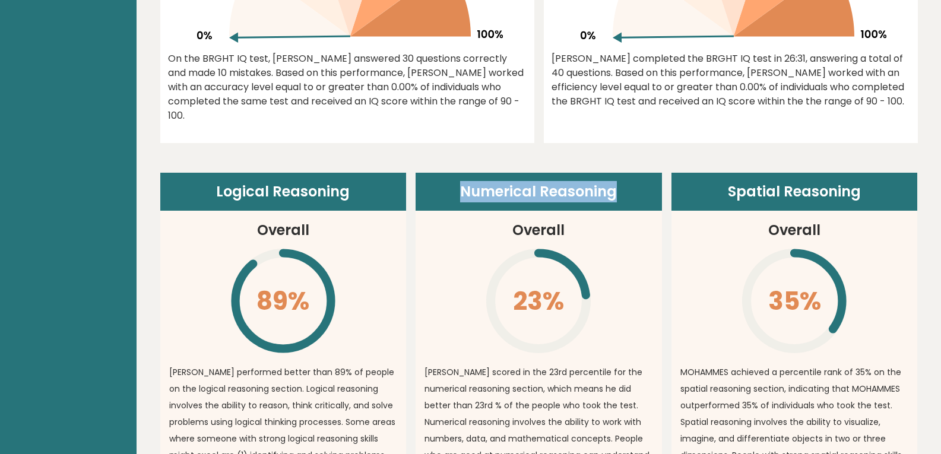
drag, startPoint x: 459, startPoint y: 186, endPoint x: 646, endPoint y: 240, distance: 194.5
click at [645, 211] on header "Numerical Reasoning" at bounding box center [539, 192] width 246 height 38
click at [645, 249] on article "Numerical Reasoning Overall 23% \ MOHAMMES scored in the 23rd percentile for th…" at bounding box center [539, 353] width 246 height 360
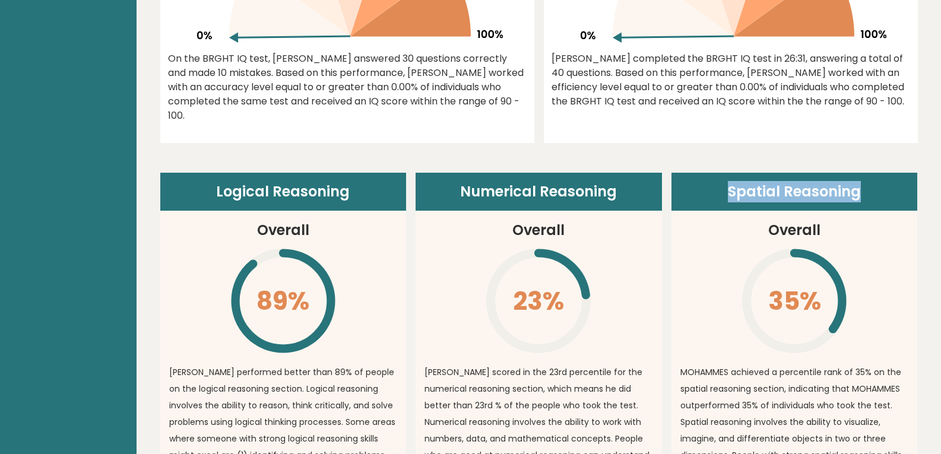
drag, startPoint x: 727, startPoint y: 193, endPoint x: 892, endPoint y: 206, distance: 165.6
click at [892, 206] on header "Spatial Reasoning" at bounding box center [795, 192] width 246 height 38
click at [855, 261] on article "Spatial Reasoning Overall 35% \ MOHAMMES achieved a percentile rank of 35% on t…" at bounding box center [795, 353] width 246 height 360
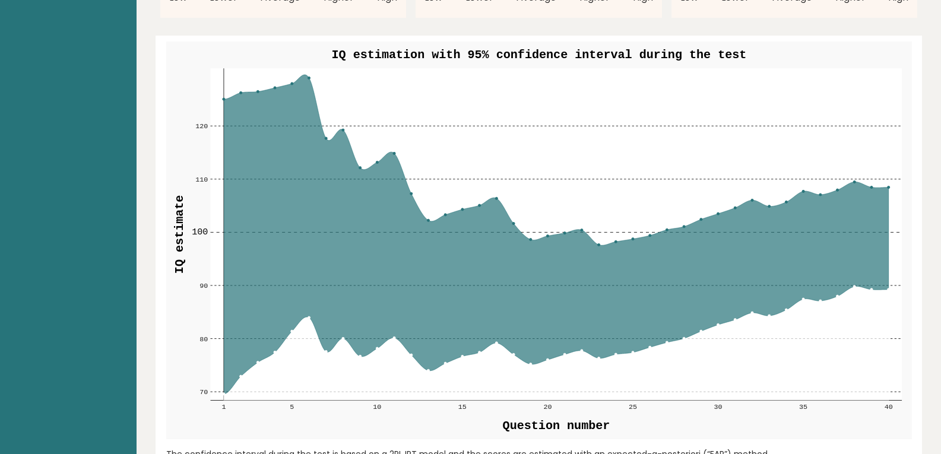
scroll to position [1366, 0]
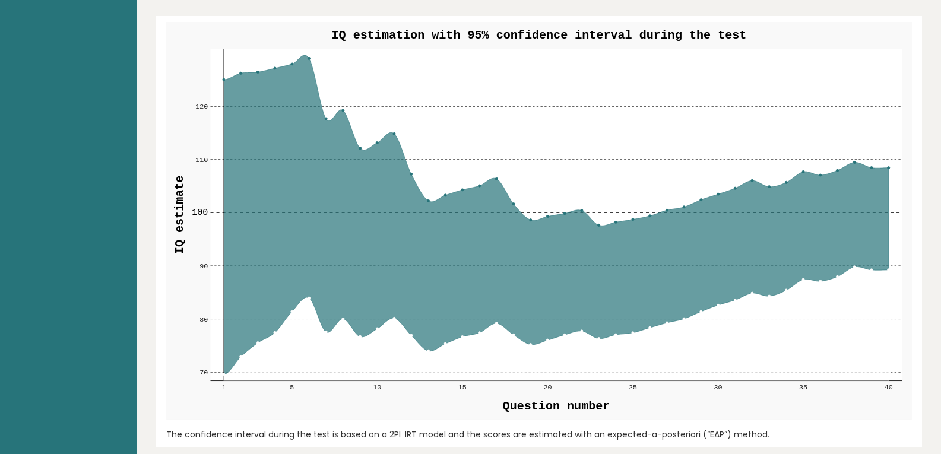
drag, startPoint x: 359, startPoint y: 38, endPoint x: 723, endPoint y: 50, distance: 364.8
click at [723, 50] on g "70 70 80 80 90 90 100 100 110 110 120 120 1 5 10 15 20 25 30 35 40 IQ estimatio…" at bounding box center [539, 221] width 746 height 398
drag, startPoint x: 221, startPoint y: 80, endPoint x: 887, endPoint y: 170, distance: 671.7
click at [887, 170] on g "70 70 80 80 90 90 100 100 110 110 120 120 1 5 10 15 20 25 30 35 40" at bounding box center [547, 220] width 710 height 343
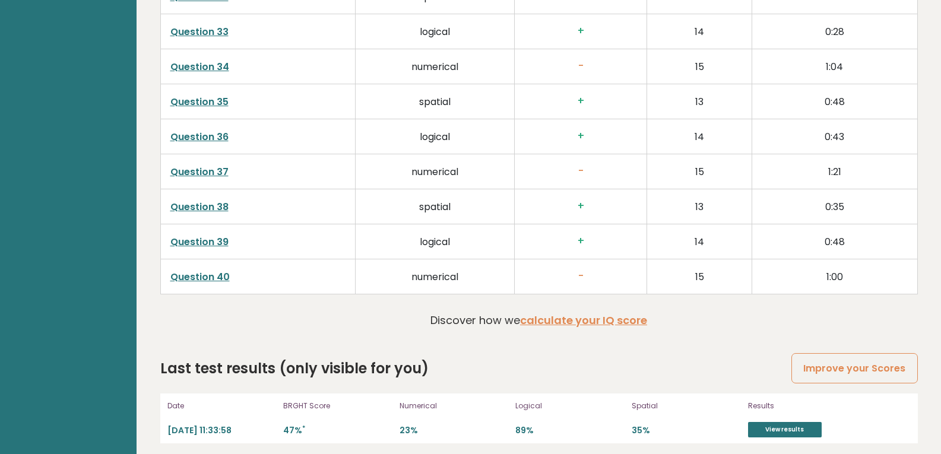
scroll to position [3029, 0]
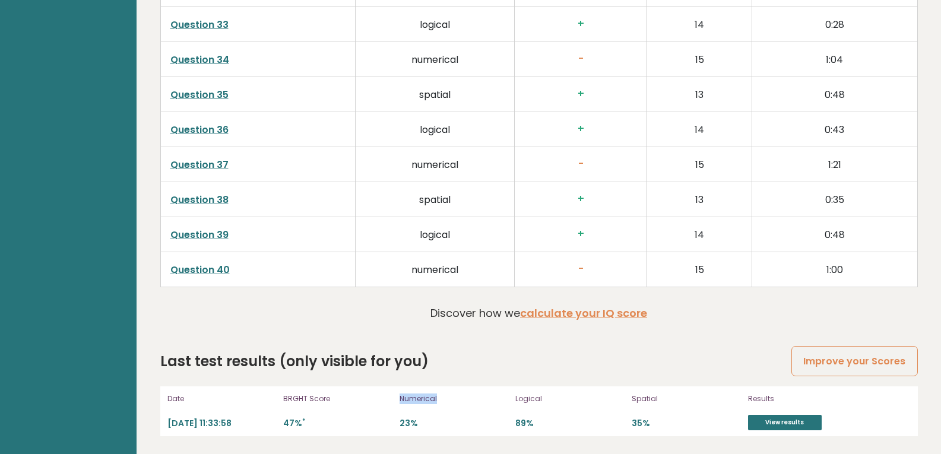
drag, startPoint x: 400, startPoint y: 402, endPoint x: 474, endPoint y: 410, distance: 74.6
click at [471, 410] on div "Numerical 23%" at bounding box center [454, 411] width 109 height 38
drag, startPoint x: 521, startPoint y: 398, endPoint x: 550, endPoint y: 399, distance: 29.1
click at [550, 399] on p "Logical" at bounding box center [569, 399] width 109 height 11
click at [598, 403] on p "Logical" at bounding box center [569, 399] width 109 height 11
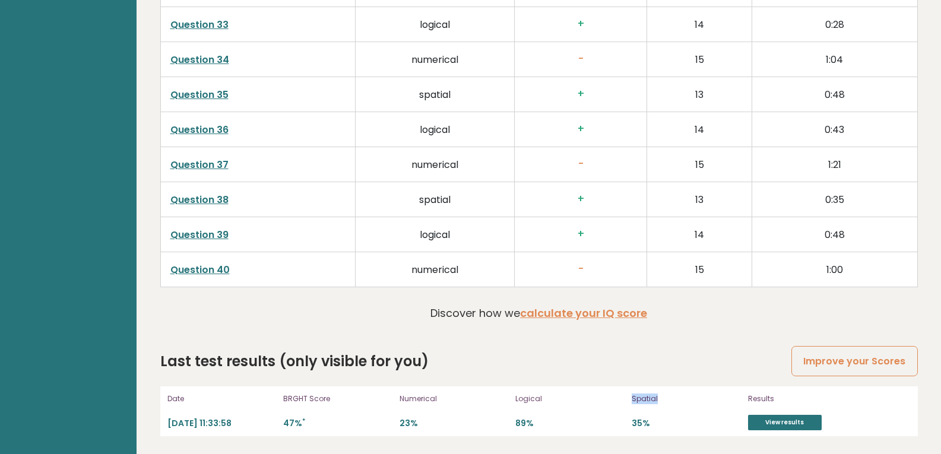
drag, startPoint x: 632, startPoint y: 398, endPoint x: 689, endPoint y: 395, distance: 57.1
click at [689, 395] on p "Spatial" at bounding box center [686, 399] width 109 height 11
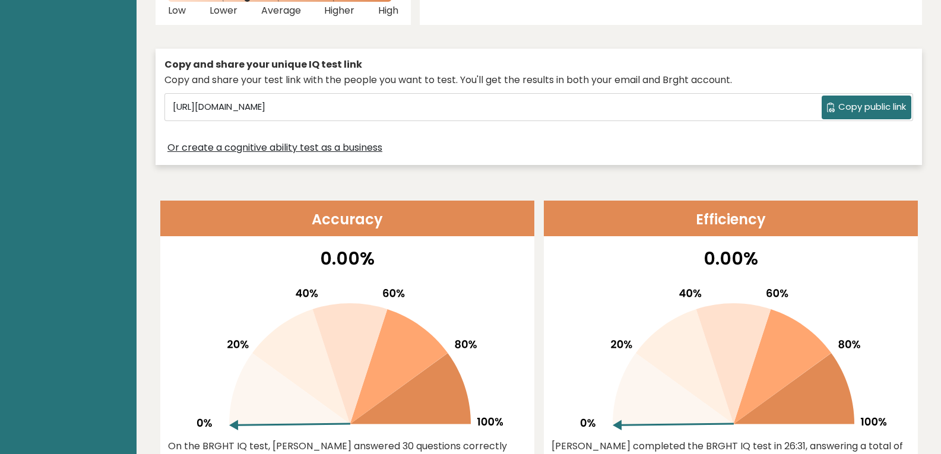
scroll to position [119, 0]
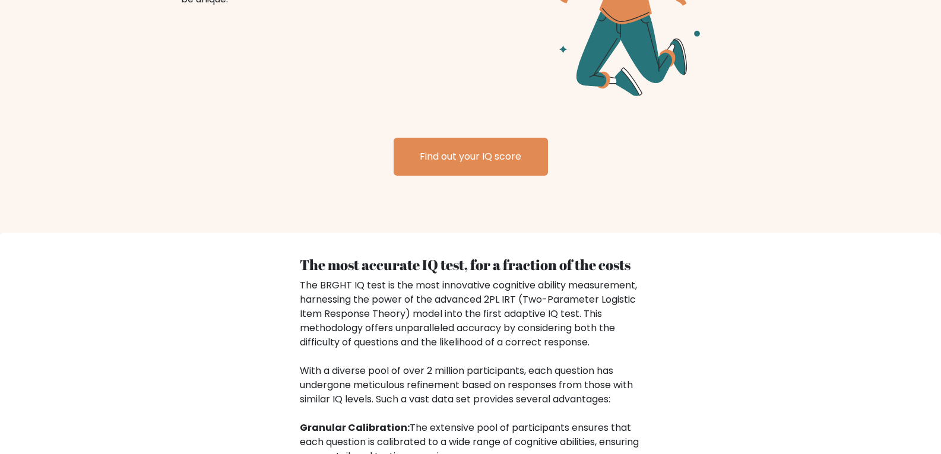
scroll to position [1589, 0]
